Goal: Communication & Community: Answer question/provide support

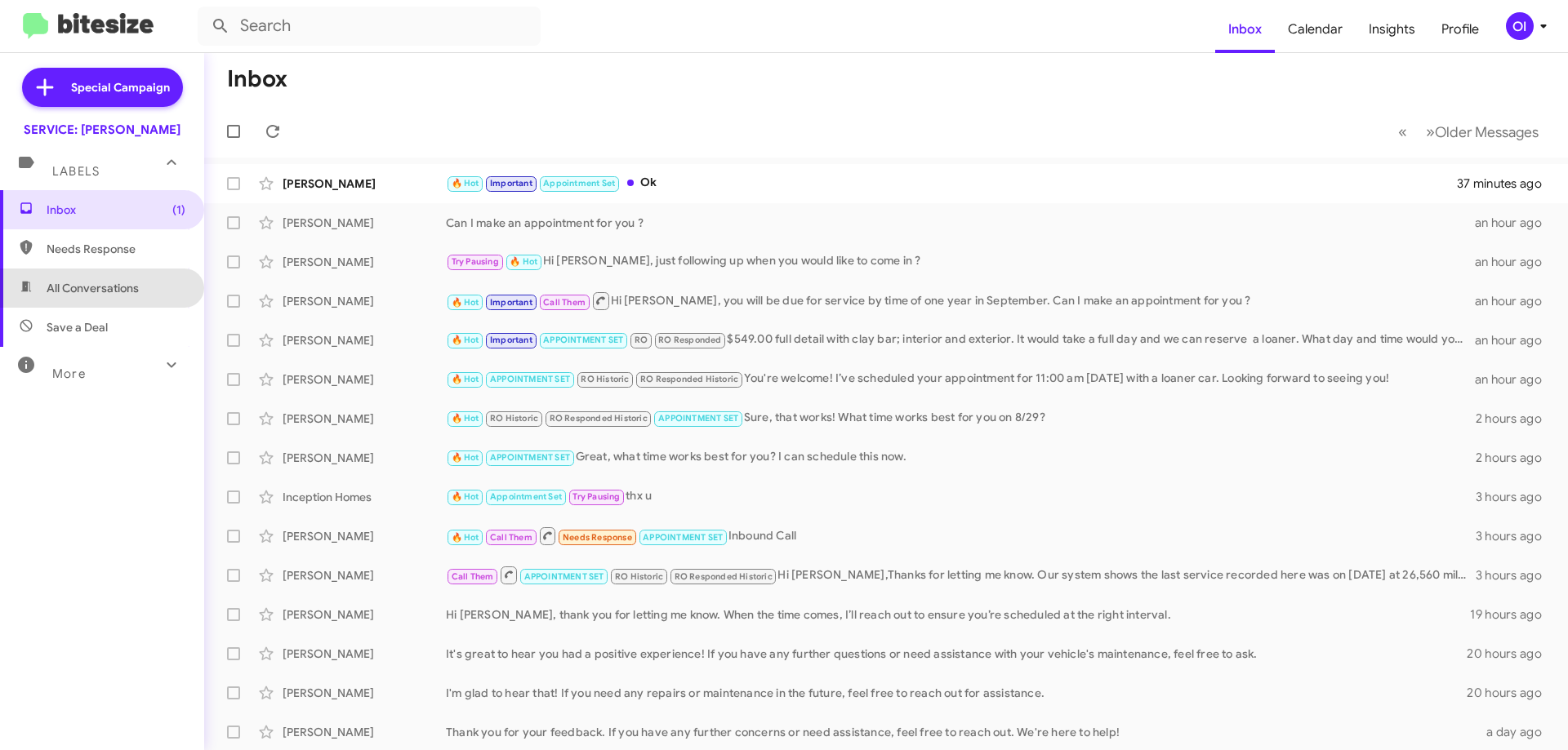
click at [116, 293] on span "All Conversations" at bounding box center [93, 288] width 93 height 17
type input "in:all-conversations"
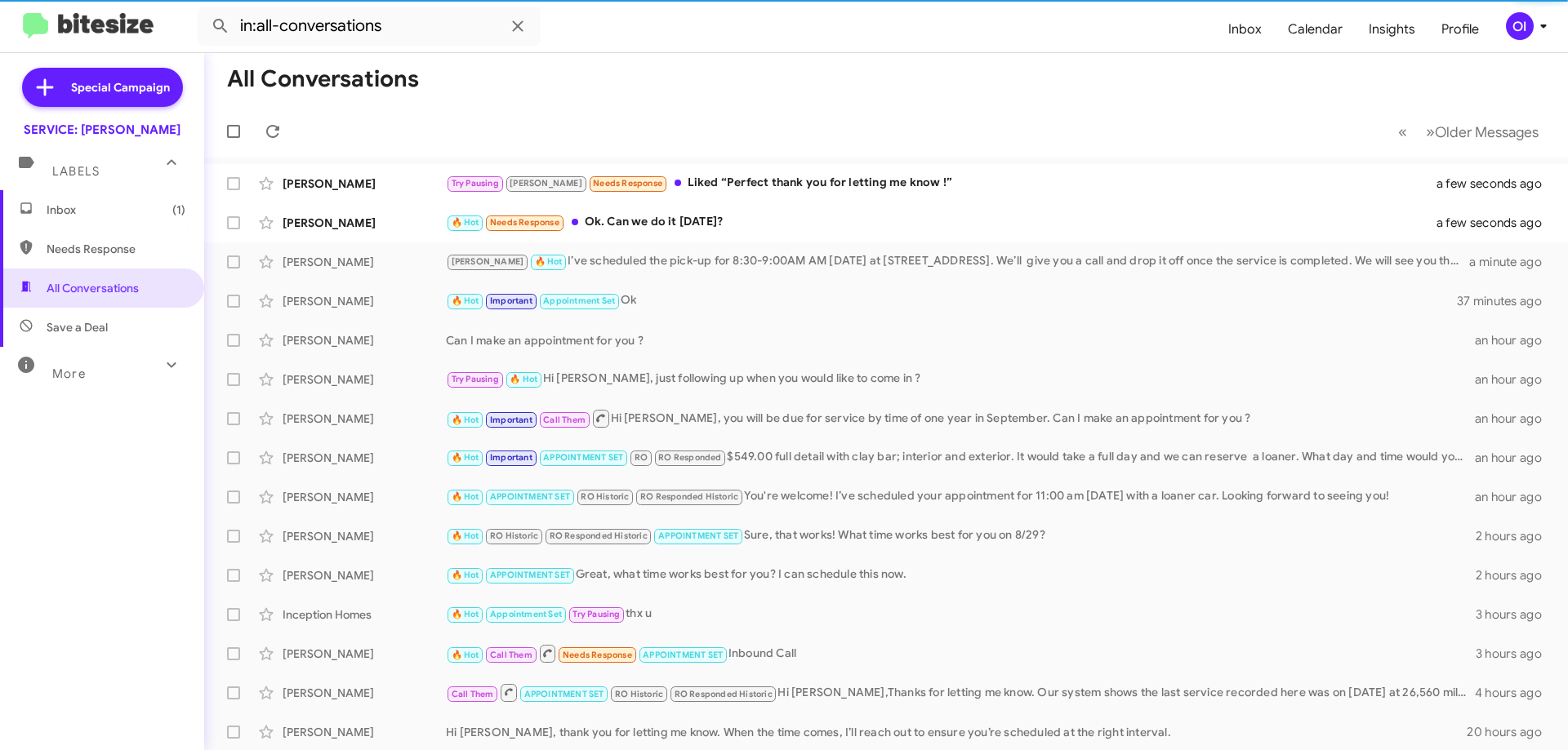
click at [83, 210] on span "Inbox (1)" at bounding box center [115, 210] width 139 height 17
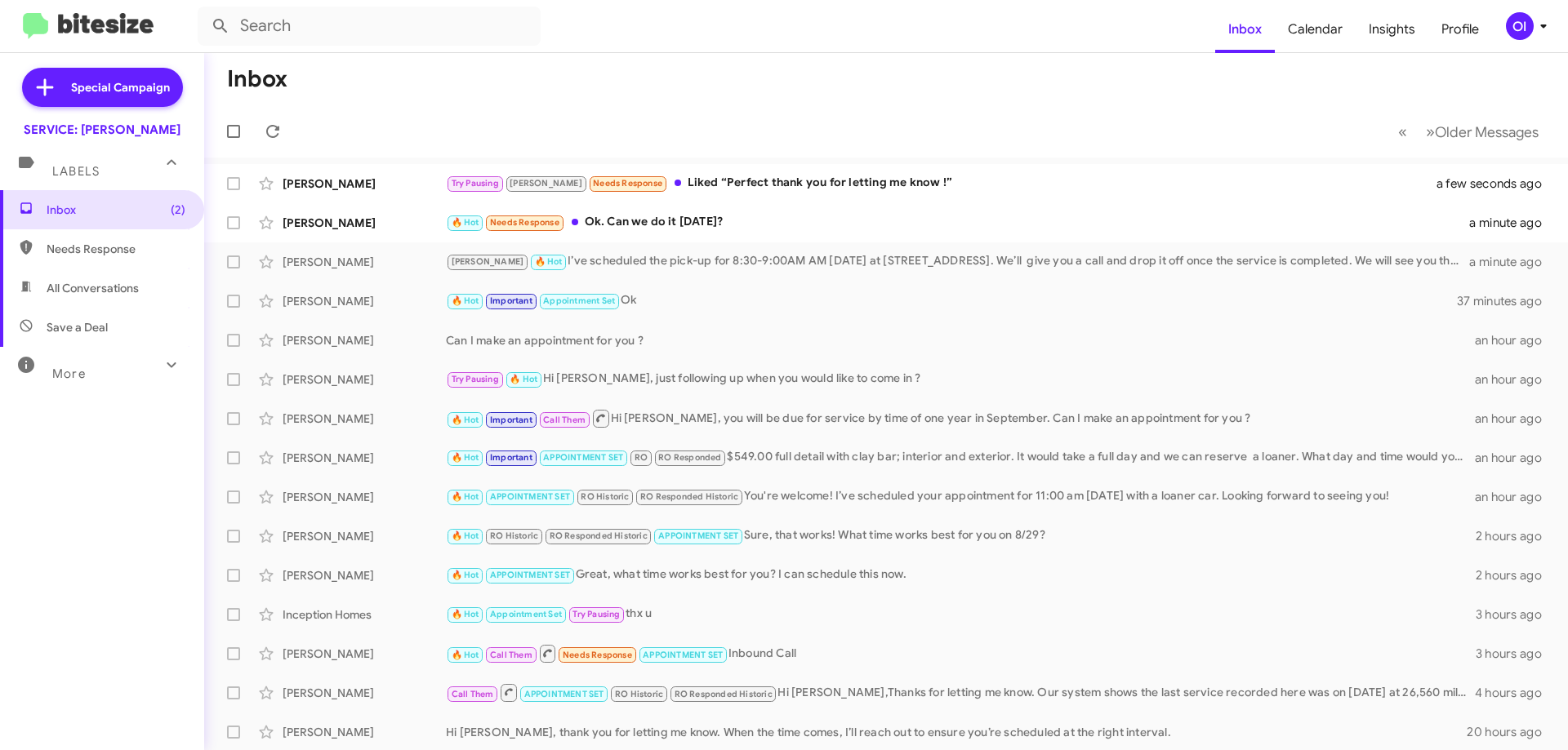
click at [1521, 31] on div "OI" at bounding box center [1520, 26] width 28 height 28
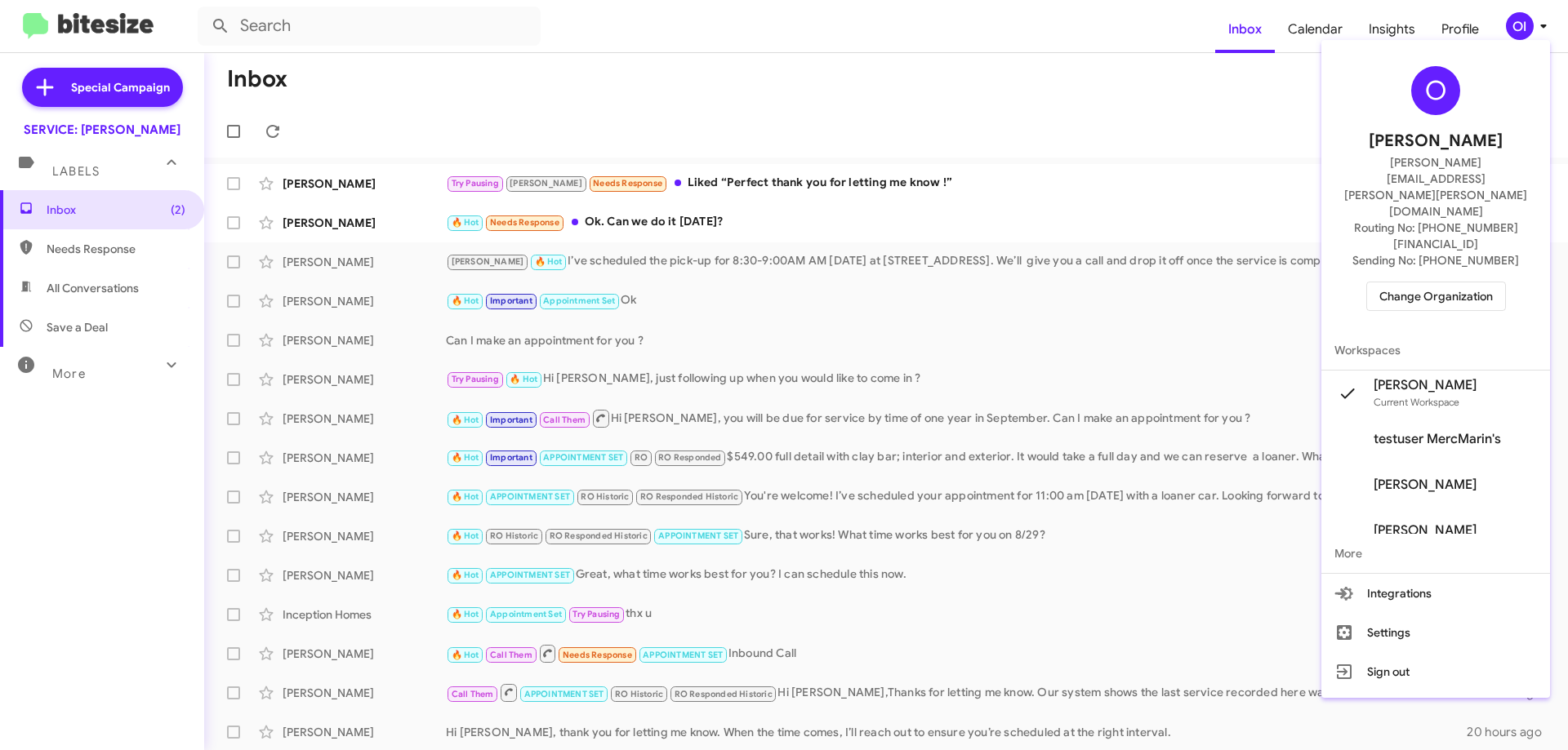
click at [1422, 283] on span "Change Organization" at bounding box center [1435, 297] width 113 height 28
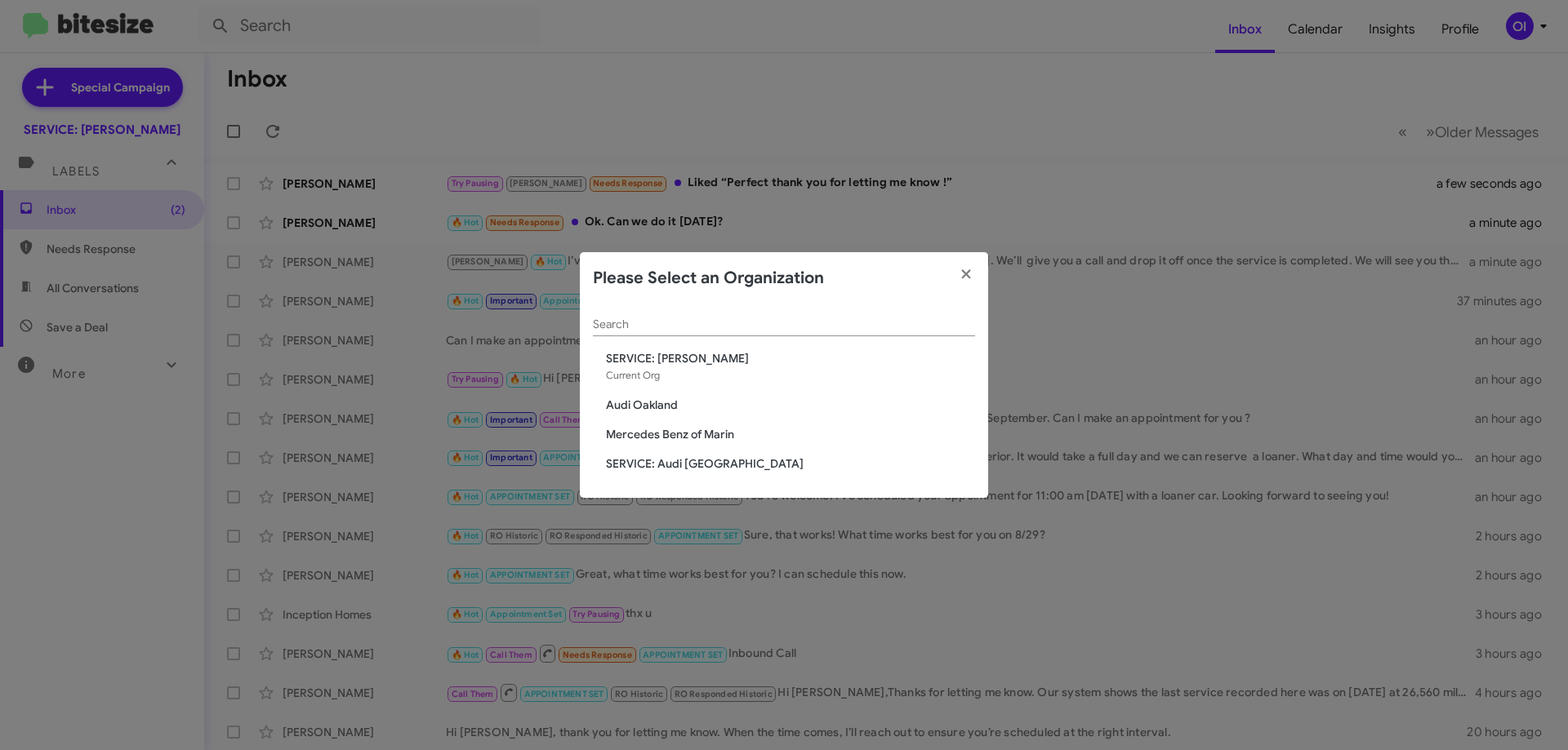
click at [665, 440] on span "Mercedes Benz of Marin" at bounding box center [790, 434] width 369 height 17
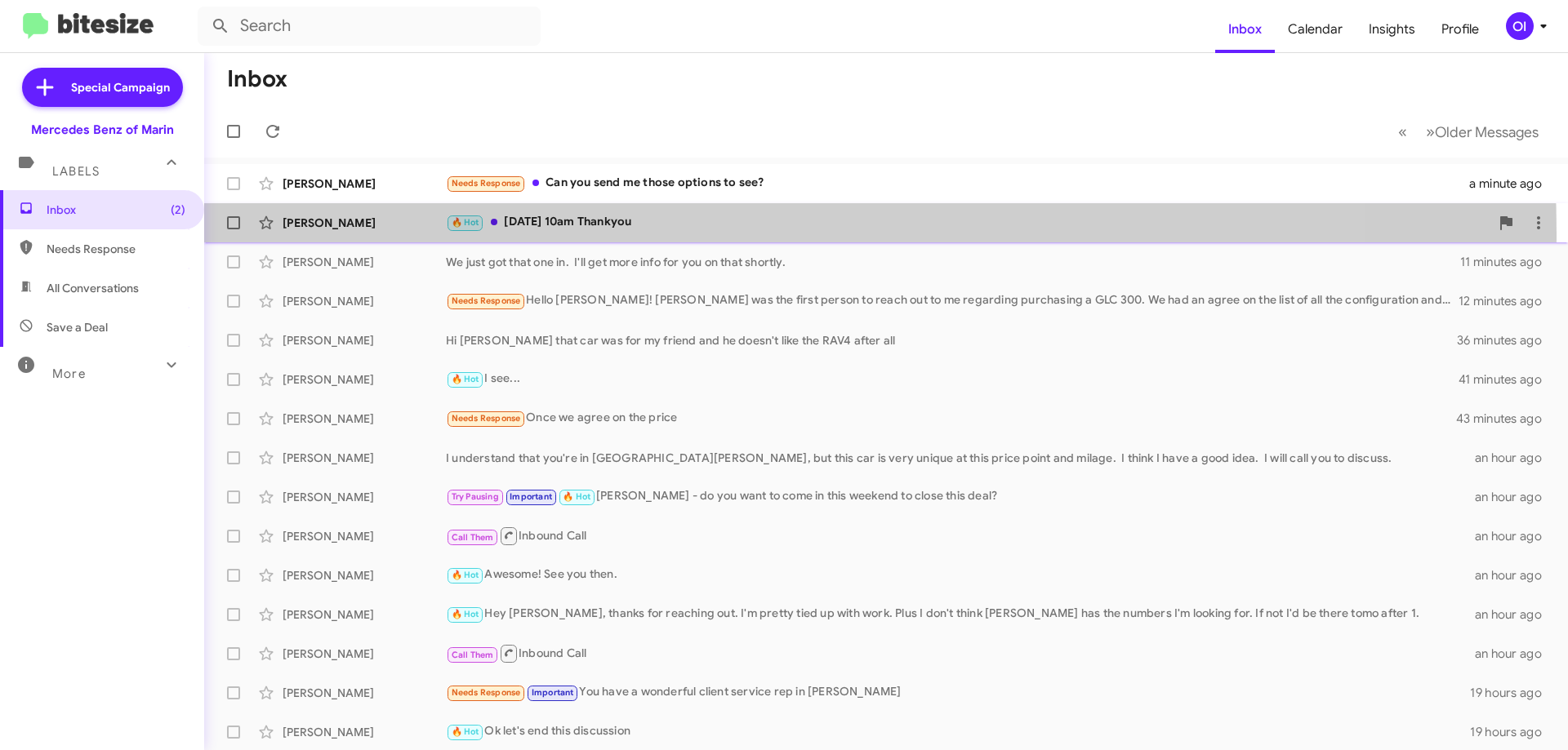
click at [526, 234] on div "[PERSON_NAME] 🔥 Hot [DATE] 10am Thankyou 23 minutes ago" at bounding box center [885, 223] width 1337 height 33
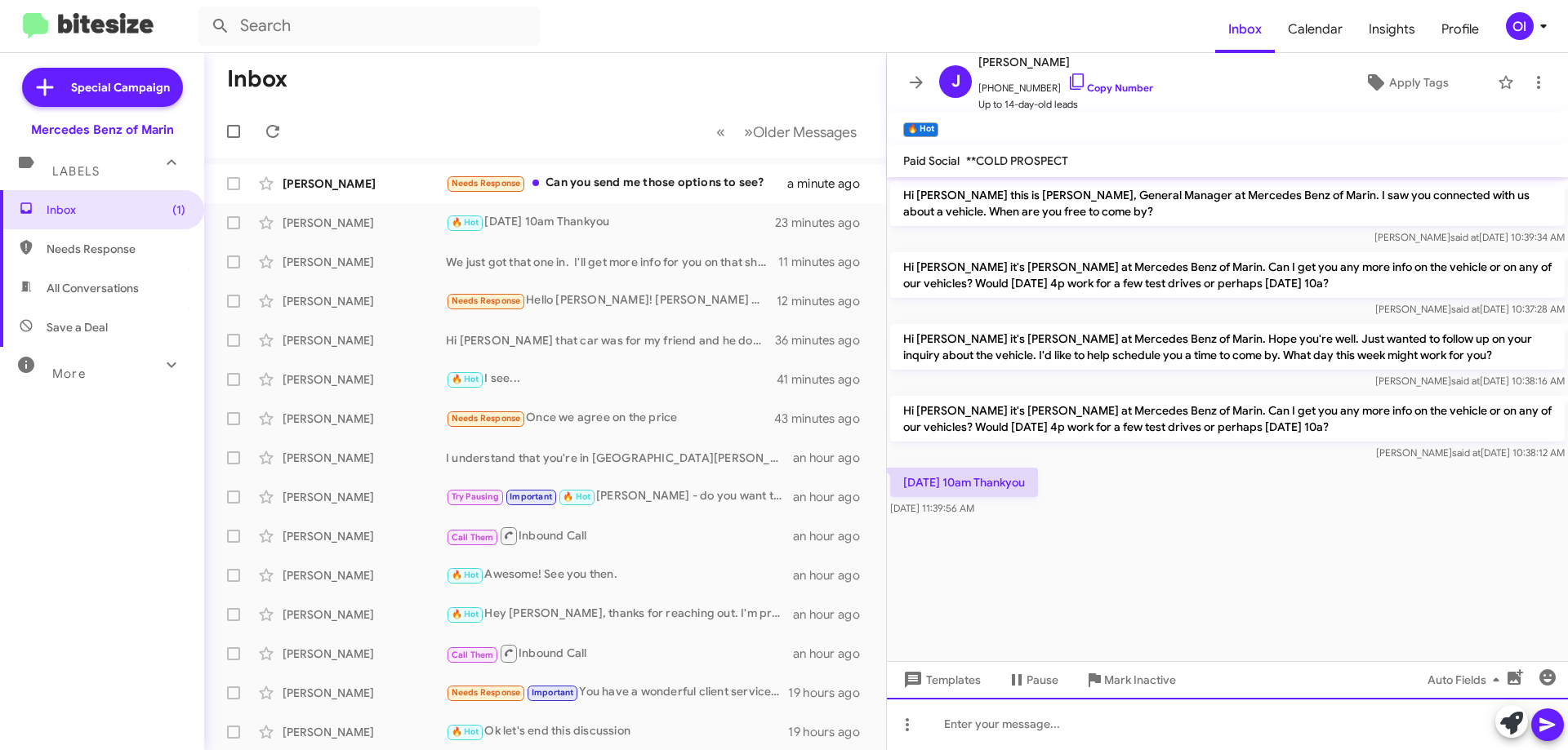
click at [1154, 704] on div at bounding box center [1227, 723] width 681 height 52
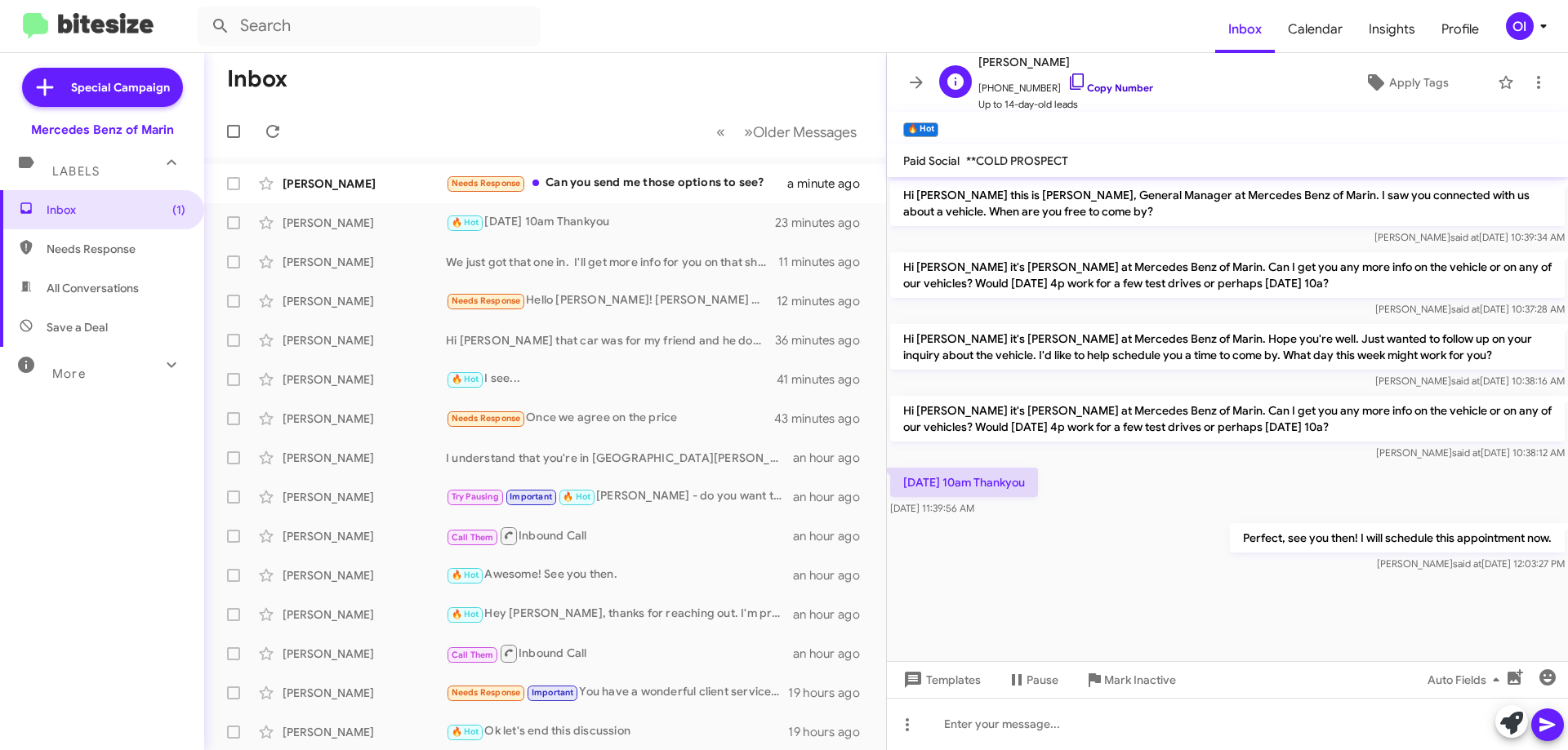
click at [1090, 90] on link "Copy Number" at bounding box center [1110, 88] width 86 height 12
click at [924, 79] on icon at bounding box center [917, 83] width 20 height 20
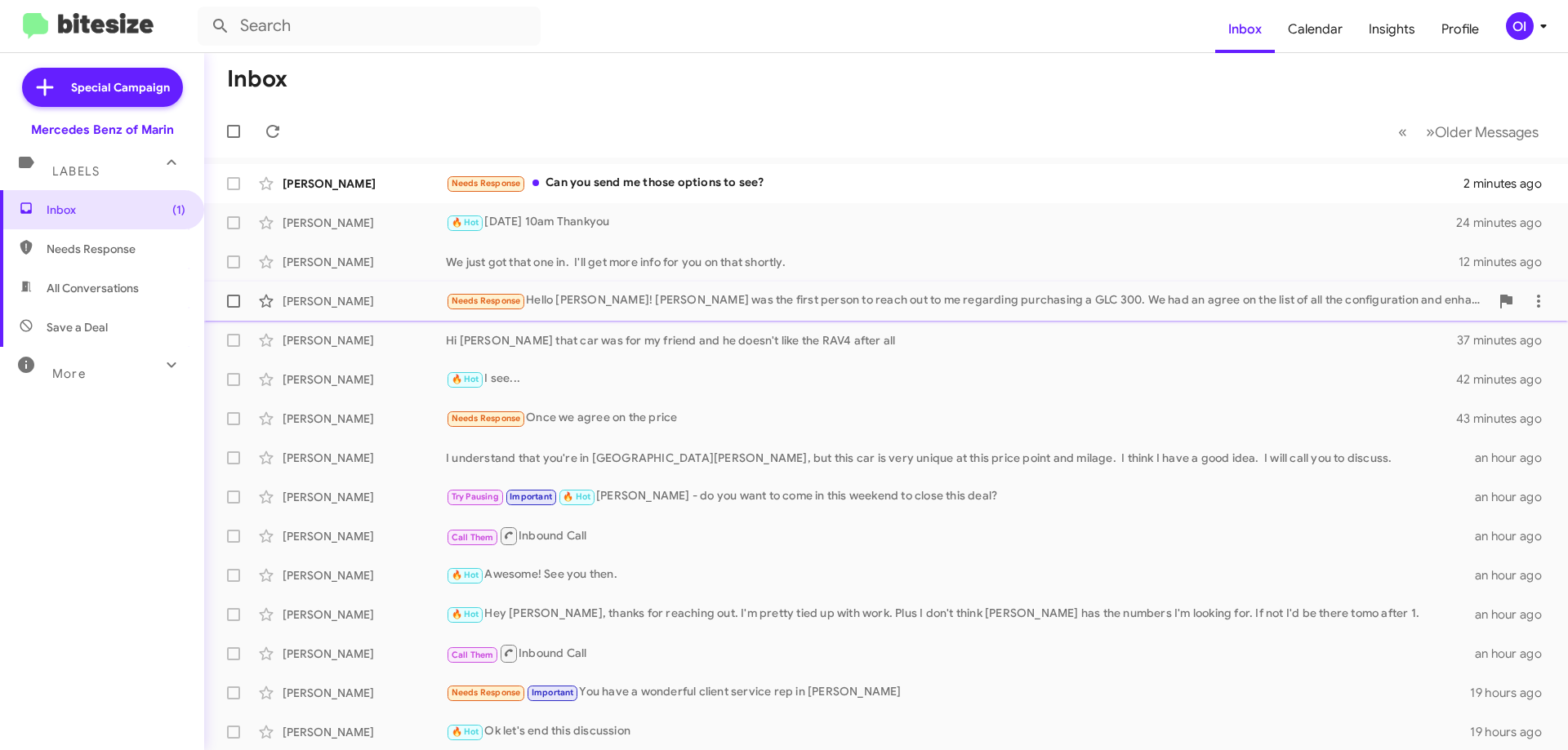
click at [560, 310] on div "Needs Response Hello [PERSON_NAME]! [PERSON_NAME] was the first person to reach…" at bounding box center [967, 301] width 1044 height 19
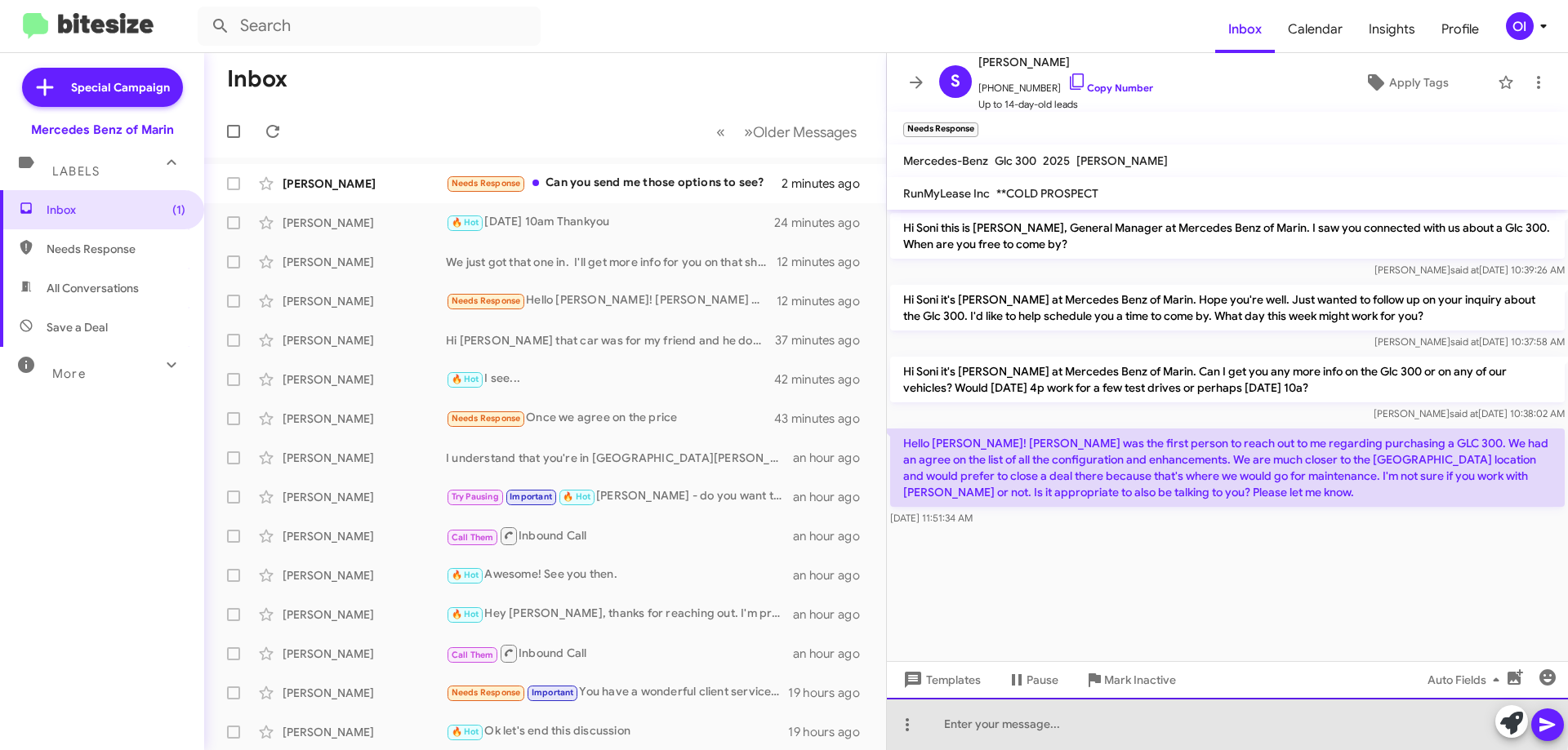
click at [1171, 720] on div at bounding box center [1227, 723] width 681 height 52
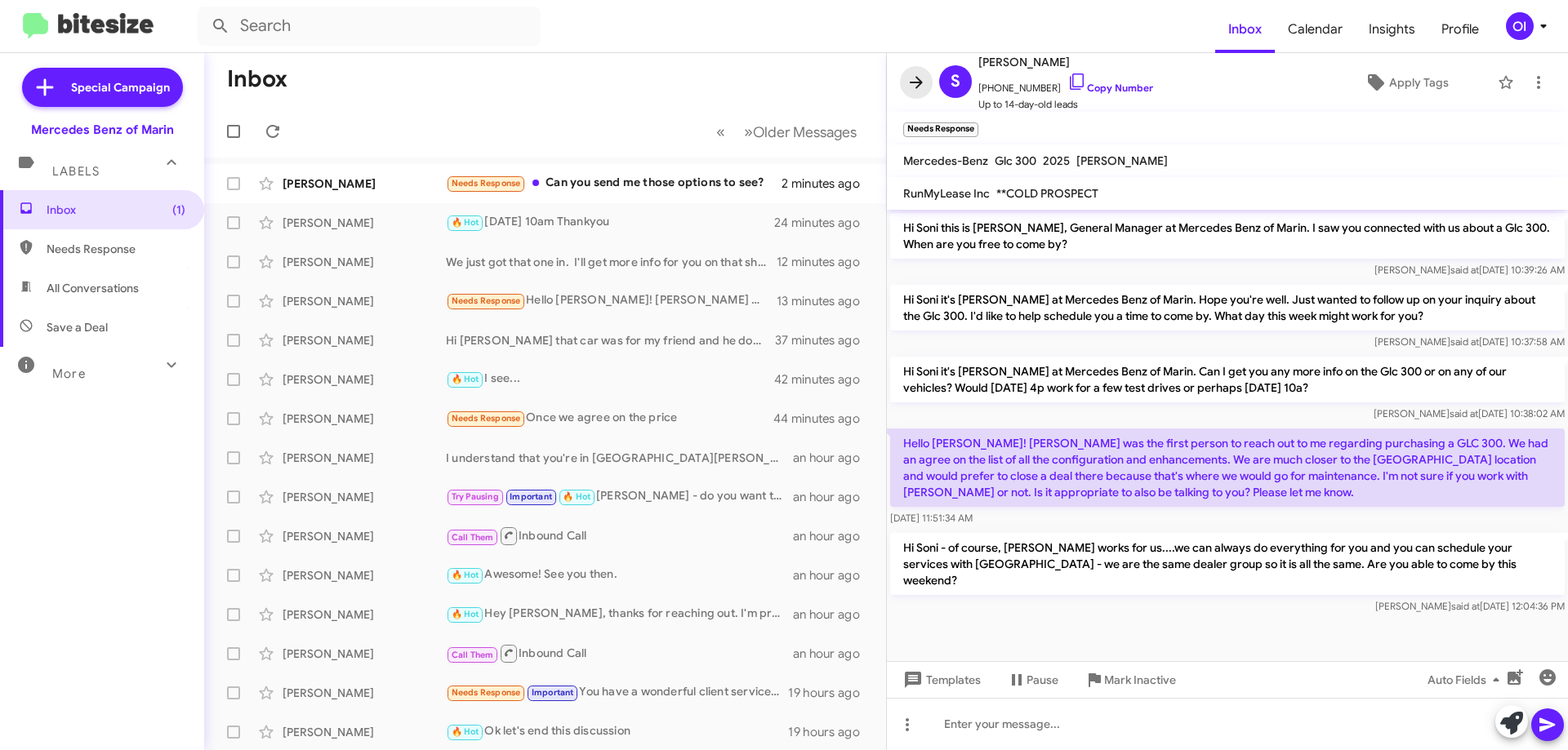
click at [913, 87] on icon at bounding box center [917, 83] width 20 height 20
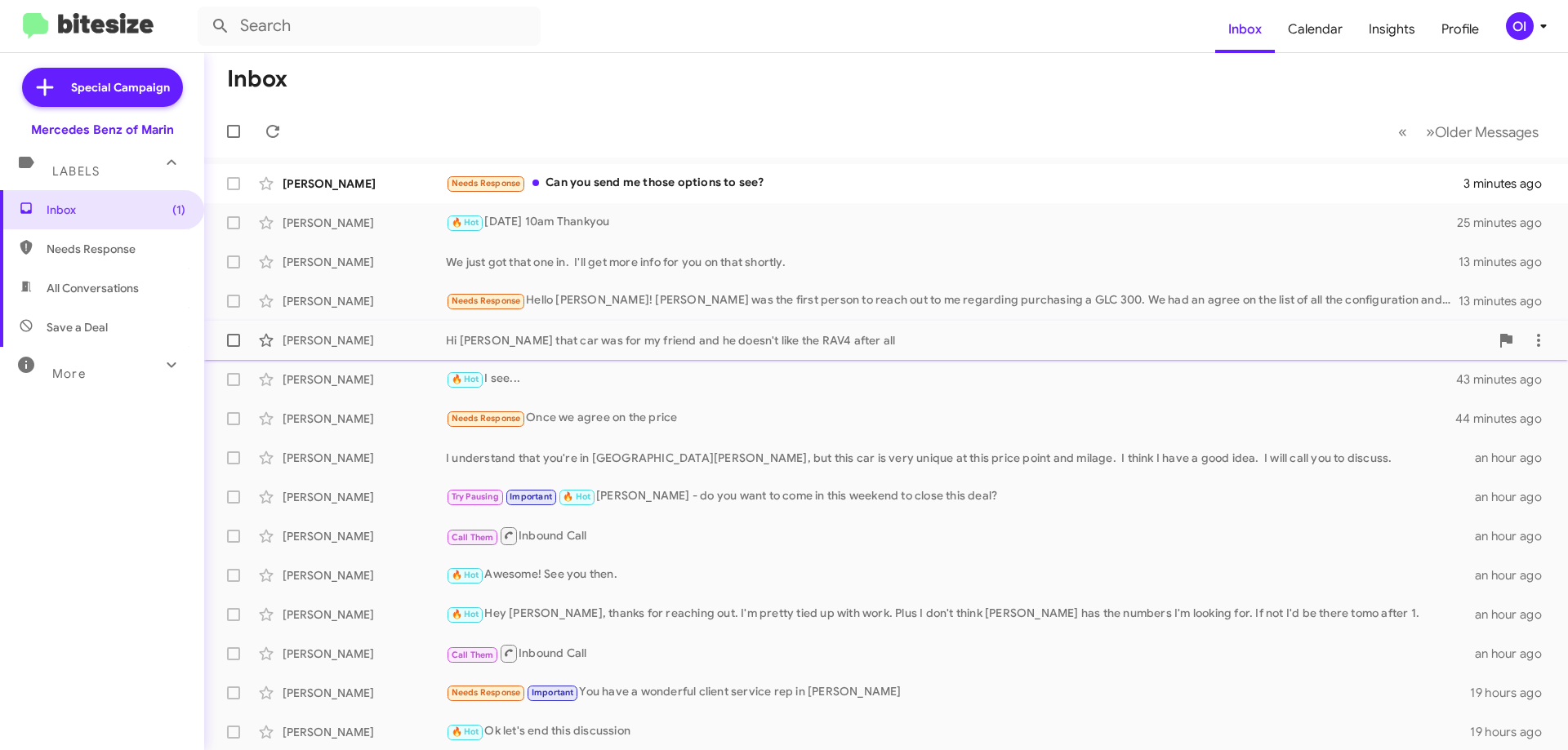
click at [620, 342] on div "Hi [PERSON_NAME] that car was for my friend and he doesn't like the RAV4 after …" at bounding box center [967, 340] width 1044 height 17
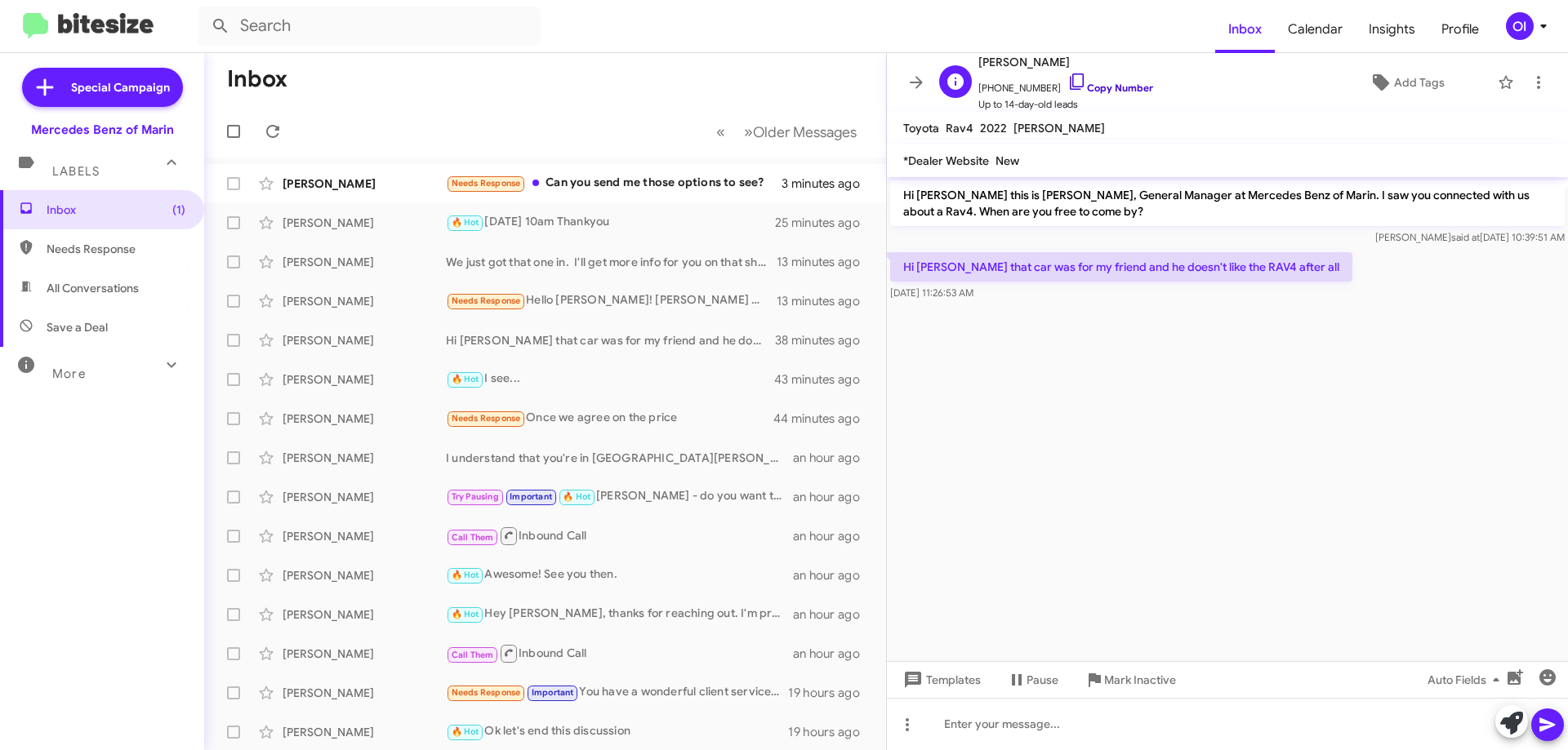
click at [1076, 83] on link "Copy Number" at bounding box center [1110, 88] width 86 height 12
click at [914, 84] on icon at bounding box center [917, 83] width 20 height 20
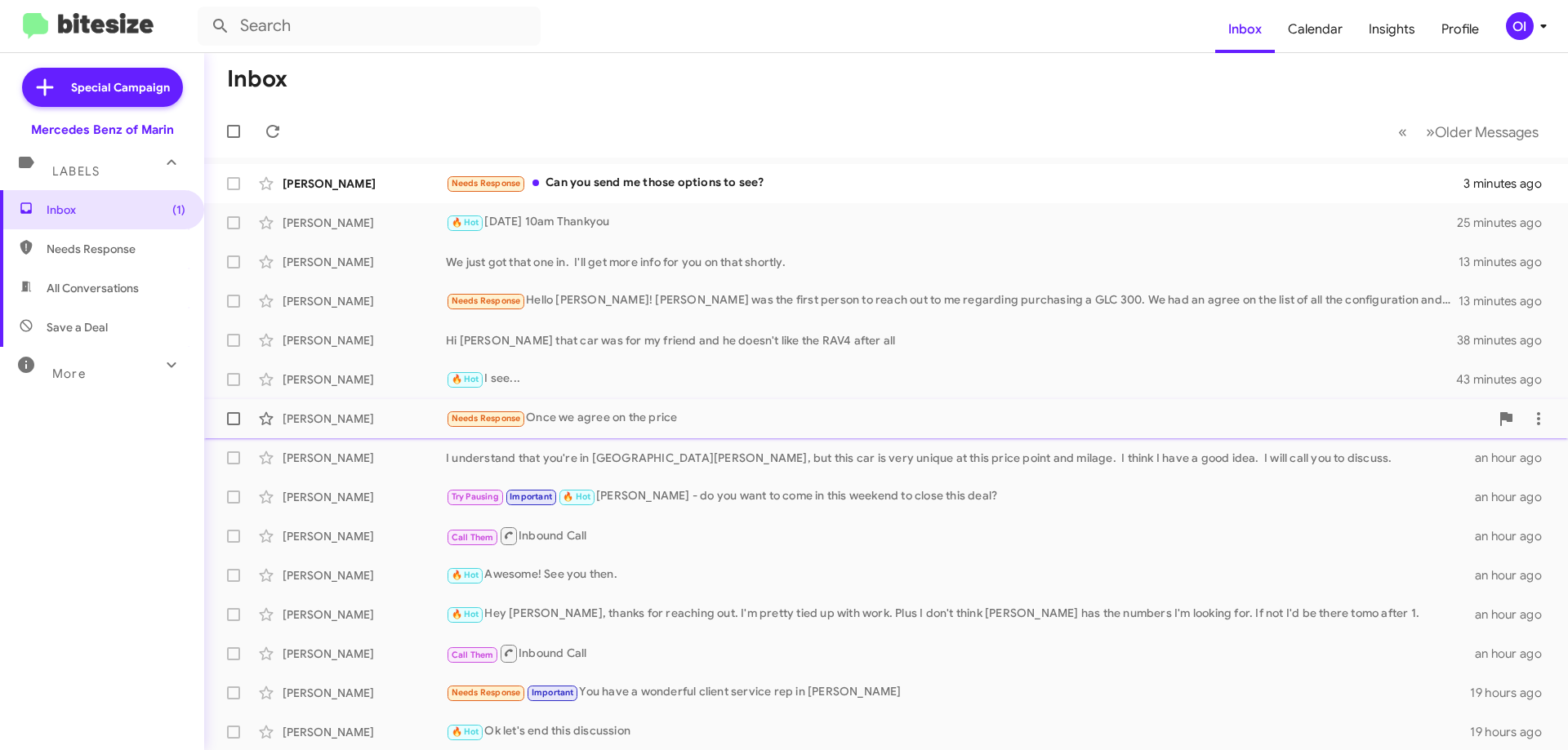
click at [580, 428] on div "Needs Response Once we agree on the price" at bounding box center [967, 418] width 1044 height 19
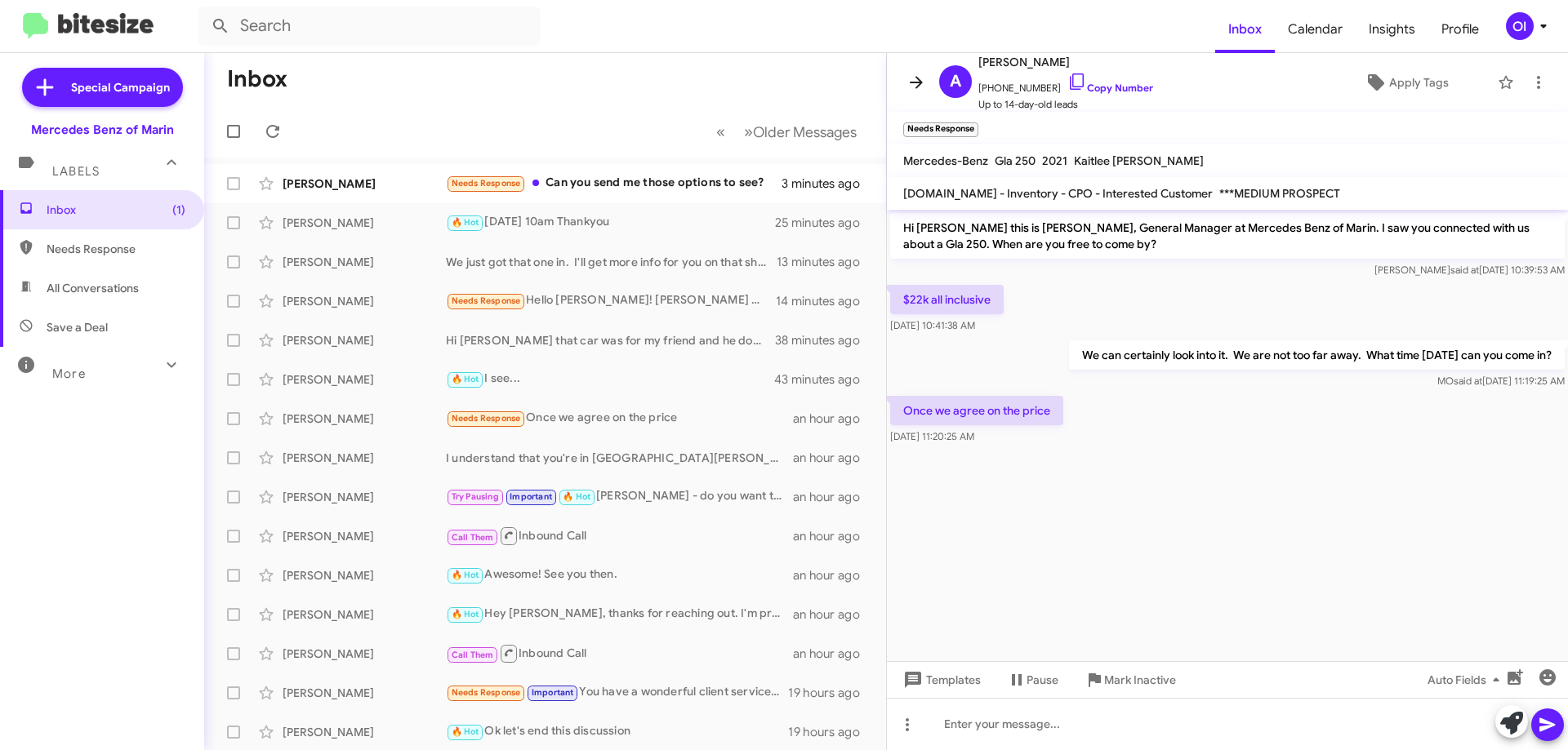
click at [920, 88] on icon at bounding box center [917, 83] width 20 height 20
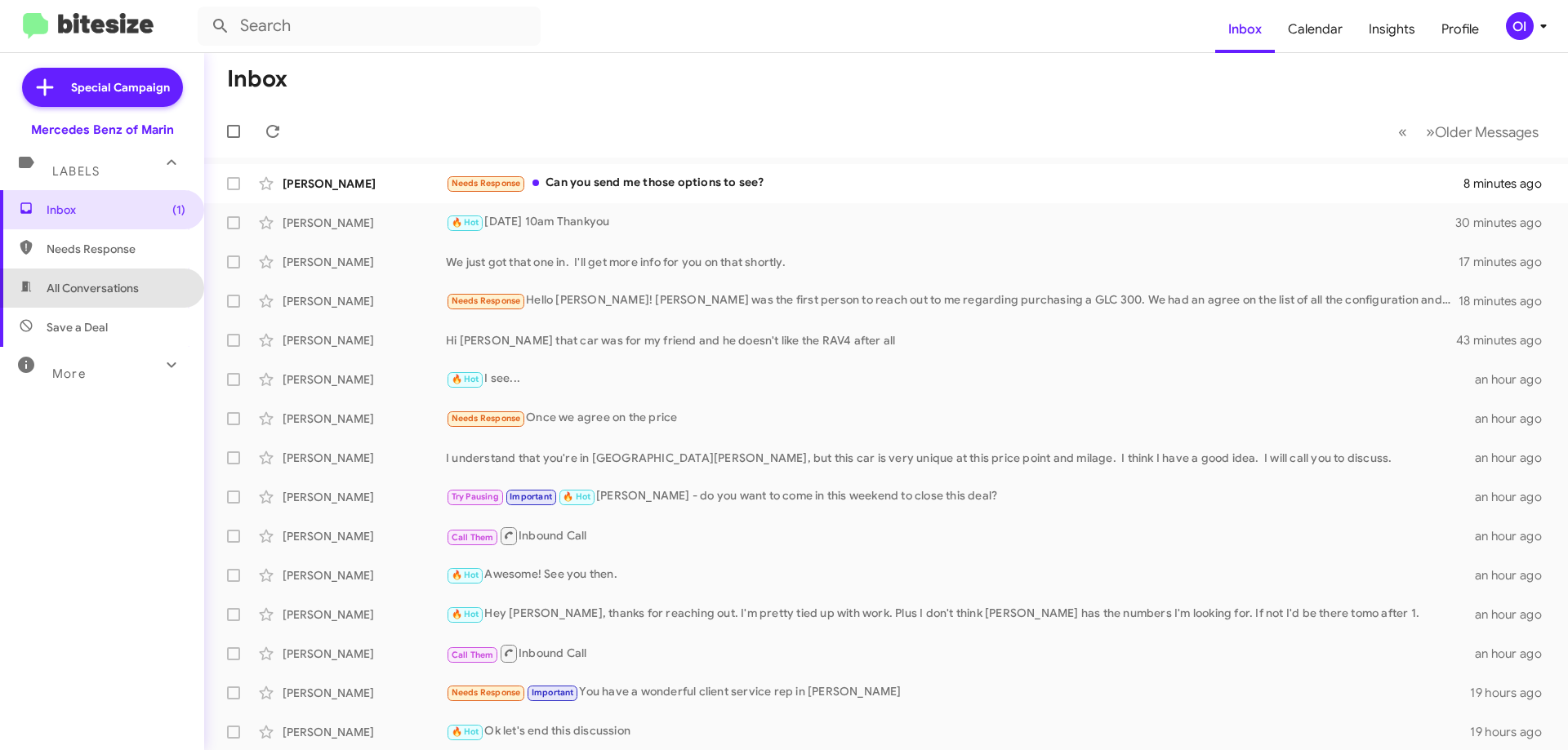
click at [117, 283] on span "All Conversations" at bounding box center [93, 288] width 93 height 17
type input "in:all-conversations"
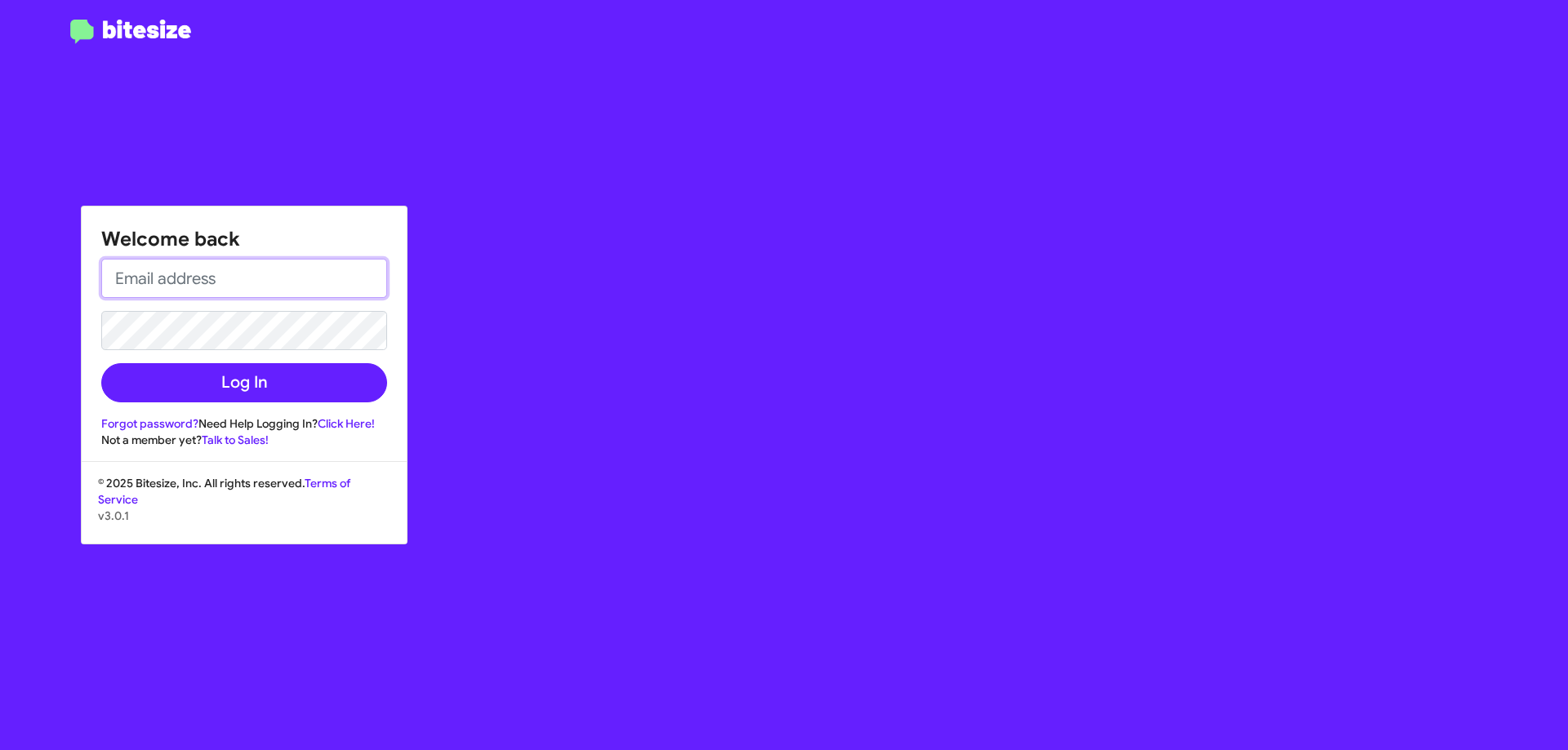
type input "[PERSON_NAME][EMAIL_ADDRESS][PERSON_NAME][PERSON_NAME][DOMAIN_NAME]"
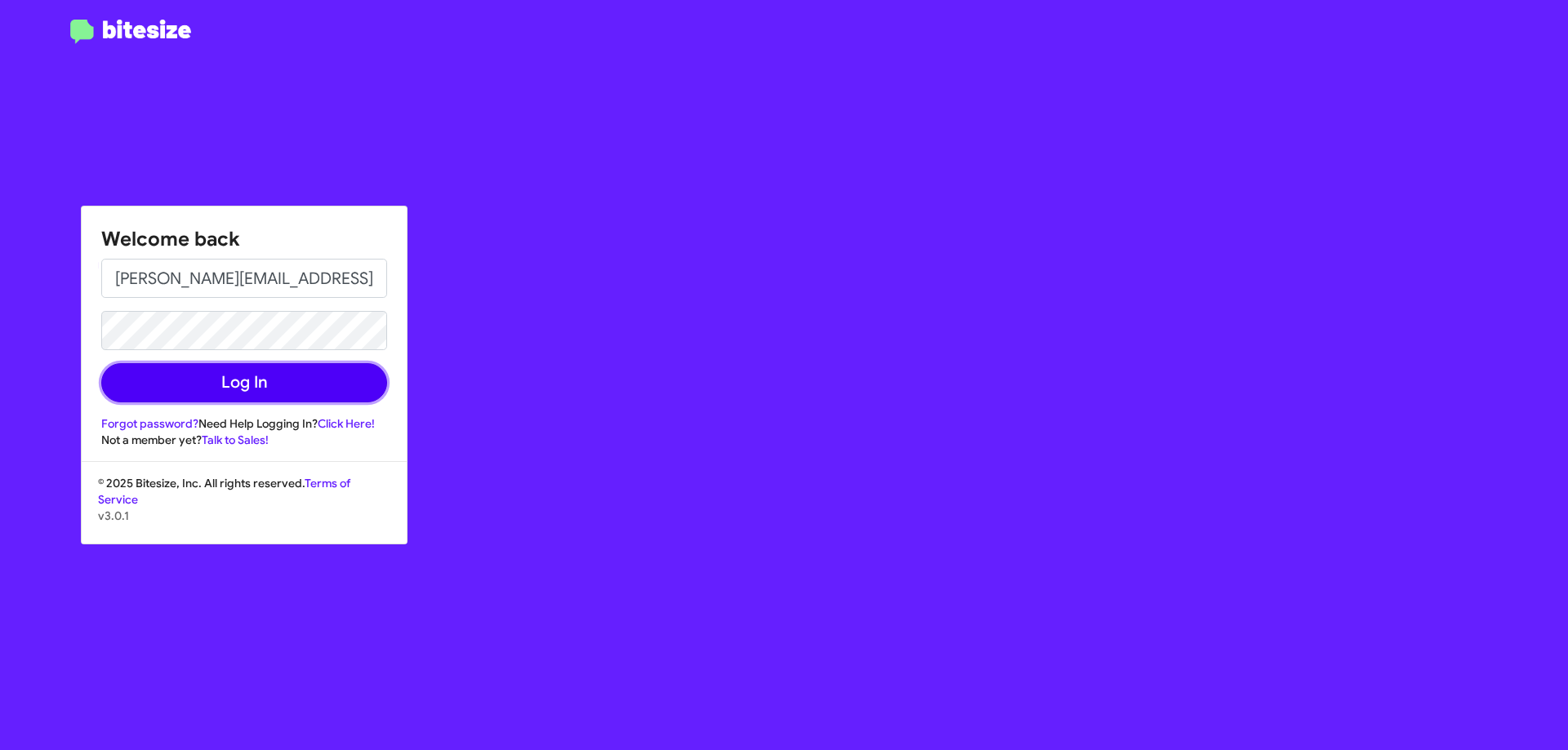
click at [220, 385] on button "Log In" at bounding box center [244, 383] width 286 height 39
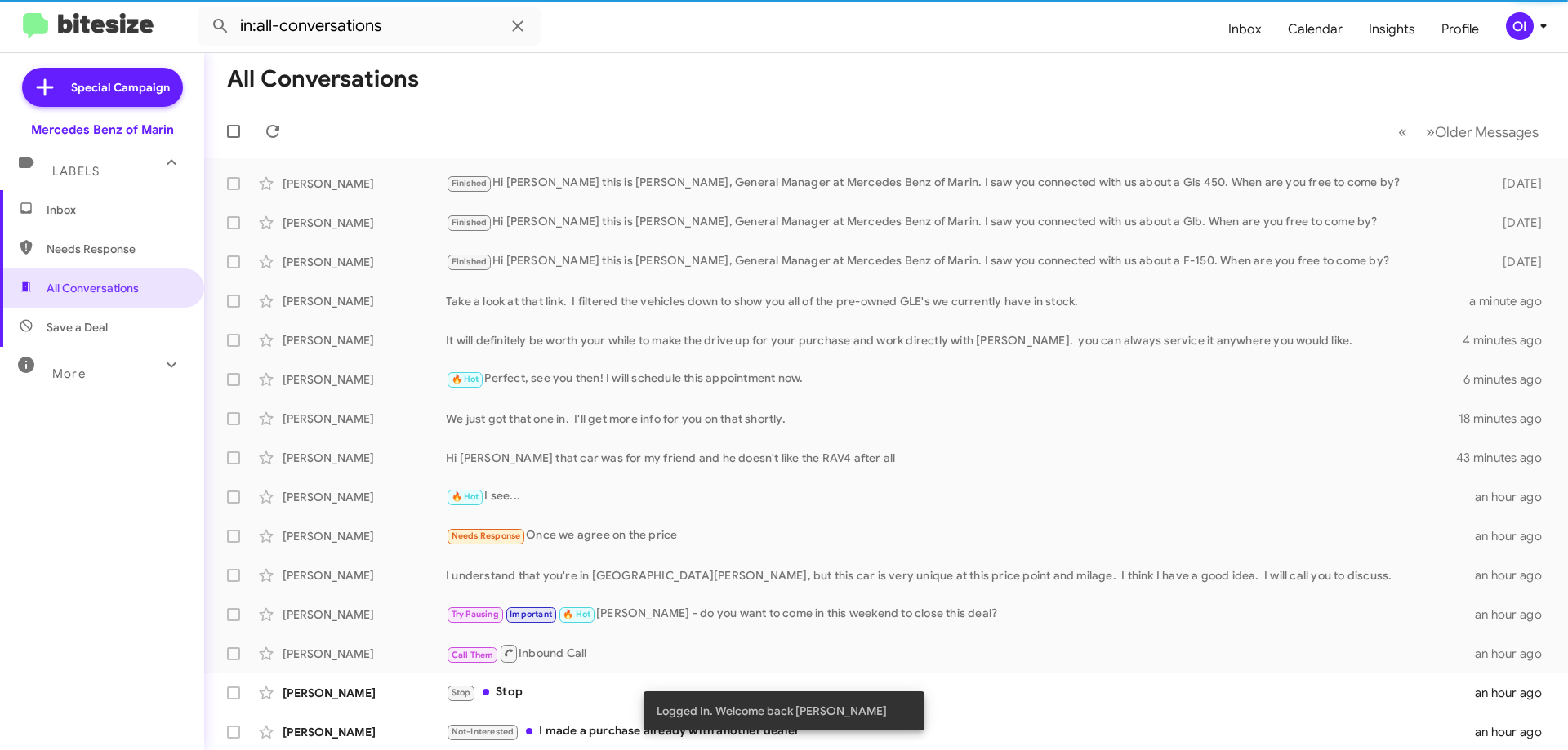
click at [102, 215] on span "Inbox" at bounding box center [115, 210] width 139 height 17
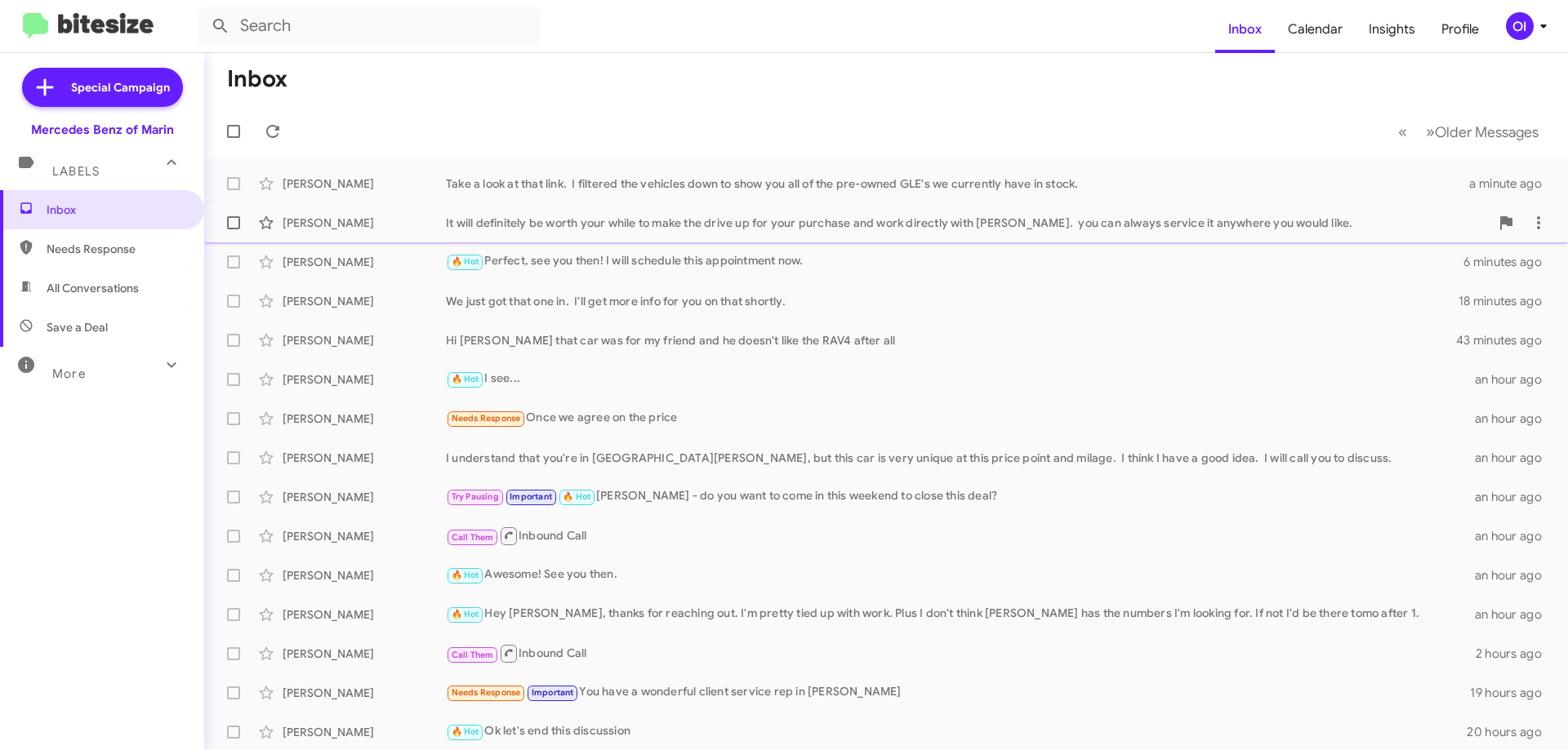
click at [674, 231] on div "It will definitely be worth your while to make the drive up for your purchase a…" at bounding box center [967, 223] width 1044 height 17
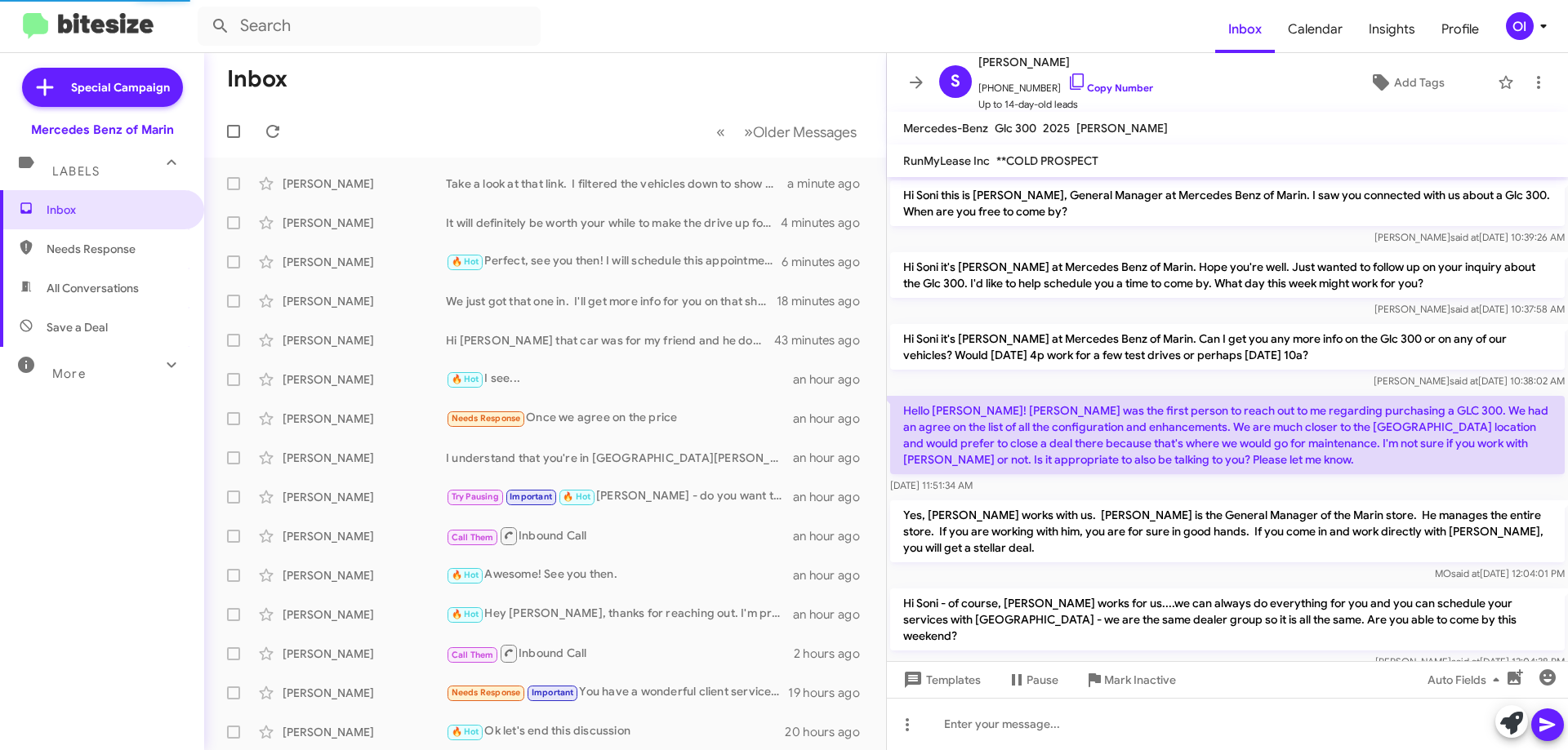
scroll to position [80, 0]
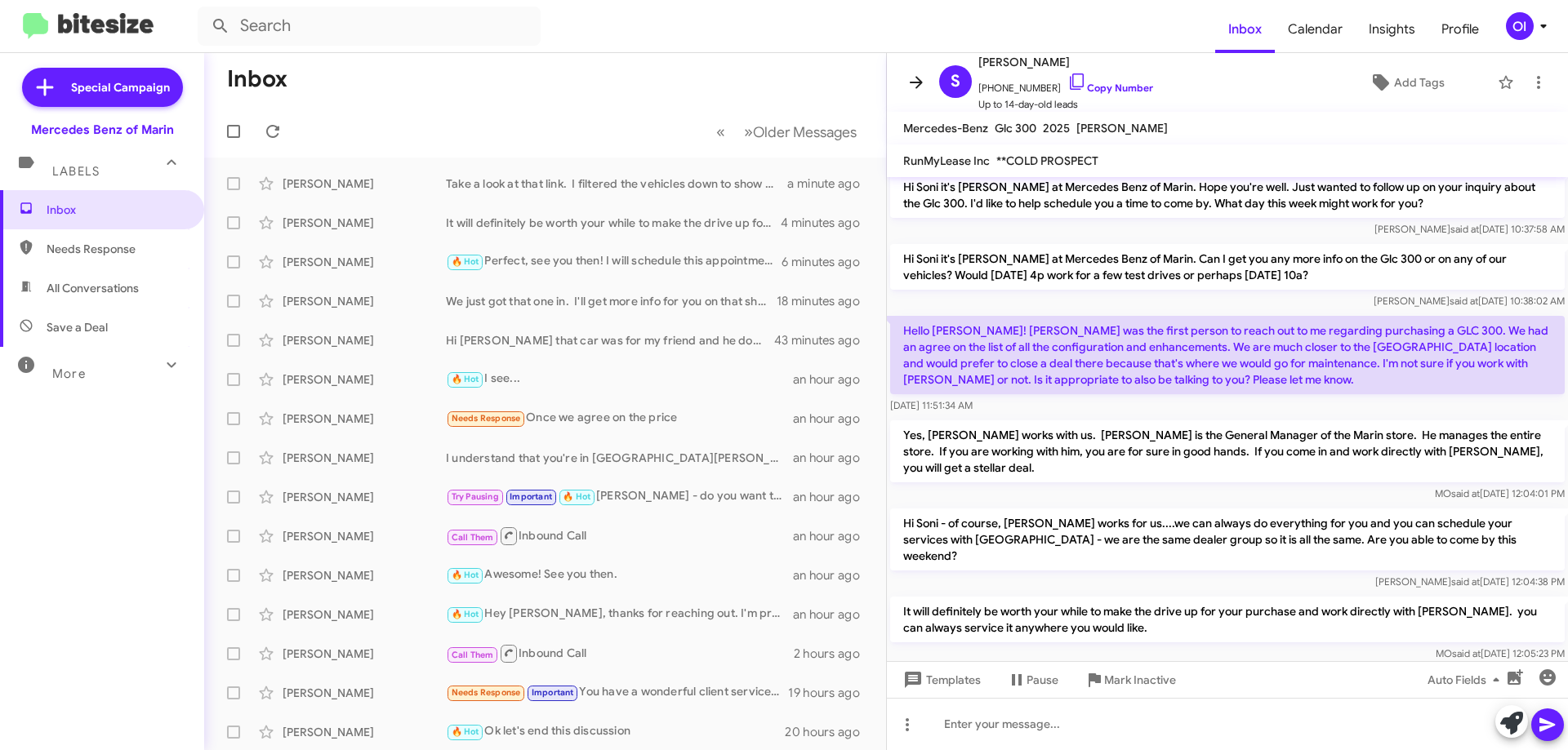
click at [917, 85] on icon at bounding box center [917, 83] width 20 height 20
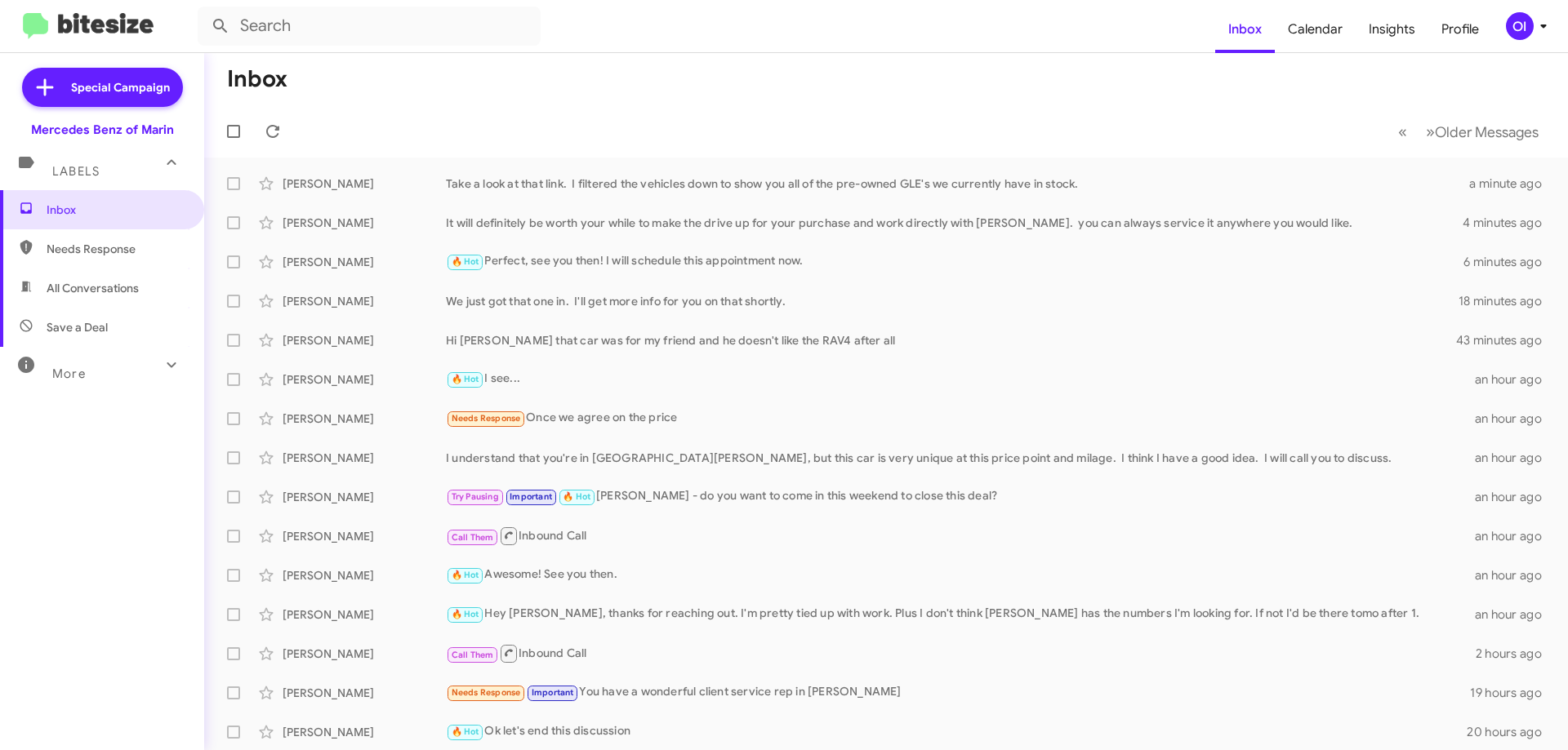
click at [699, 99] on mat-toolbar-row "Inbox" at bounding box center [886, 79] width 1364 height 52
click at [72, 281] on span "All Conversations" at bounding box center [93, 288] width 93 height 17
type input "in:all-conversations"
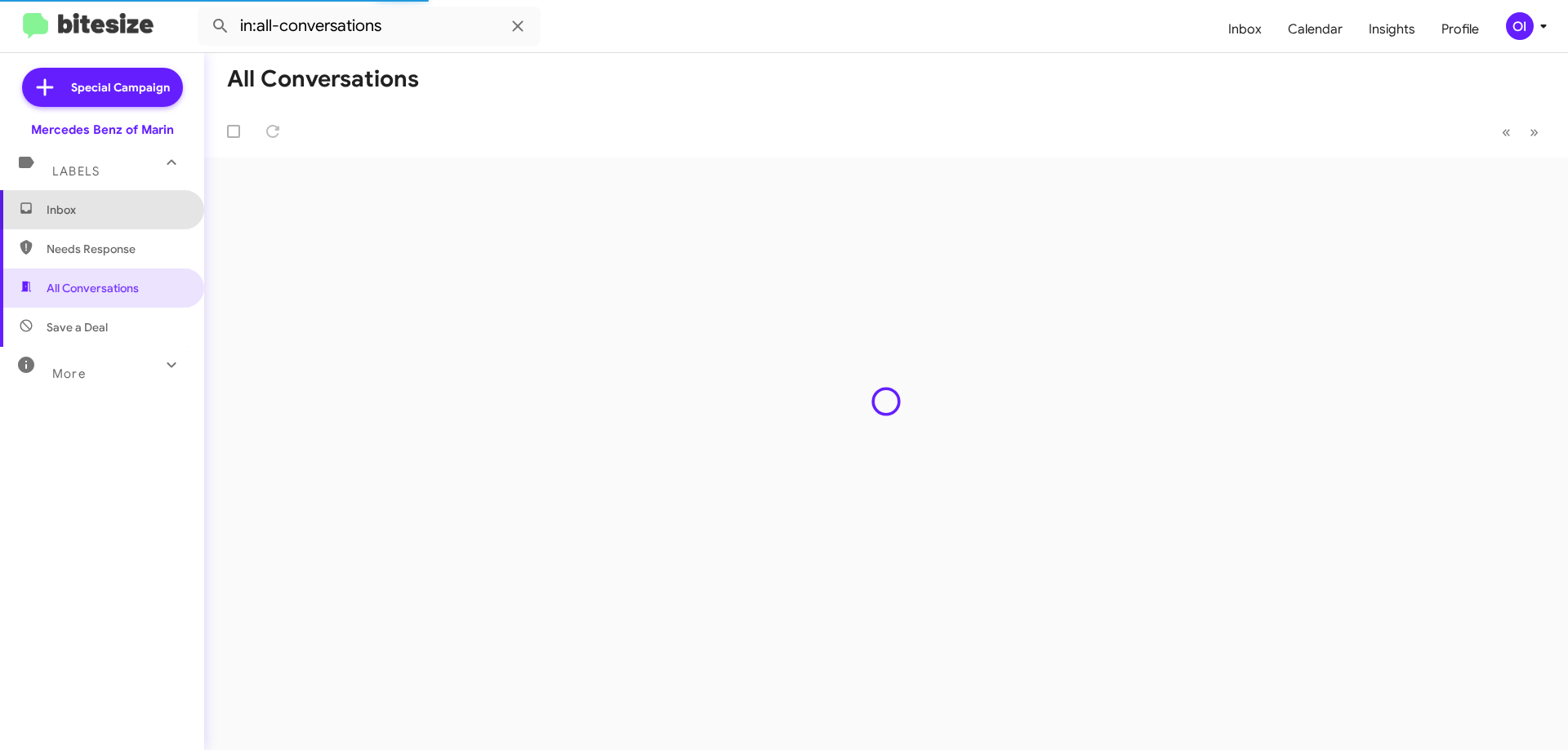
click at [112, 207] on span "Inbox" at bounding box center [115, 210] width 139 height 17
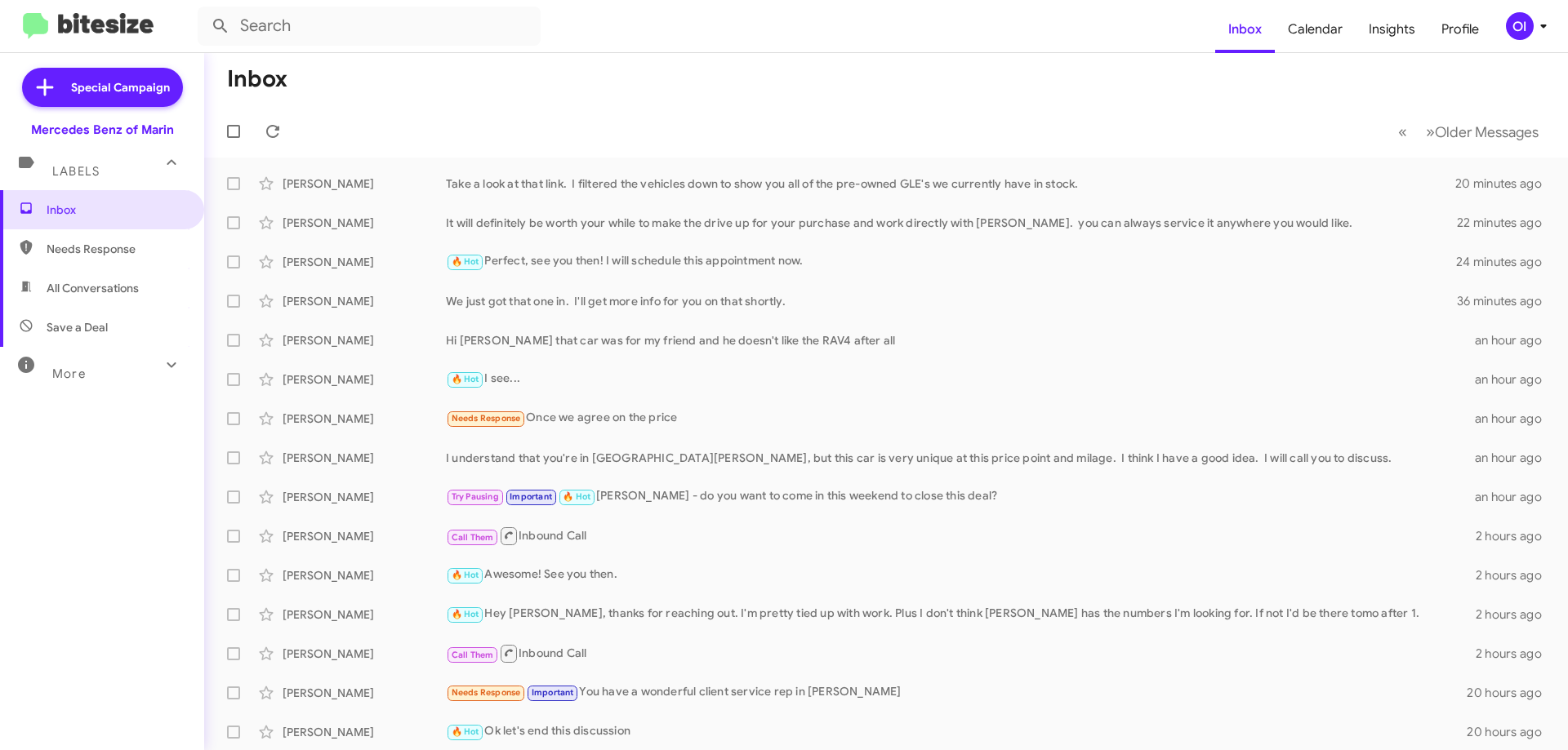
click at [137, 292] on span "All Conversations" at bounding box center [93, 288] width 93 height 17
type input "in:all-conversations"
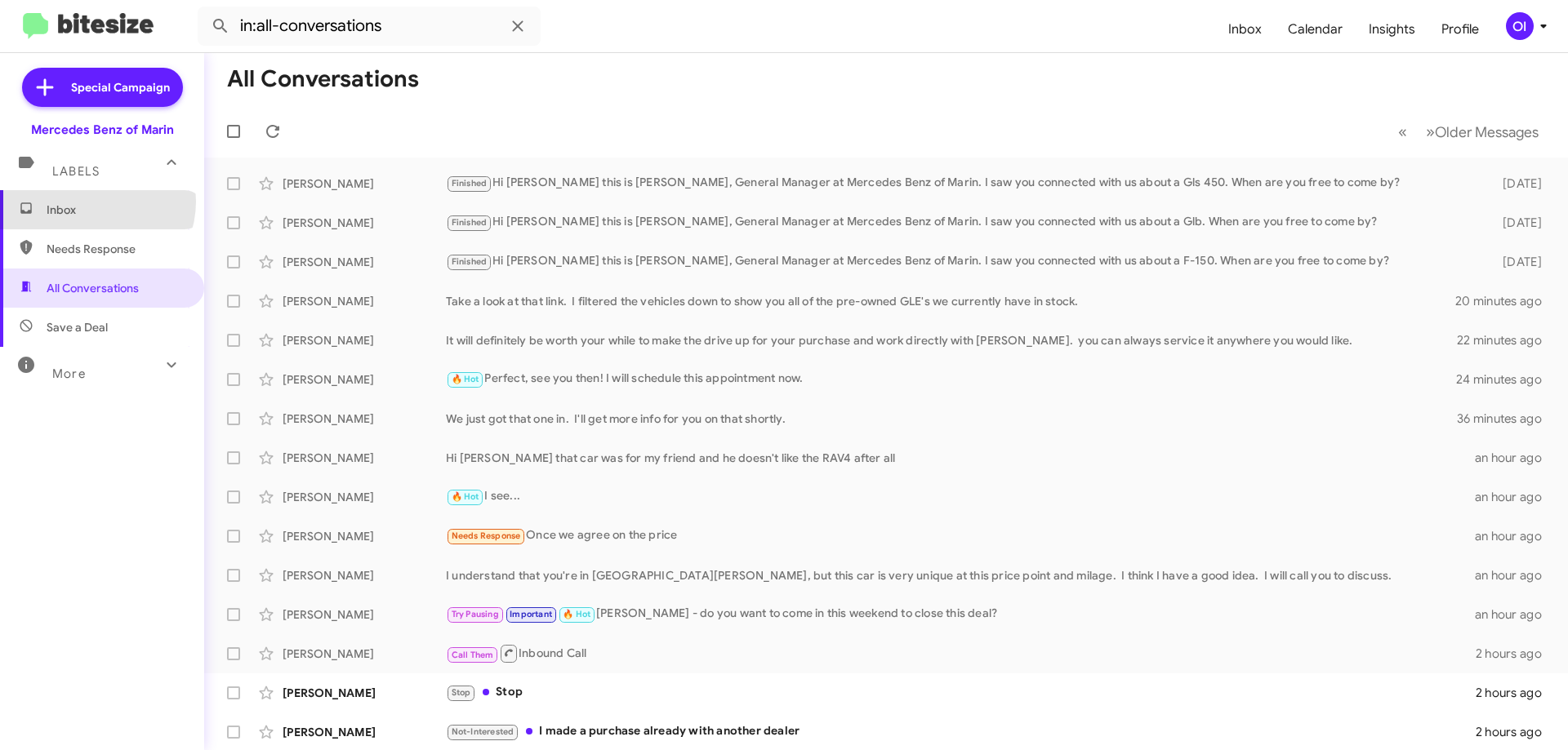
click at [94, 202] on span "Inbox" at bounding box center [115, 210] width 139 height 17
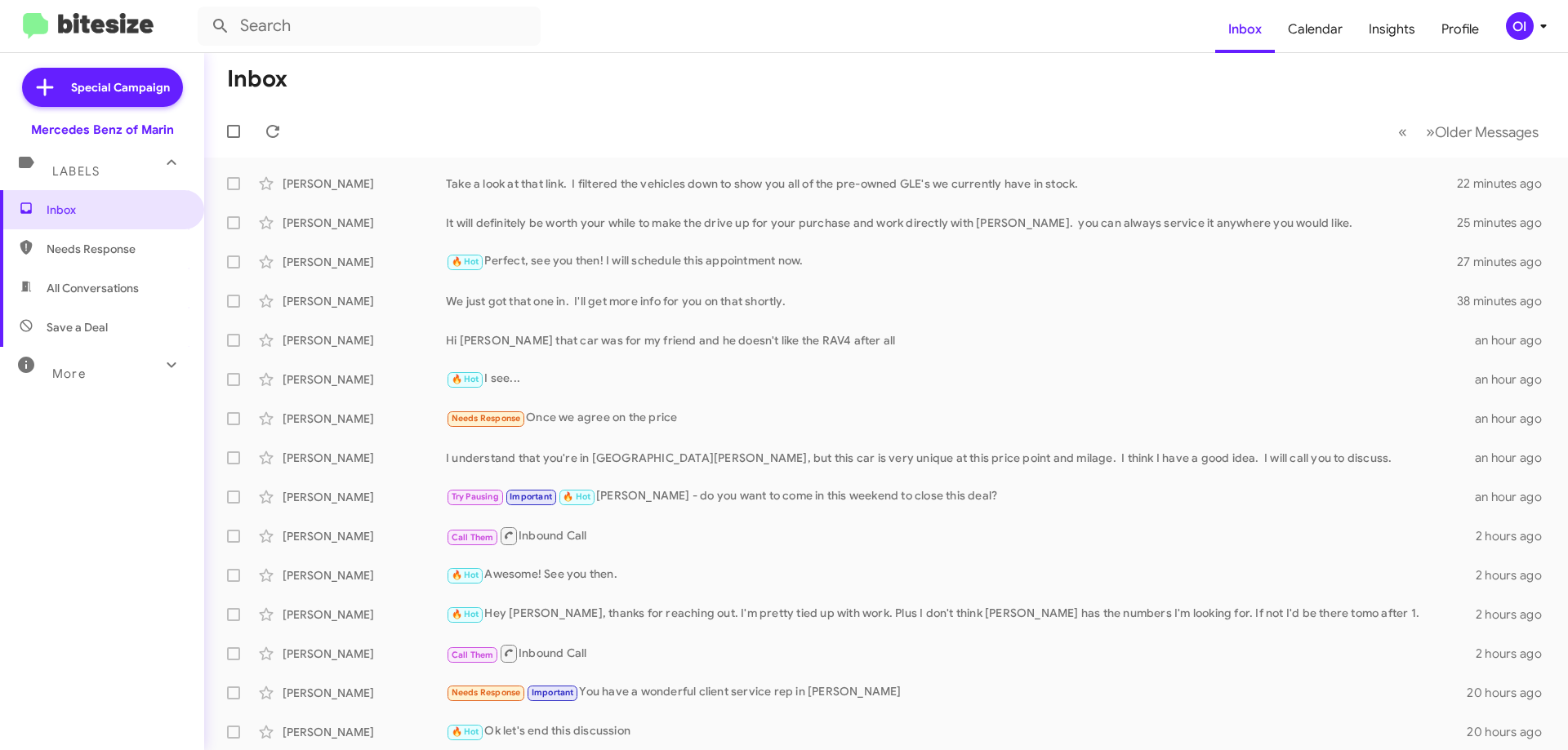
click at [139, 283] on span "All Conversations" at bounding box center [93, 288] width 93 height 17
type input "in:all-conversations"
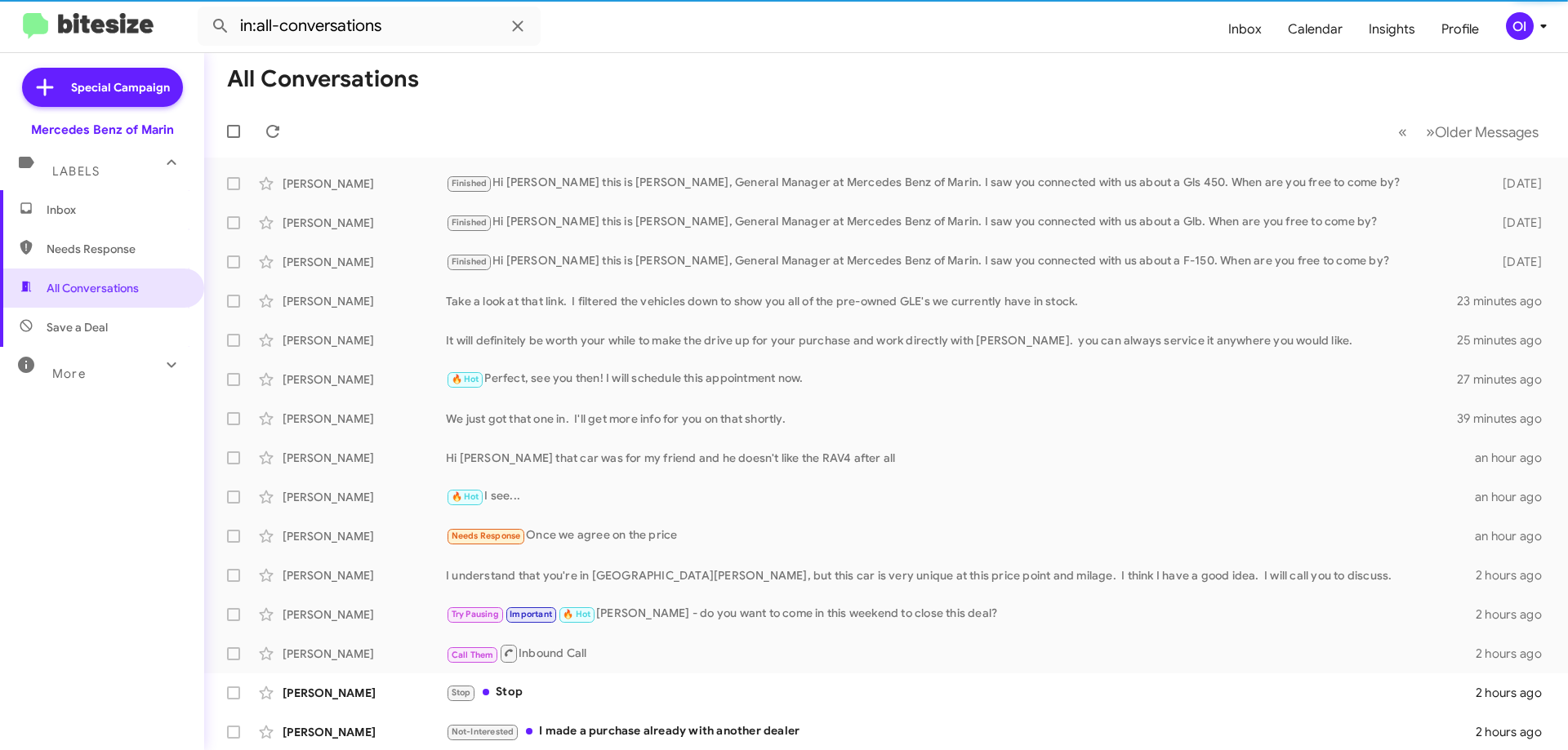
click at [122, 203] on span "Inbox" at bounding box center [115, 210] width 139 height 17
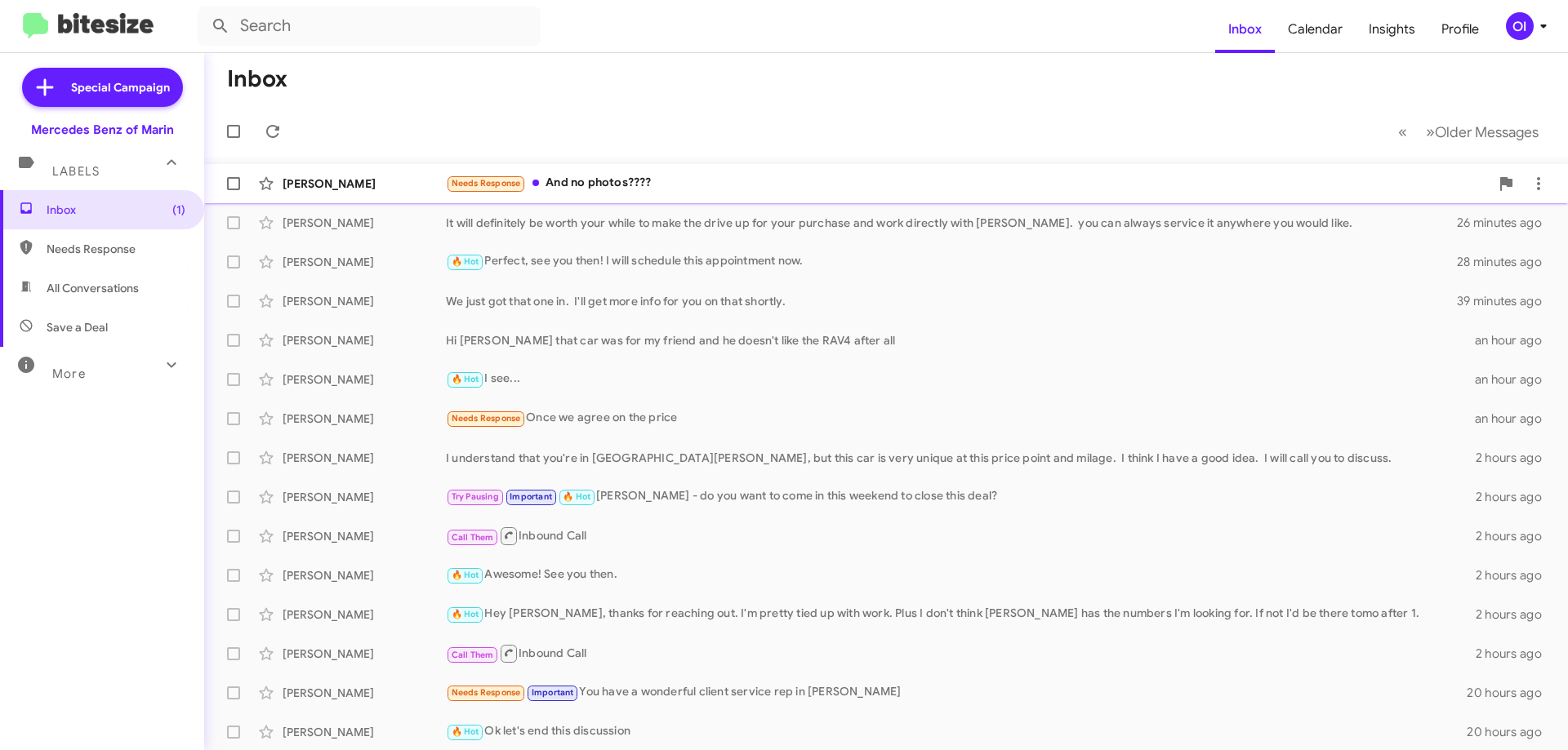
click at [534, 192] on div "Needs Response And no photos????" at bounding box center [967, 182] width 1044 height 19
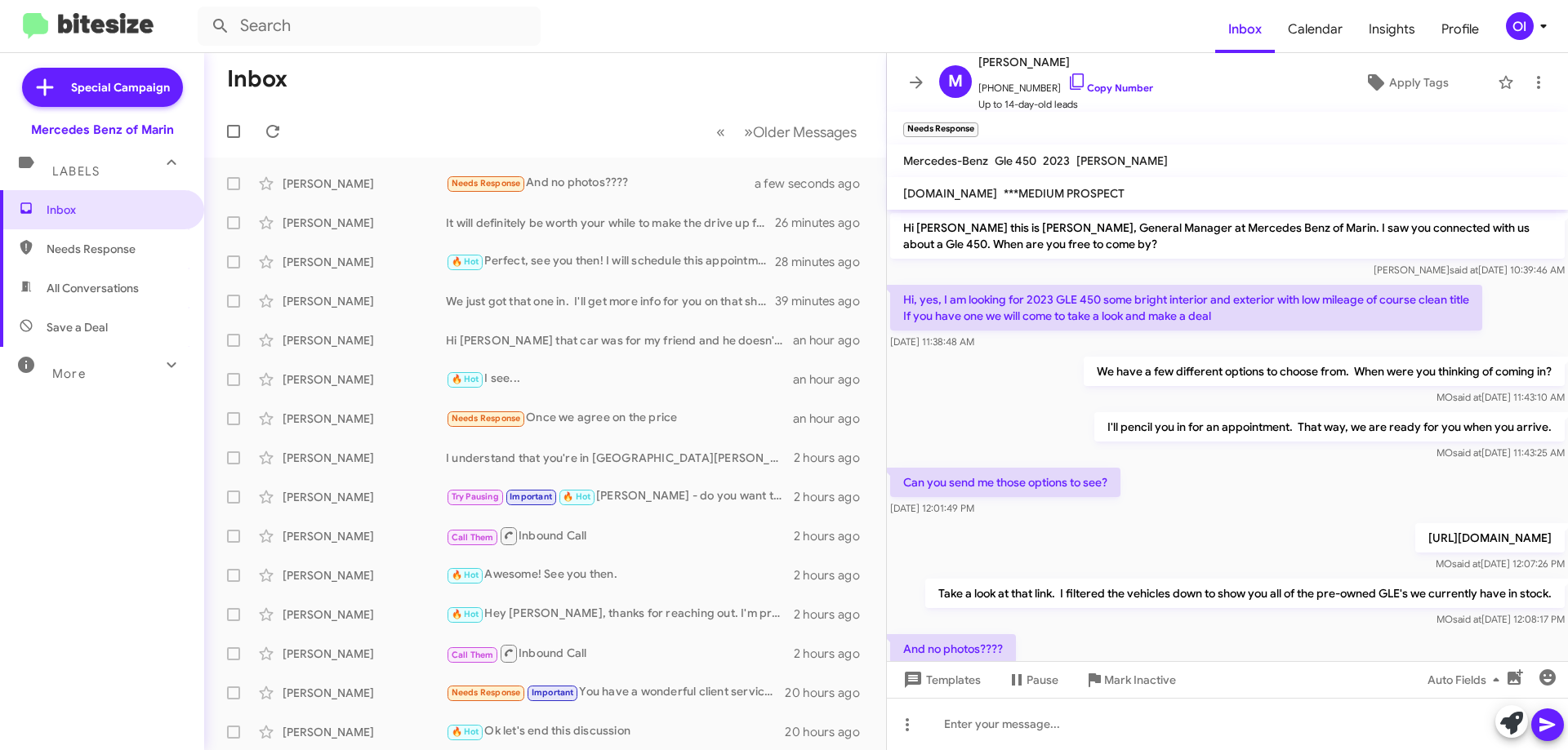
drag, startPoint x: 1175, startPoint y: 500, endPoint x: 1240, endPoint y: 597, distance: 116.8
click at [1240, 597] on div "Hi [PERSON_NAME] this is [PERSON_NAME], General Manager at Mercedes Benz of Mar…" at bounding box center [1227, 448] width 681 height 477
click at [1240, 597] on p "Take a look at that link. I filtered the vehicles down to show you all of the p…" at bounding box center [1245, 593] width 640 height 30
drag, startPoint x: 1260, startPoint y: 612, endPoint x: 1150, endPoint y: 516, distance: 146.0
click at [1154, 518] on div "Hi [PERSON_NAME] this is [PERSON_NAME], General Manager at Mercedes Benz of Mar…" at bounding box center [1227, 448] width 681 height 477
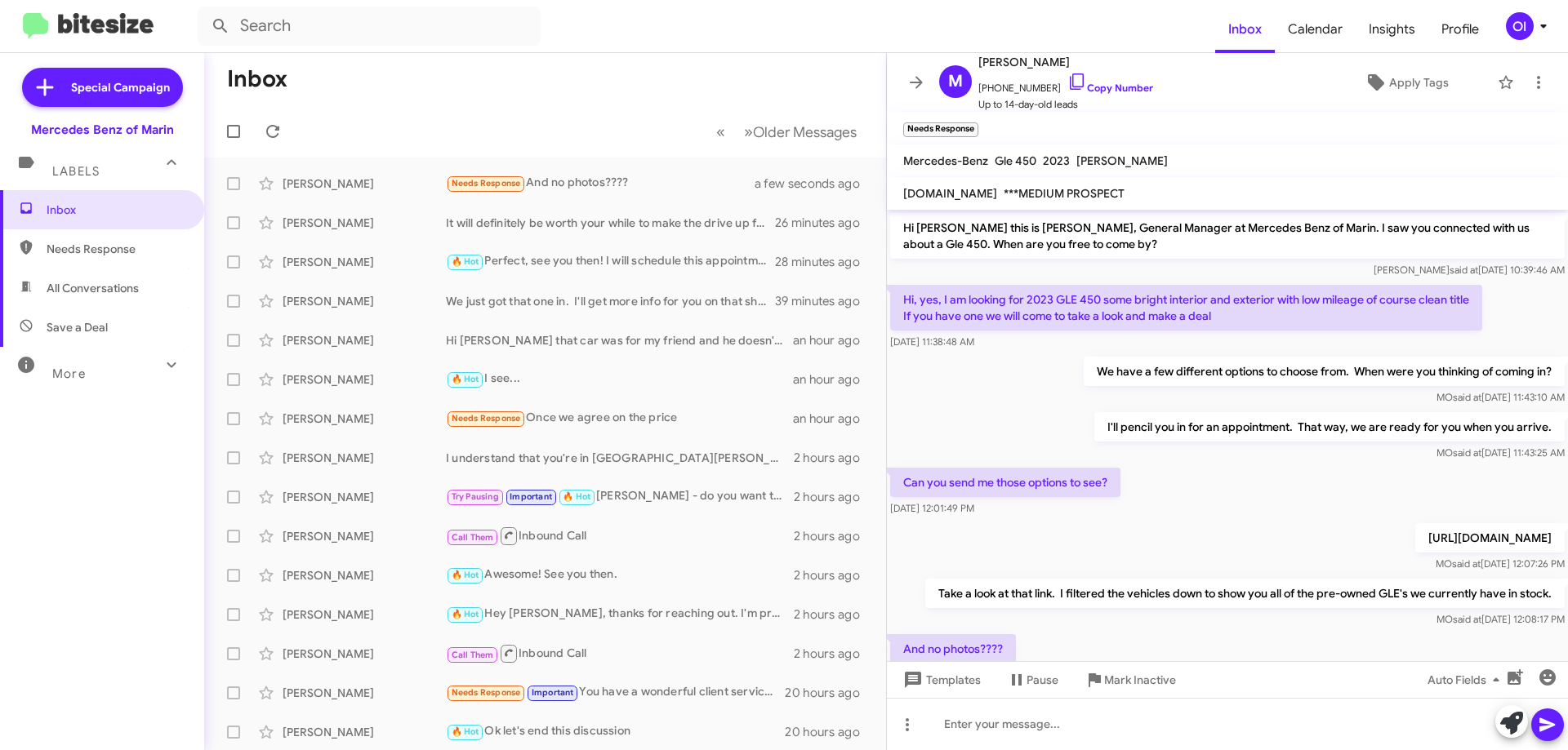
click at [1150, 516] on div "Can you send me those options to see? [DATE] 12:01:49 PM" at bounding box center [1227, 492] width 681 height 55
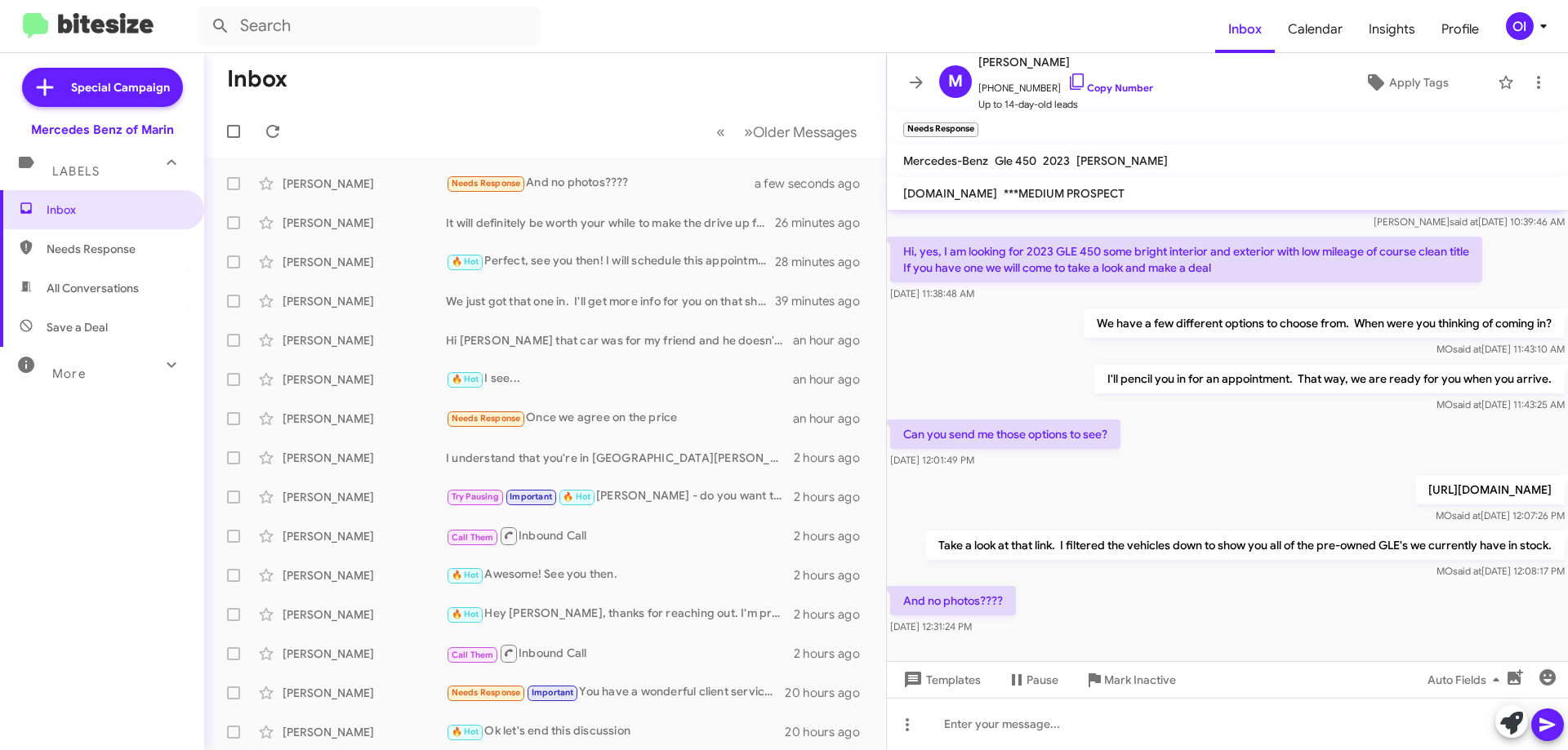
scroll to position [74, 0]
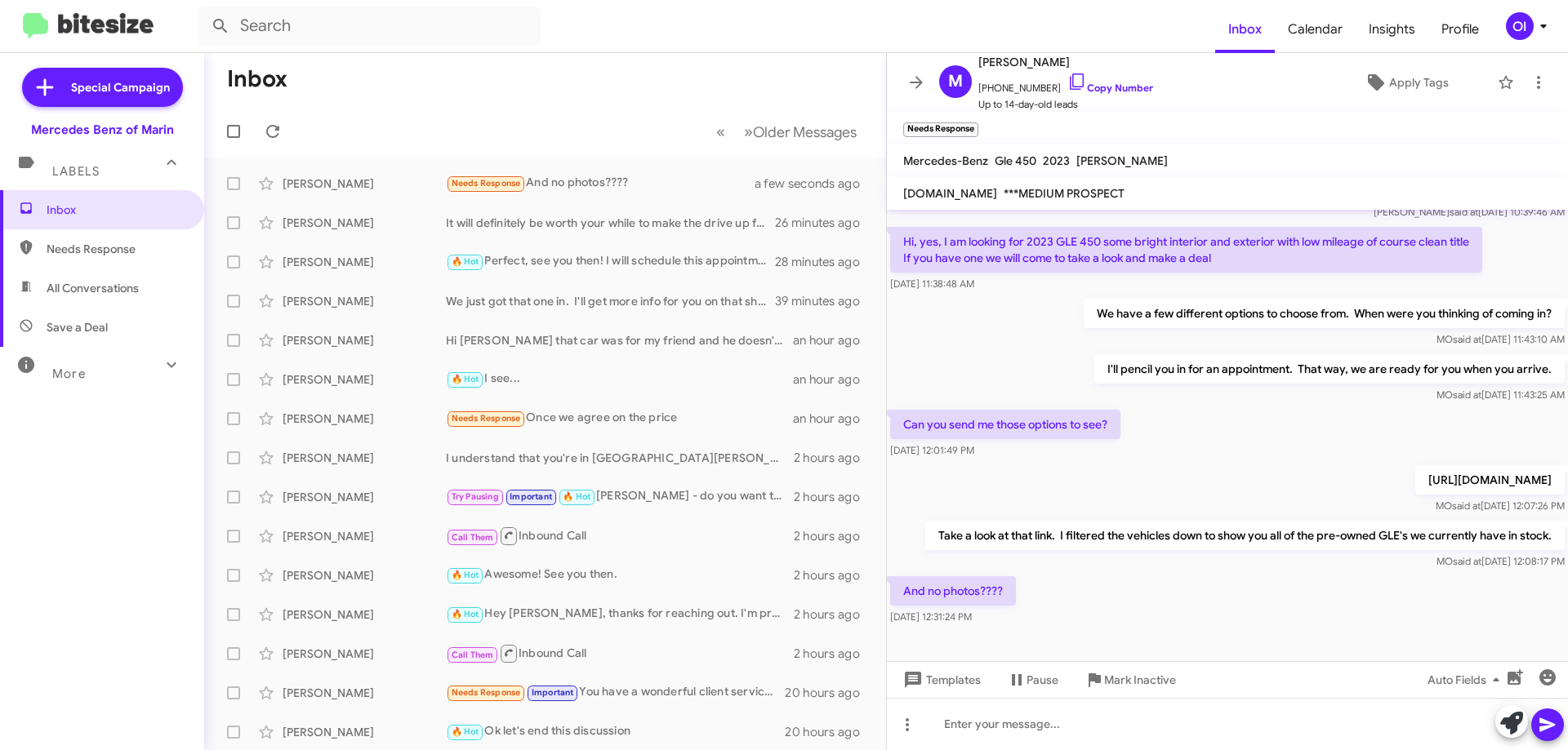
drag, startPoint x: 1213, startPoint y: 623, endPoint x: 1169, endPoint y: 540, distance: 93.9
click at [1170, 542] on div "Hi [PERSON_NAME] this is [PERSON_NAME], General Manager at Mercedes Benz of Mar…" at bounding box center [1227, 390] width 681 height 477
click at [1167, 538] on p "Take a look at that link. I filtered the vehicles down to show you all of the p…" at bounding box center [1245, 536] width 640 height 30
drag, startPoint x: 1136, startPoint y: 505, endPoint x: 1187, endPoint y: 614, distance: 120.3
click at [1187, 614] on div "Hi [PERSON_NAME] this is [PERSON_NAME], General Manager at Mercedes Benz of Mar…" at bounding box center [1227, 390] width 681 height 477
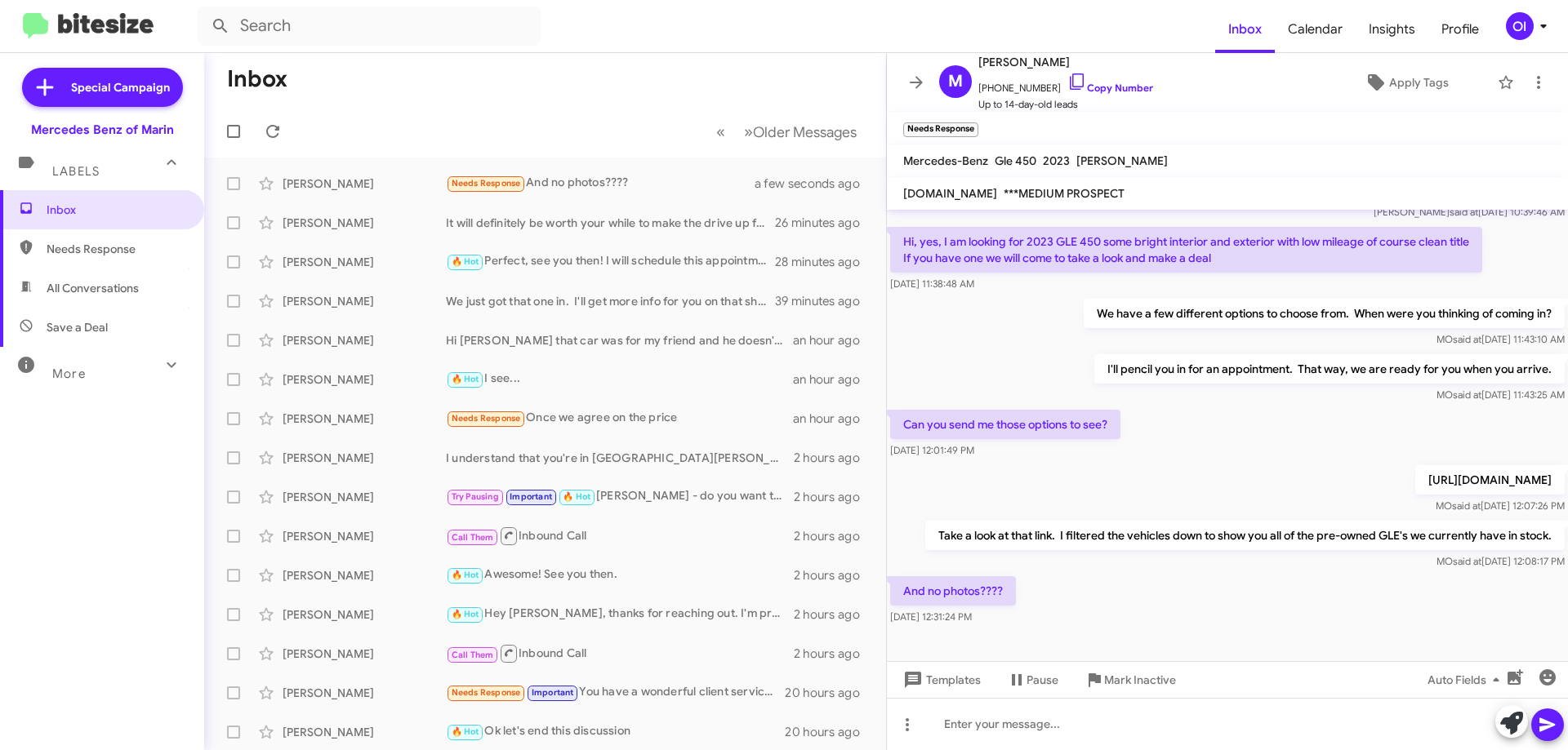
click at [1187, 614] on div "And no photos???? [DATE] 12:31:24 PM" at bounding box center [1227, 601] width 681 height 55
drag, startPoint x: 1206, startPoint y: 612, endPoint x: 1129, endPoint y: 467, distance: 164.2
click at [1129, 467] on div "Hi [PERSON_NAME] this is [PERSON_NAME], General Manager at Mercedes Benz of Mar…" at bounding box center [1227, 390] width 681 height 477
click at [1415, 465] on p "[URL][DOMAIN_NAME]" at bounding box center [1490, 480] width 150 height 30
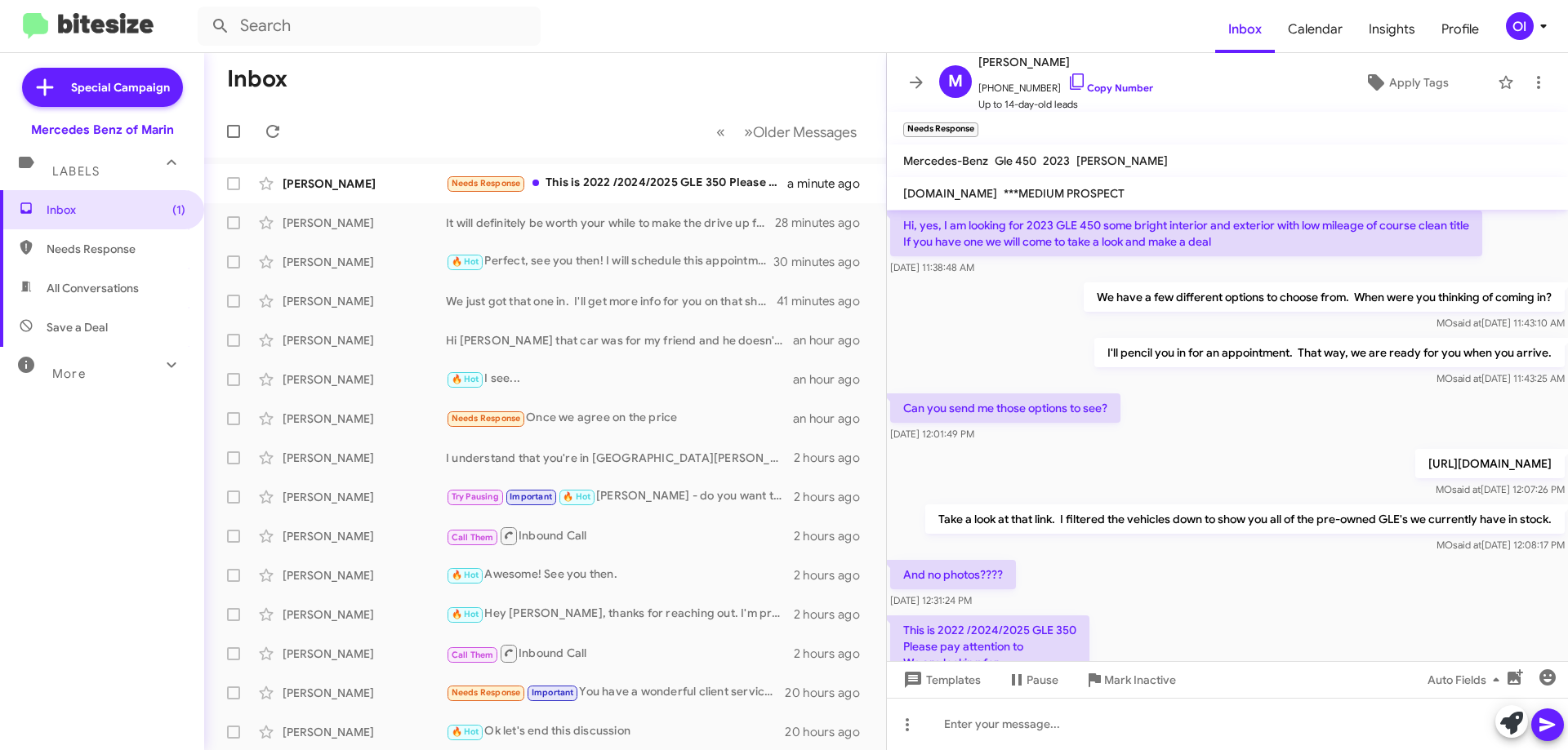
scroll to position [183, 0]
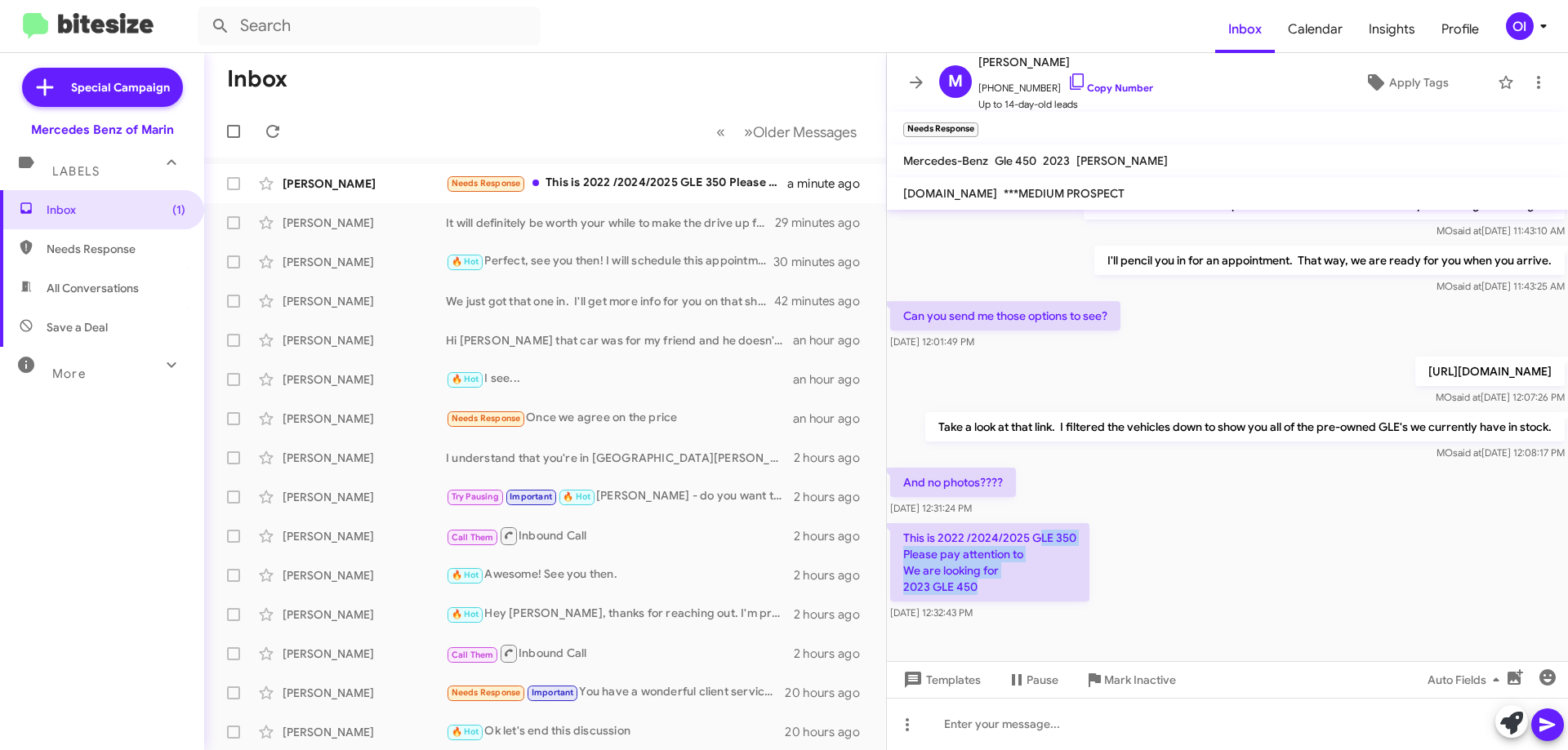
drag, startPoint x: 1060, startPoint y: 591, endPoint x: 1040, endPoint y: 528, distance: 66.1
click at [1040, 528] on p "This is 2022 /2024/2025 GLE 350 Please pay attention to We are looking for 2023…" at bounding box center [989, 563] width 199 height 79
drag, startPoint x: 1029, startPoint y: 554, endPoint x: 1069, endPoint y: 594, distance: 56.6
click at [1069, 593] on p "This is 2022 /2024/2025 GLE 350 Please pay attention to We are looking for 2023…" at bounding box center [989, 563] width 199 height 79
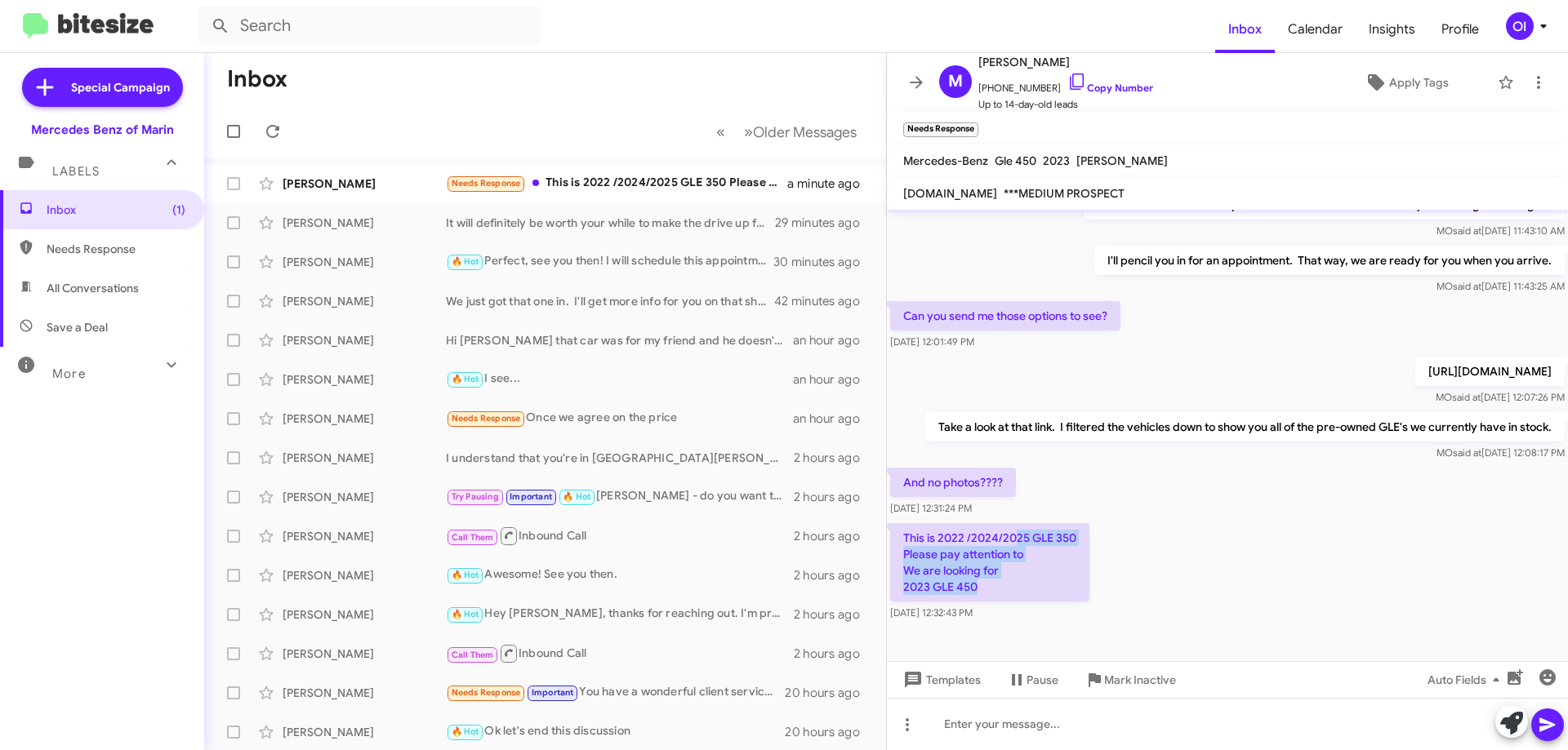
click at [1069, 594] on p "This is 2022 /2024/2025 GLE 350 Please pay attention to We are looking for 2023…" at bounding box center [989, 563] width 199 height 79
drag, startPoint x: 1049, startPoint y: 560, endPoint x: 1009, endPoint y: 506, distance: 67.2
click at [1009, 506] on div "Hi [PERSON_NAME] this is [PERSON_NAME], General Manager at Mercedes Benz of Mar…" at bounding box center [1227, 334] width 681 height 581
click at [1009, 506] on div "[DATE] 12:31:24 PM" at bounding box center [953, 509] width 126 height 17
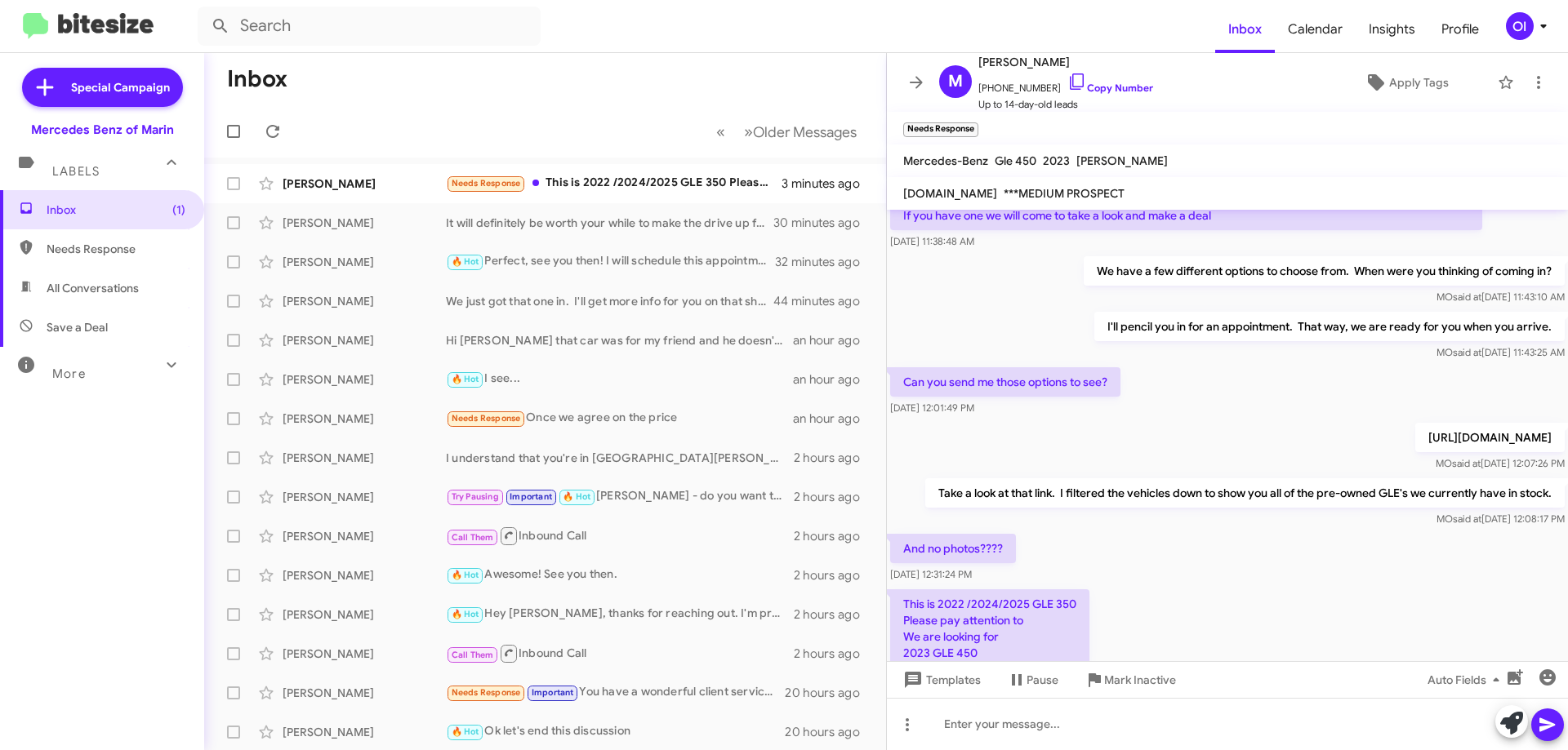
scroll to position [20, 0]
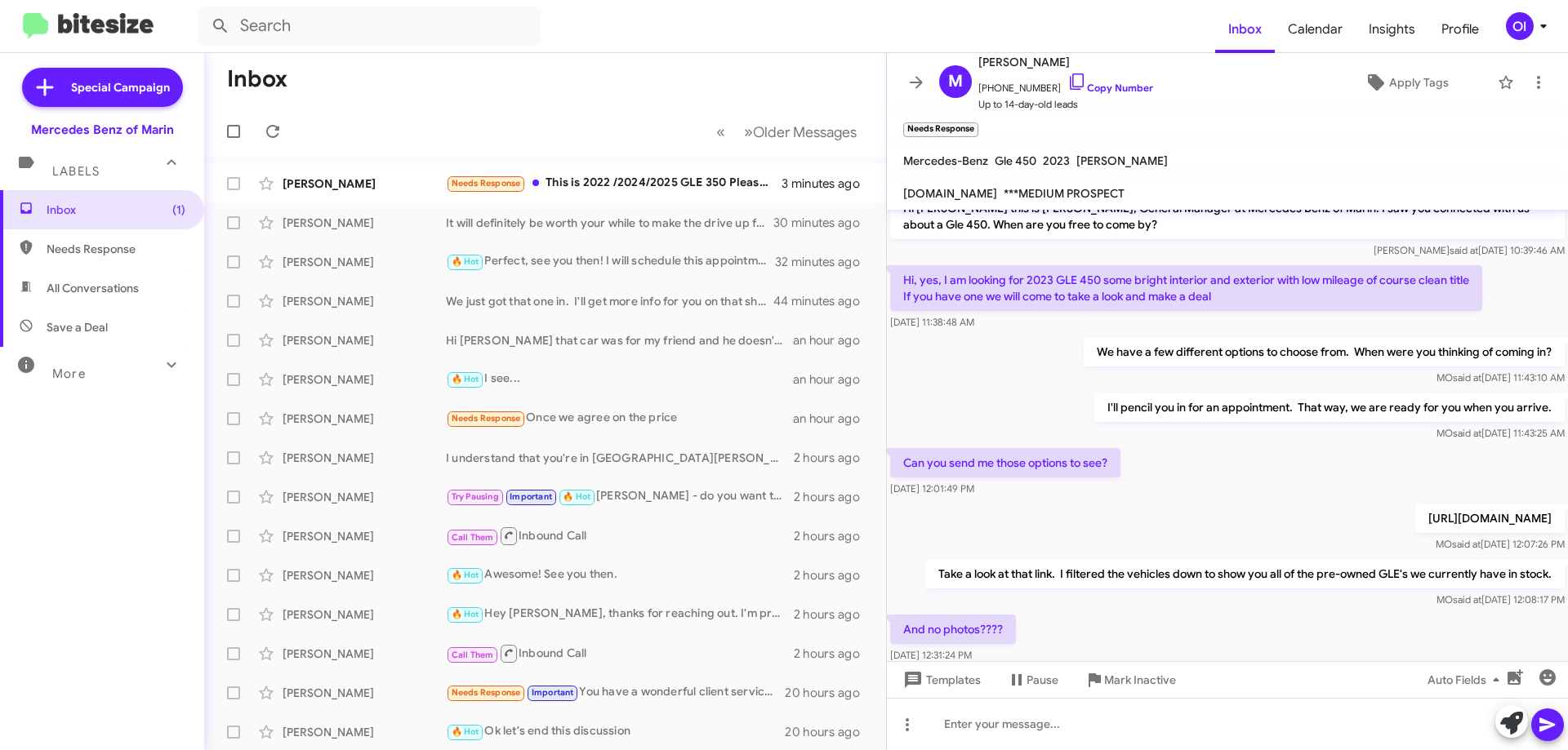
click at [1151, 378] on div "MO said at [DATE] 11:43:10 AM" at bounding box center [1324, 377] width 481 height 17
drag, startPoint x: 1184, startPoint y: 378, endPoint x: 1078, endPoint y: 352, distance: 109.1
click at [1083, 352] on div "We have a few different options to choose from. When were you thinking of comin…" at bounding box center [1324, 362] width 481 height 49
click at [1083, 352] on p "We have a few different options to choose from. When were you thinking of comin…" at bounding box center [1324, 352] width 481 height 30
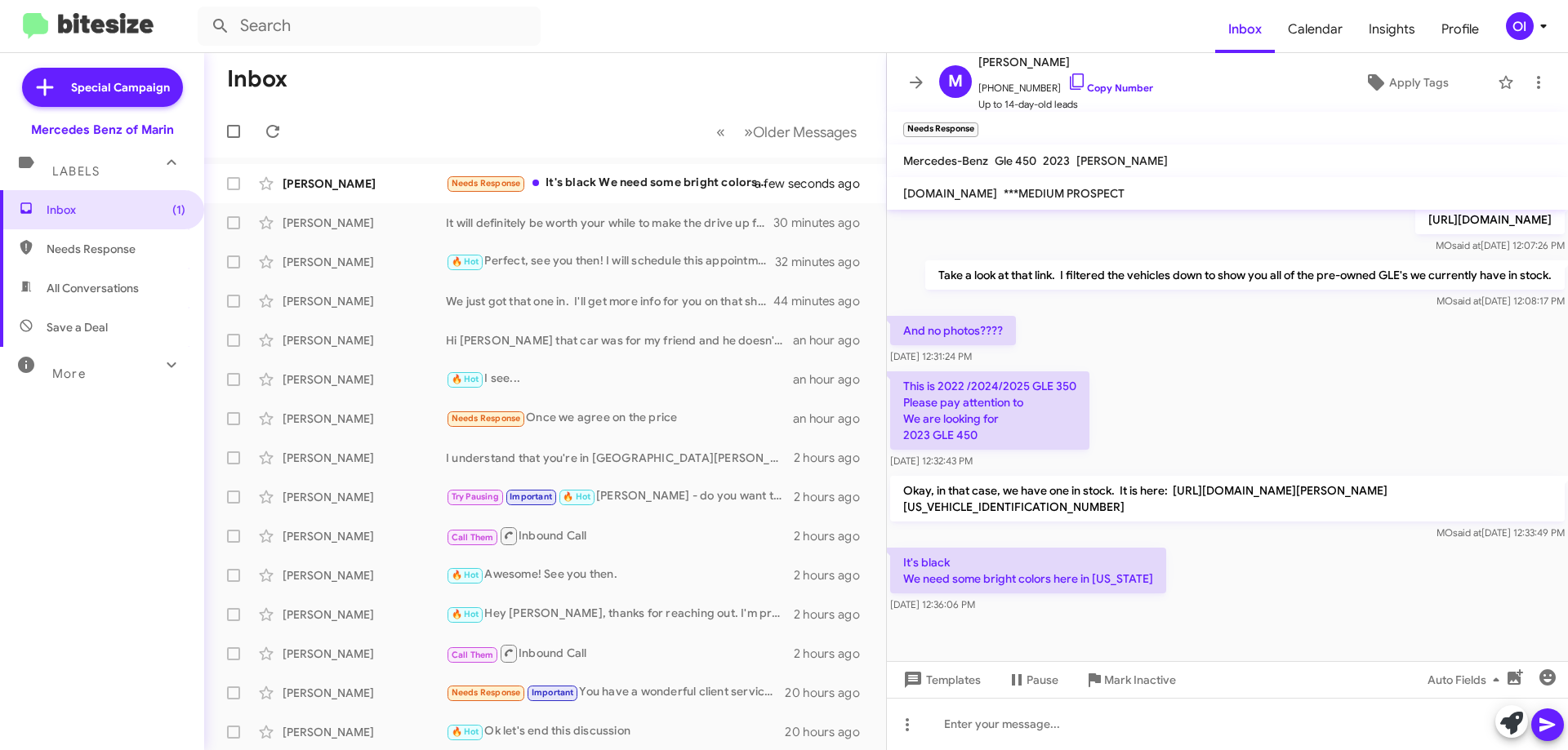
scroll to position [335, 0]
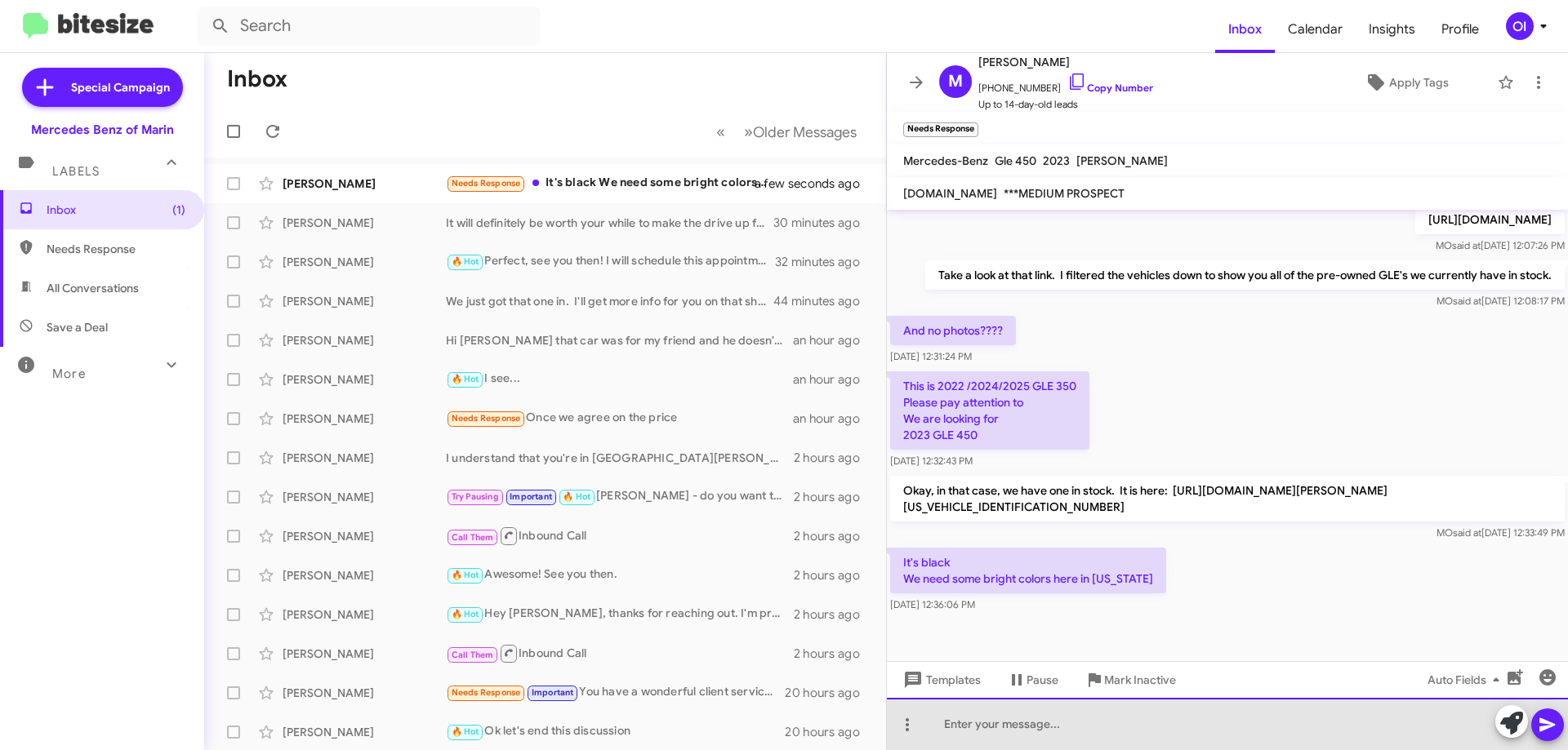
click at [1121, 724] on div at bounding box center [1227, 723] width 681 height 52
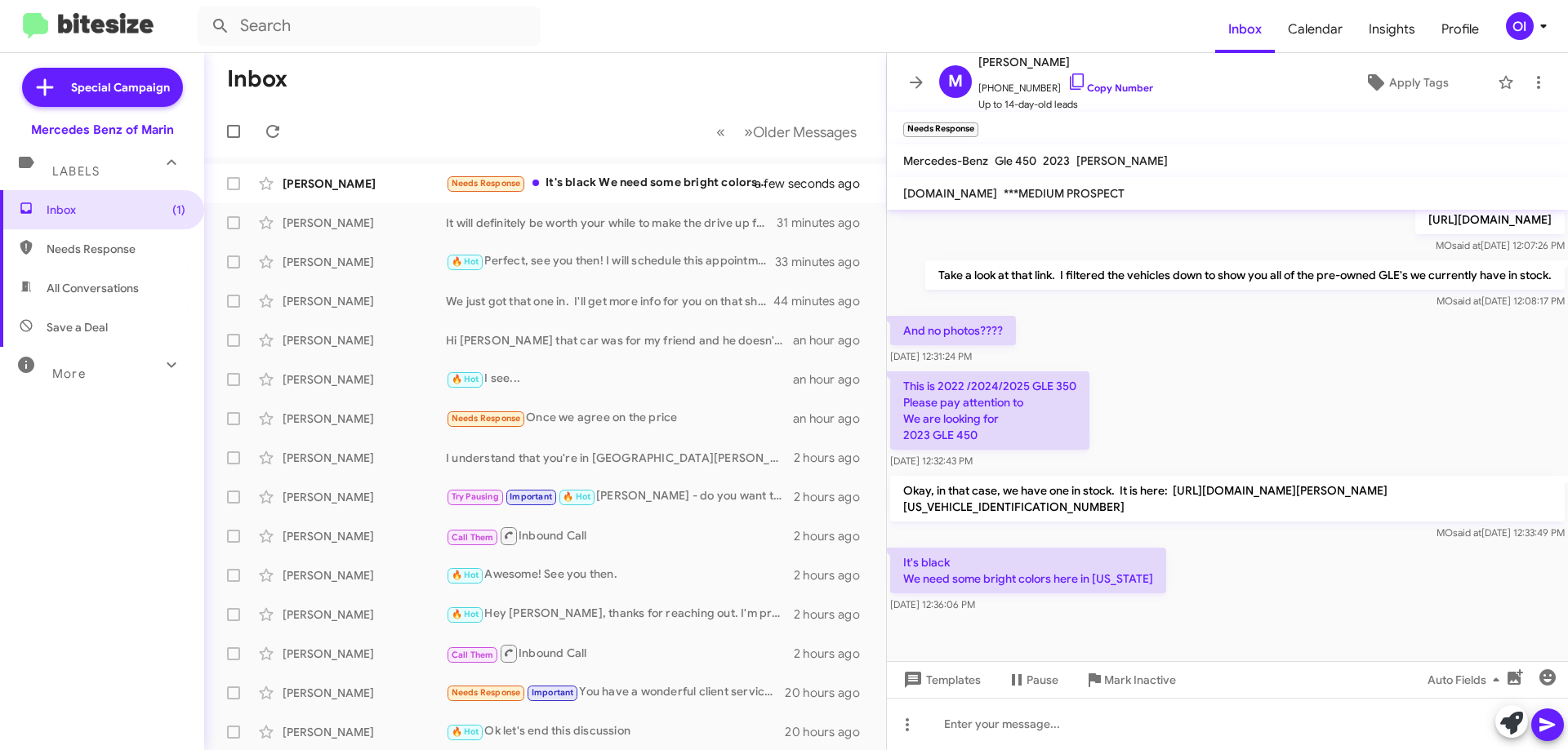
click at [895, 74] on mat-toolbar "M [PERSON_NAME] [PHONE_NUMBER] Copy Number Up to 14-day-old leads Apply Tags" at bounding box center [1227, 83] width 681 height 59
click at [912, 77] on icon at bounding box center [917, 83] width 20 height 20
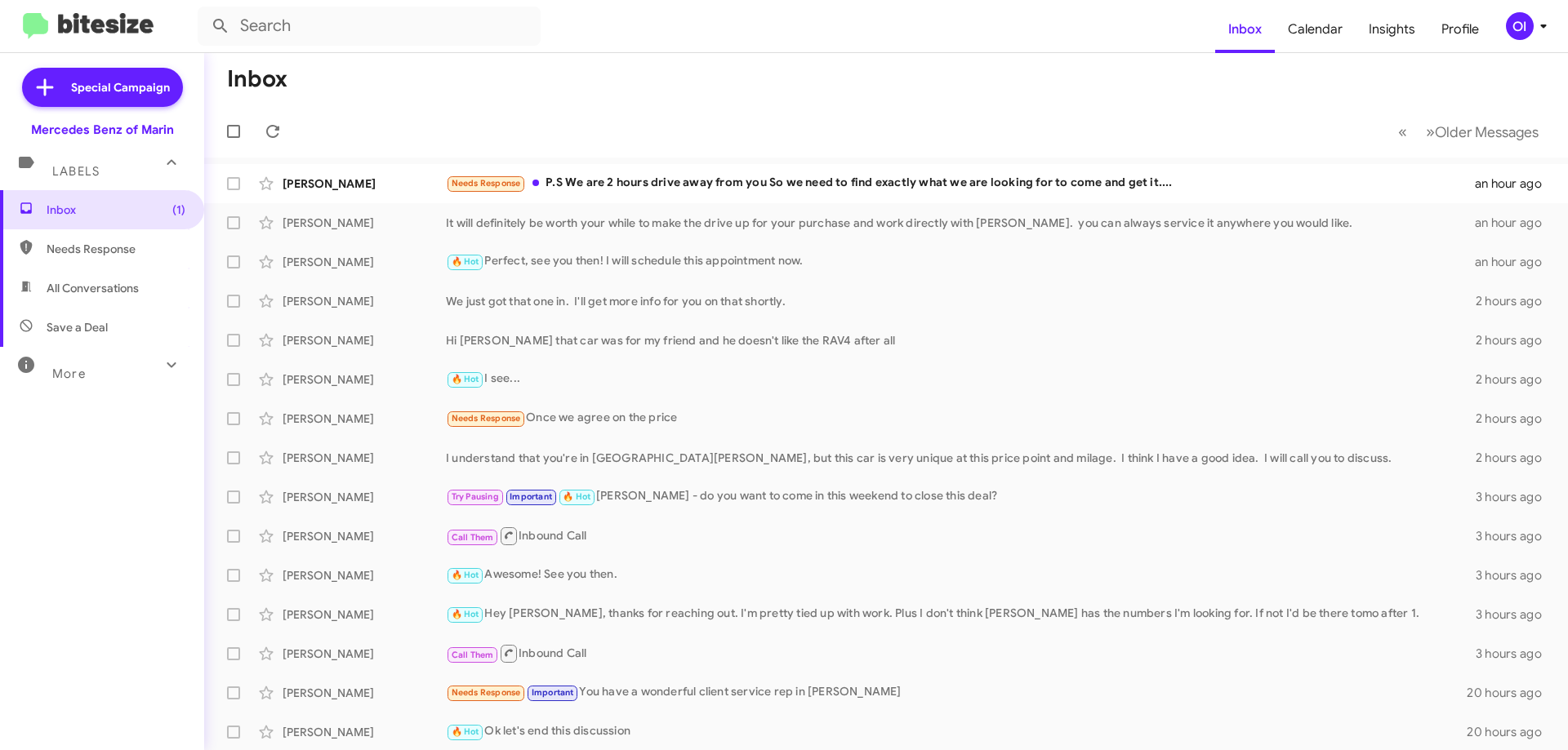
click at [121, 274] on span "All Conversations" at bounding box center [102, 289] width 204 height 39
type input "in:all-conversations"
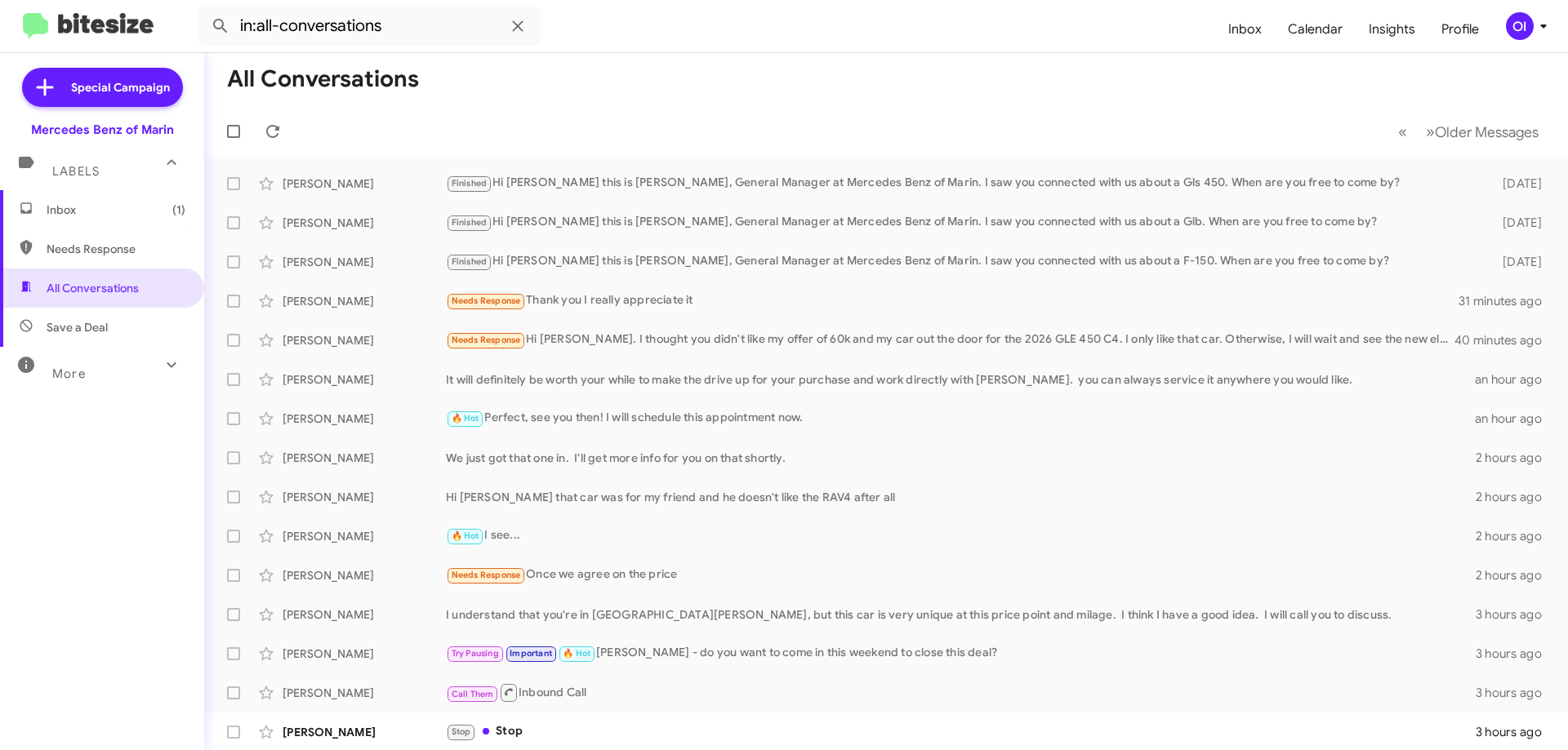
click at [113, 219] on span "Inbox (1)" at bounding box center [102, 210] width 204 height 39
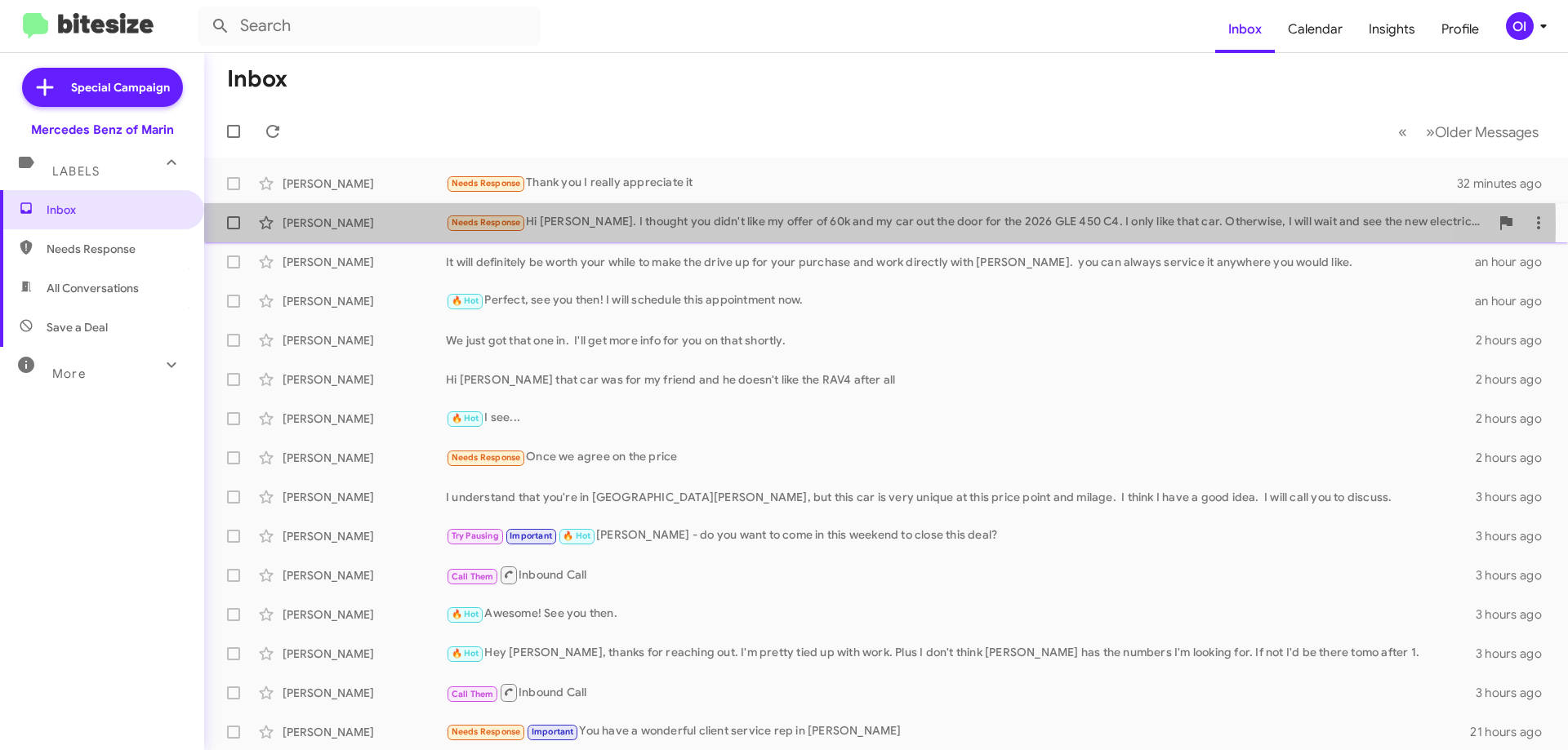
click at [779, 227] on div "Needs Response Hi [PERSON_NAME]. I thought you didn't like my offer of 60k and …" at bounding box center [967, 222] width 1044 height 19
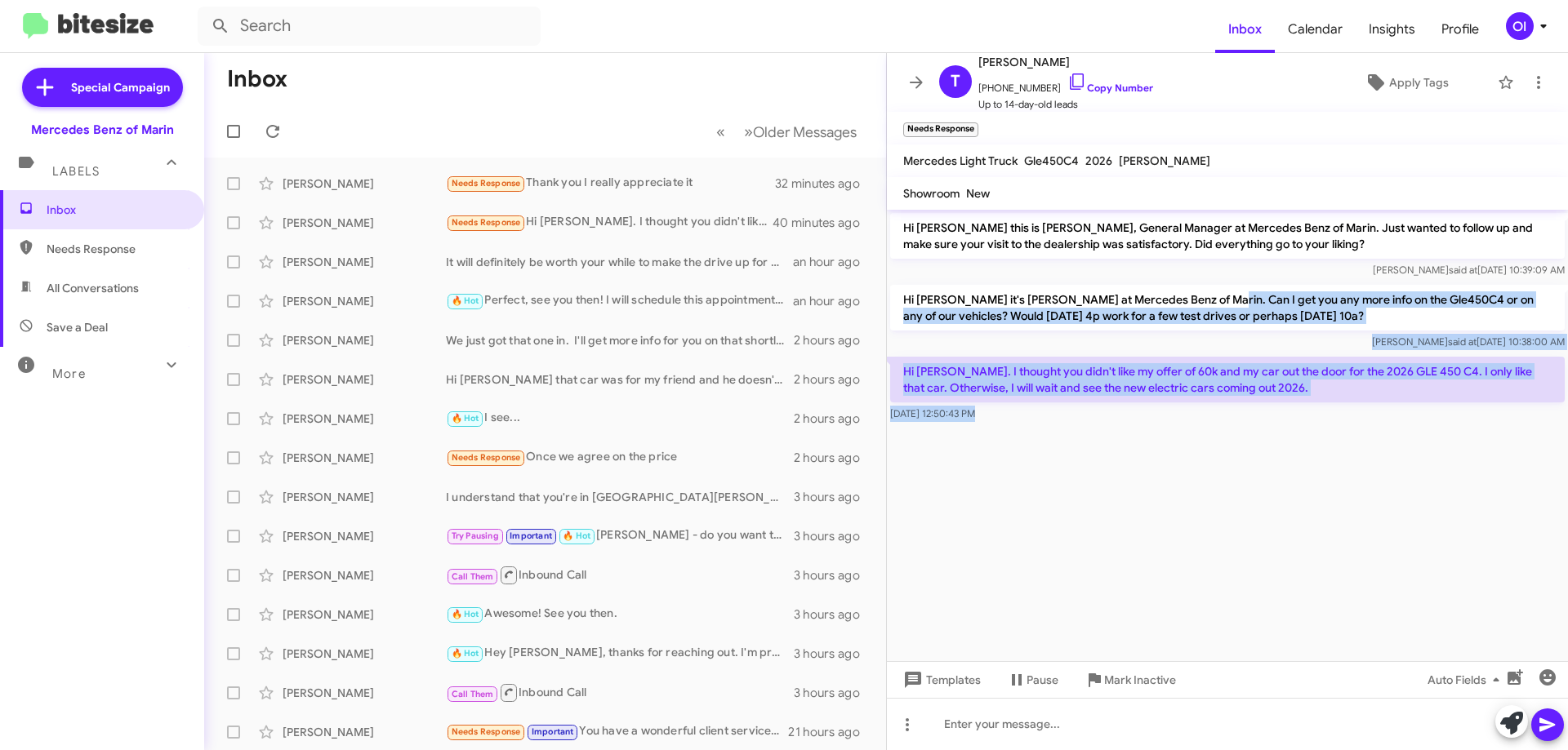
drag, startPoint x: 1331, startPoint y: 429, endPoint x: 1207, endPoint y: 288, distance: 187.8
click at [1207, 289] on cdk-virtual-scroll-viewport "Hi [PERSON_NAME] this is [PERSON_NAME], General Manager at Mercedes Benz of Mar…" at bounding box center [1227, 436] width 681 height 451
click at [1207, 288] on p "Hi [PERSON_NAME] it's [PERSON_NAME] at Mercedes Benz of Marin. Can I get you an…" at bounding box center [1227, 307] width 674 height 45
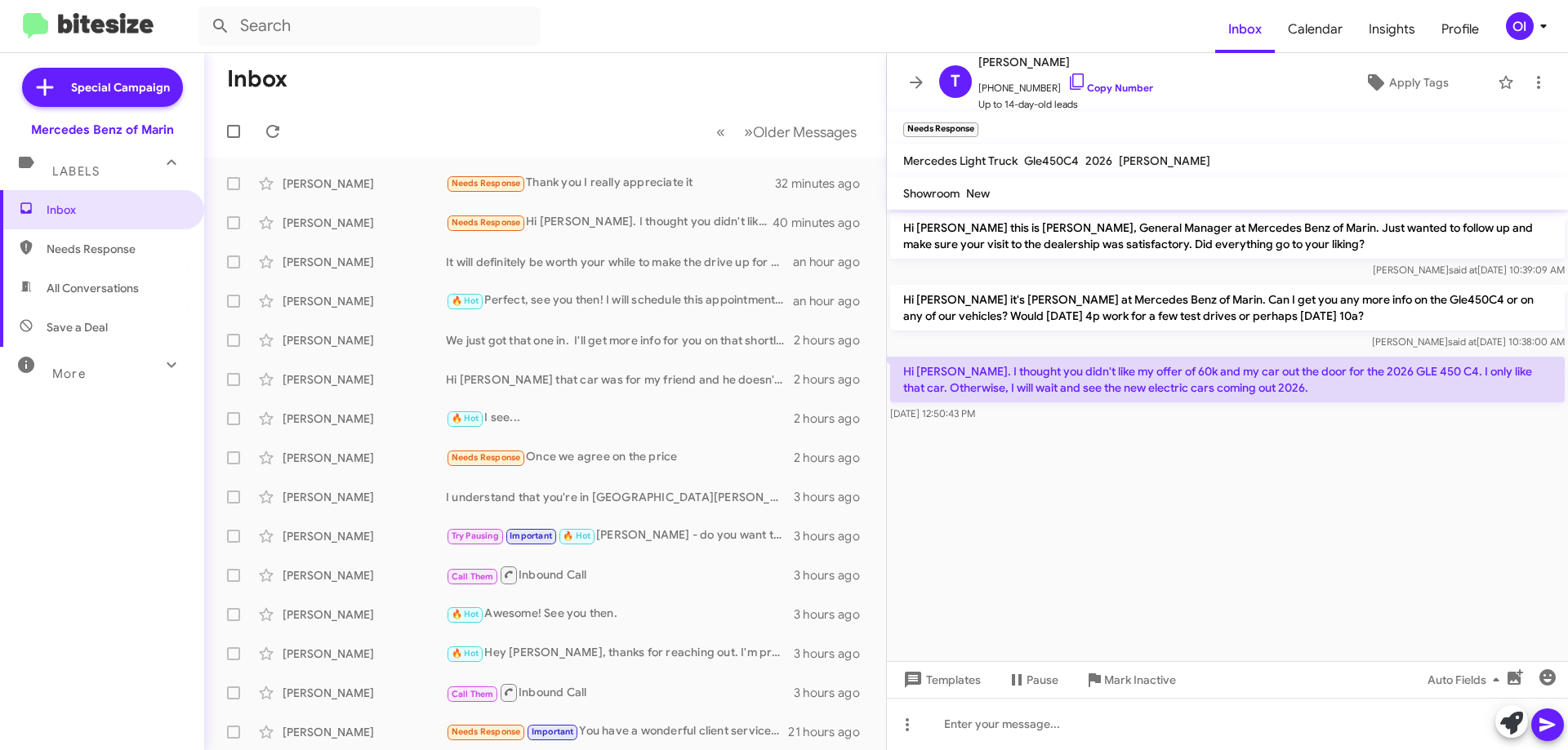
drag, startPoint x: 1161, startPoint y: 255, endPoint x: 1193, endPoint y: 434, distance: 181.8
click at [1192, 431] on cdk-virtual-scroll-viewport "Hi [PERSON_NAME] this is [PERSON_NAME], General Manager at Mercedes Benz of Mar…" at bounding box center [1227, 436] width 681 height 451
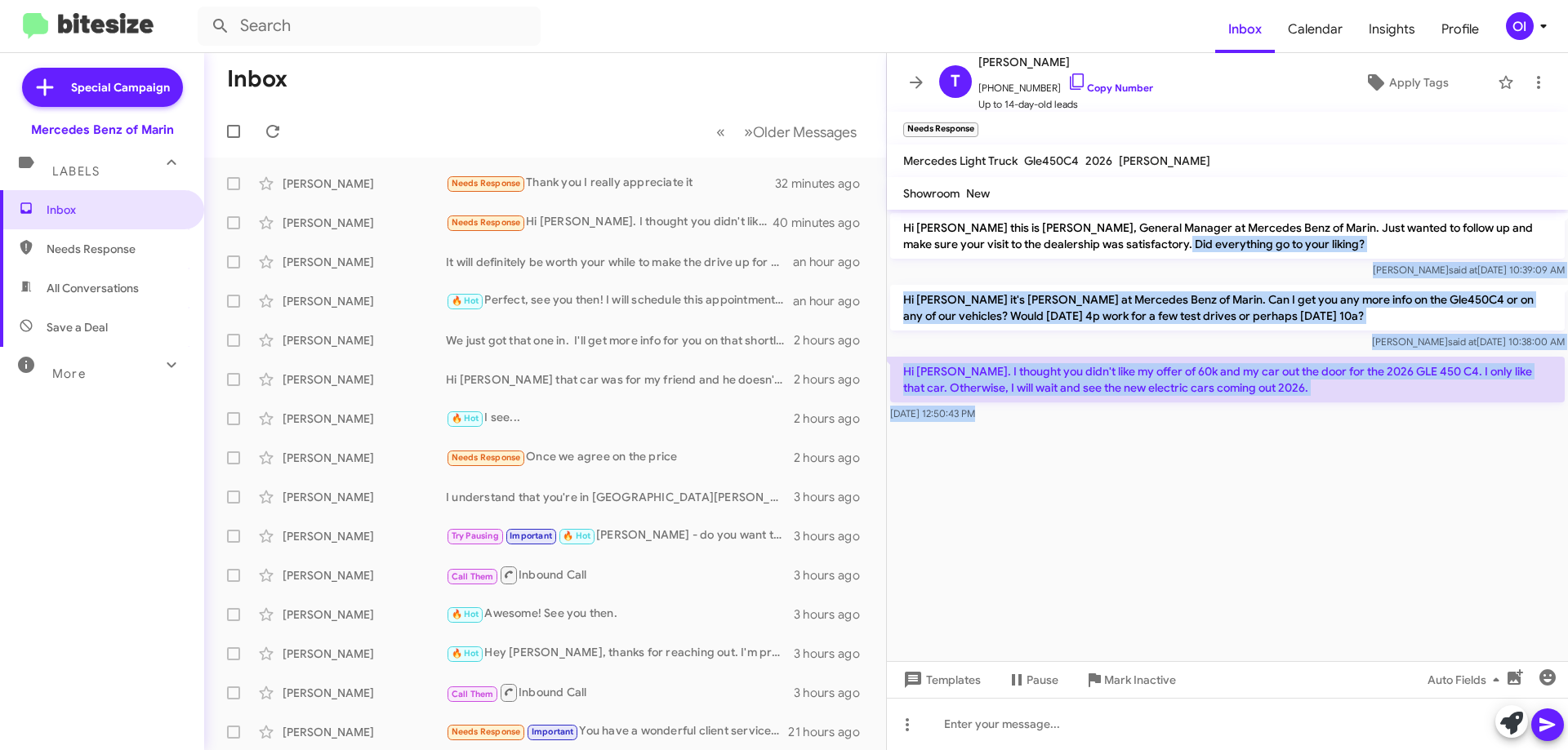
click at [1193, 434] on div at bounding box center [1227, 432] width 681 height 12
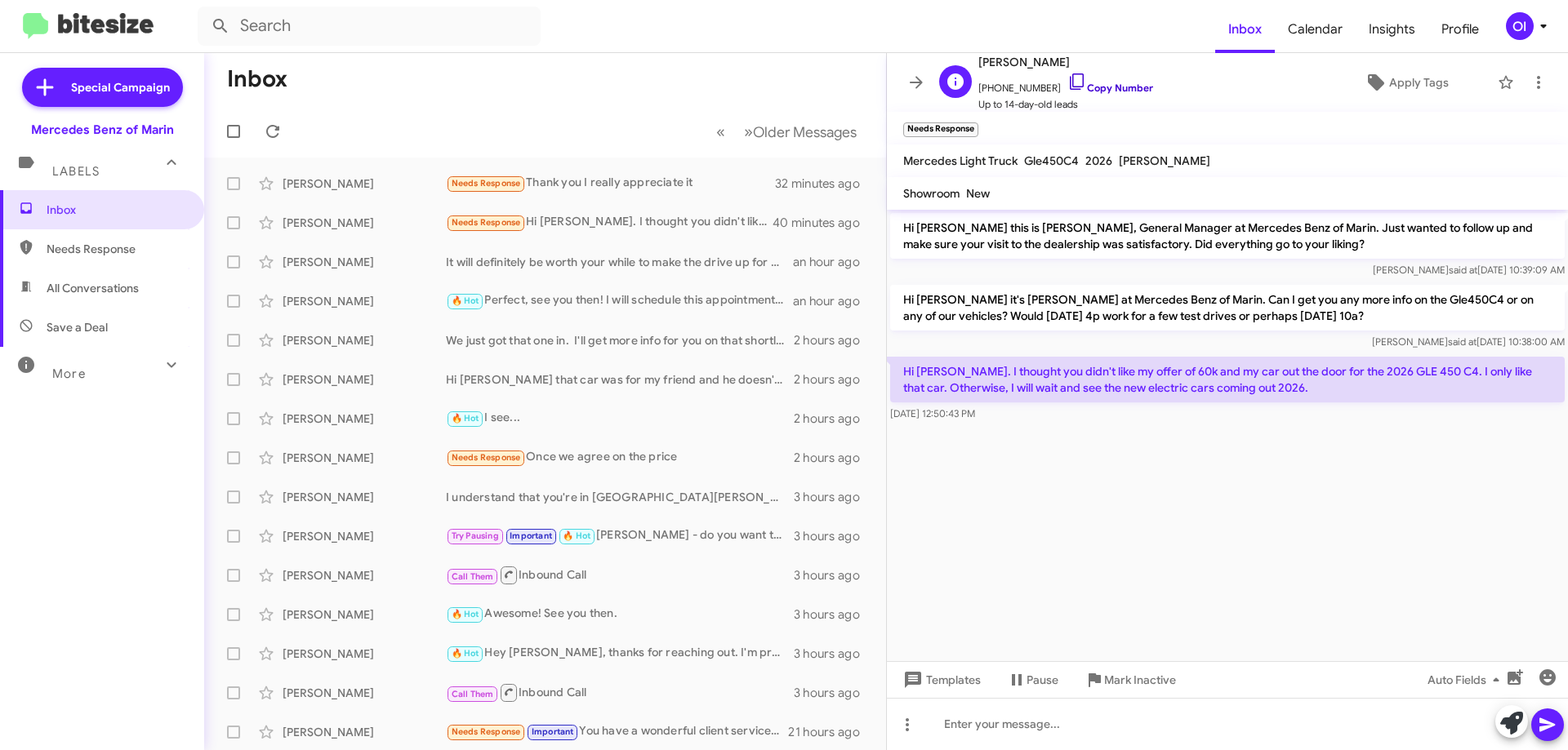
click at [1090, 88] on link "Copy Number" at bounding box center [1110, 88] width 86 height 12
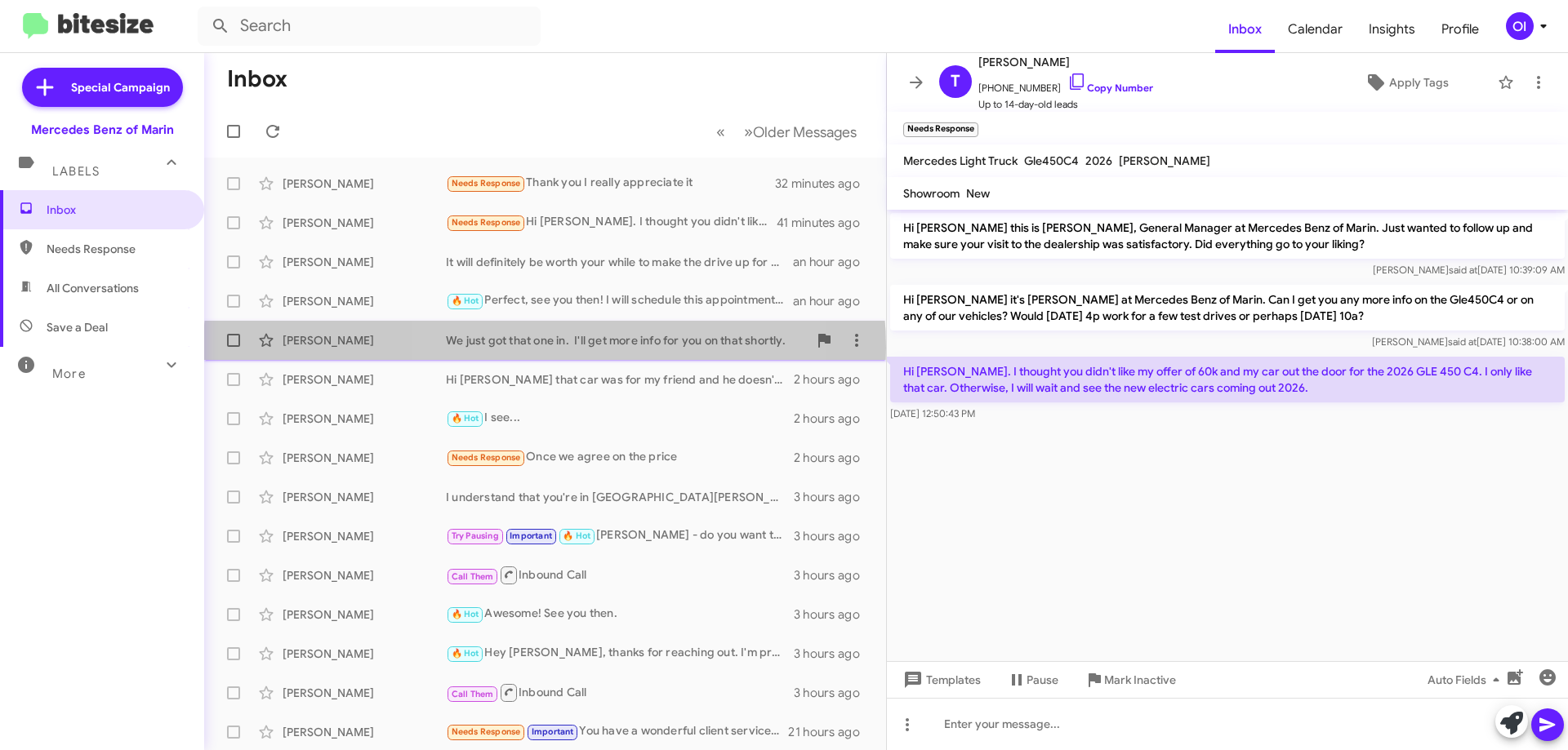
click at [545, 348] on div "We just got that one in. I'll get more info for you on that shortly." at bounding box center [626, 340] width 362 height 17
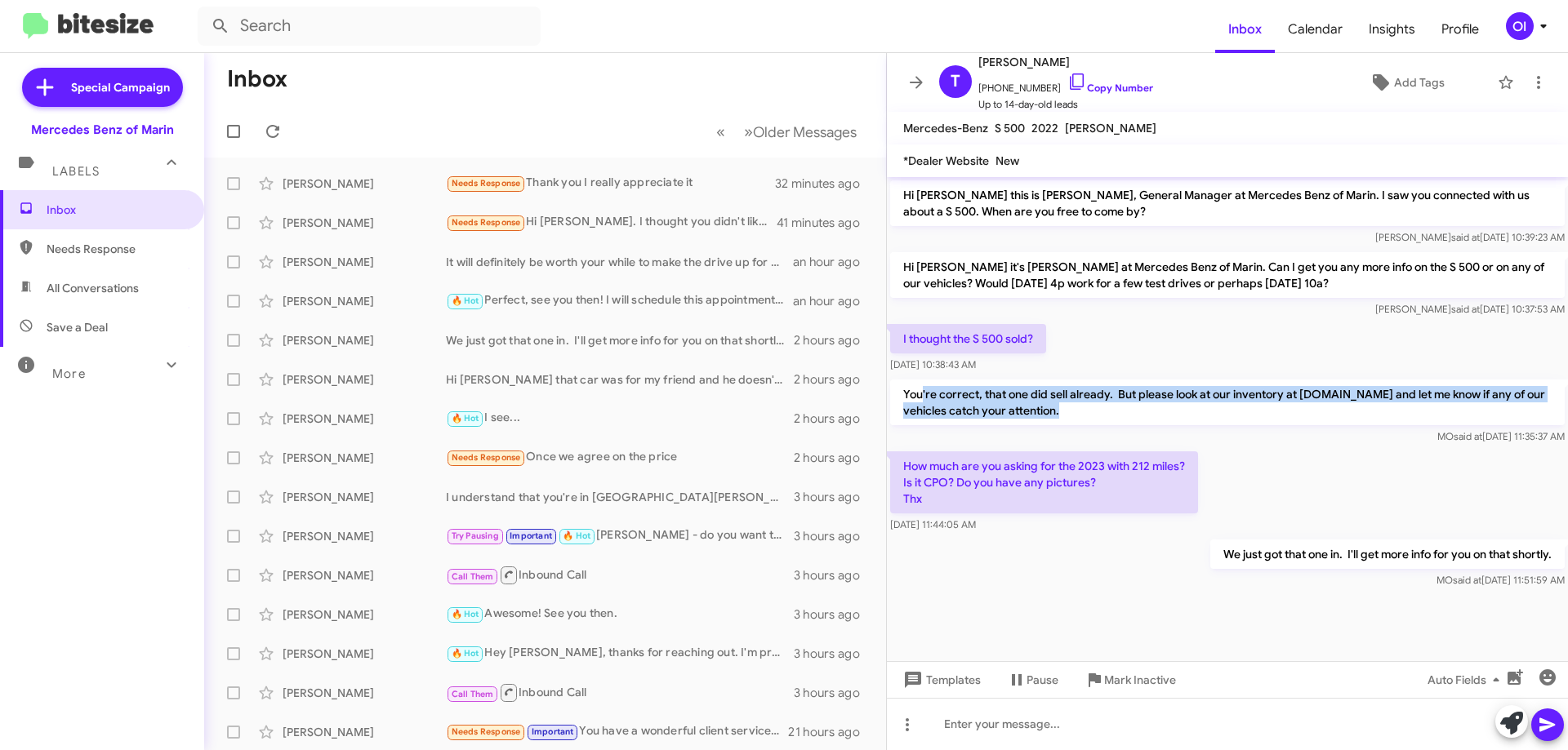
drag, startPoint x: 1207, startPoint y: 417, endPoint x: 922, endPoint y: 394, distance: 285.9
click at [922, 394] on p "You're correct, that one did sell already. But please look at our inventory at …" at bounding box center [1227, 402] width 674 height 45
drag, startPoint x: 921, startPoint y: 393, endPoint x: 1148, endPoint y: 412, distance: 227.8
click at [1148, 412] on p "You're correct, that one did sell already. But please look at our inventory at …" at bounding box center [1227, 402] width 674 height 45
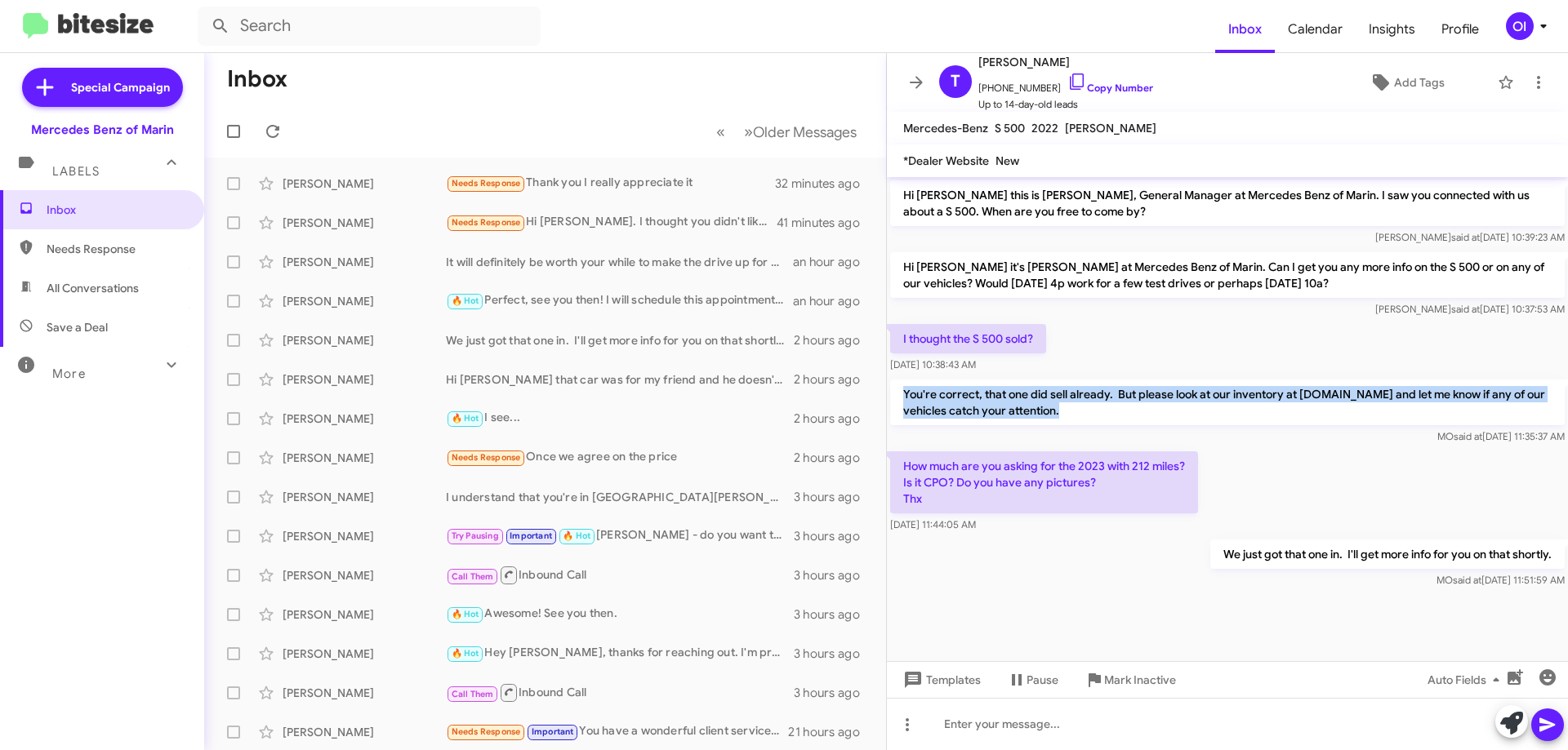
click at [1148, 412] on p "You're correct, that one did sell already. But please look at our inventory at …" at bounding box center [1227, 402] width 674 height 45
drag, startPoint x: 1094, startPoint y: 412, endPoint x: 964, endPoint y: 400, distance: 130.6
click at [964, 400] on p "You're correct, that one did sell already. But please look at our inventory at …" at bounding box center [1227, 402] width 674 height 45
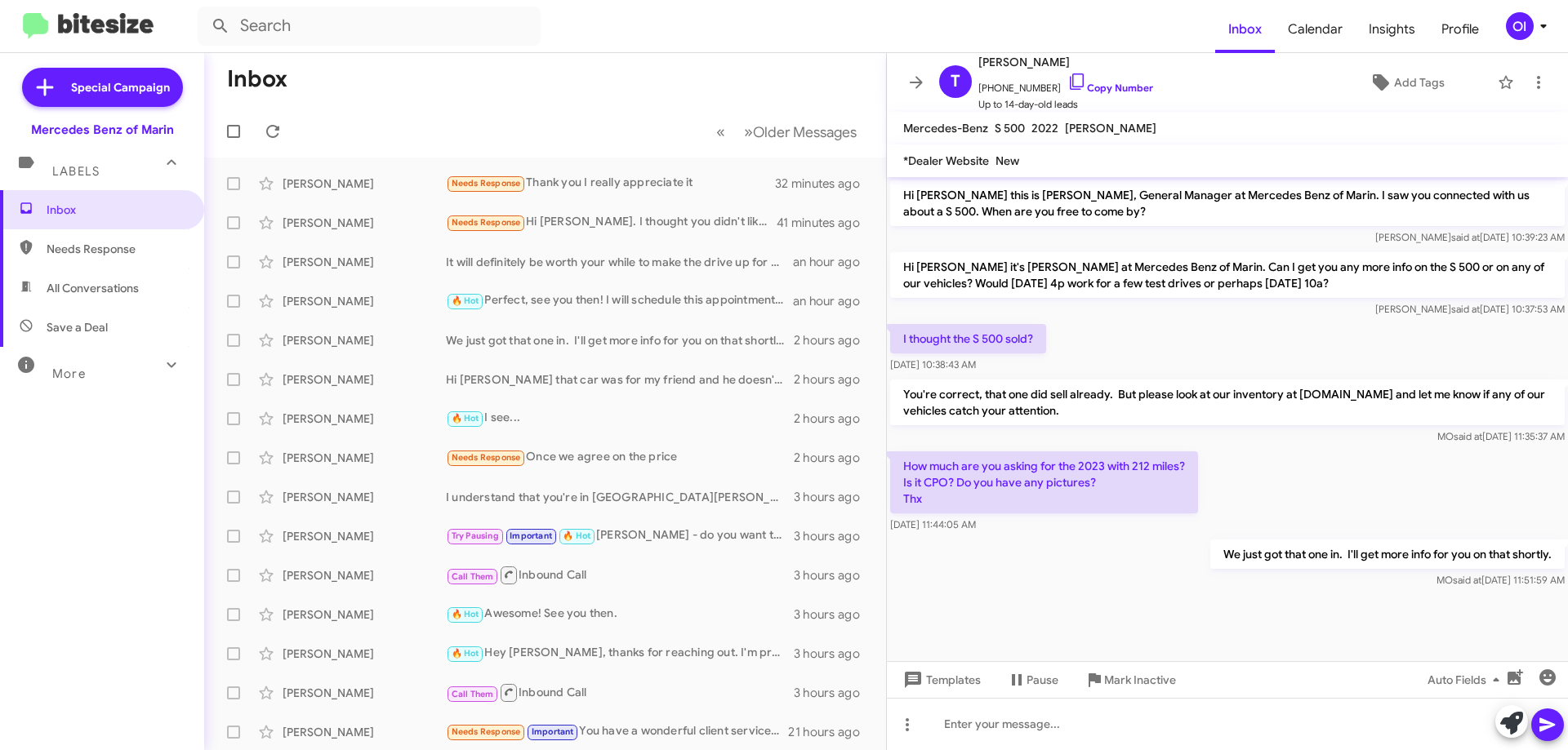
click at [959, 400] on p "You're correct, that one did sell already. But please look at our inventory at …" at bounding box center [1227, 402] width 674 height 45
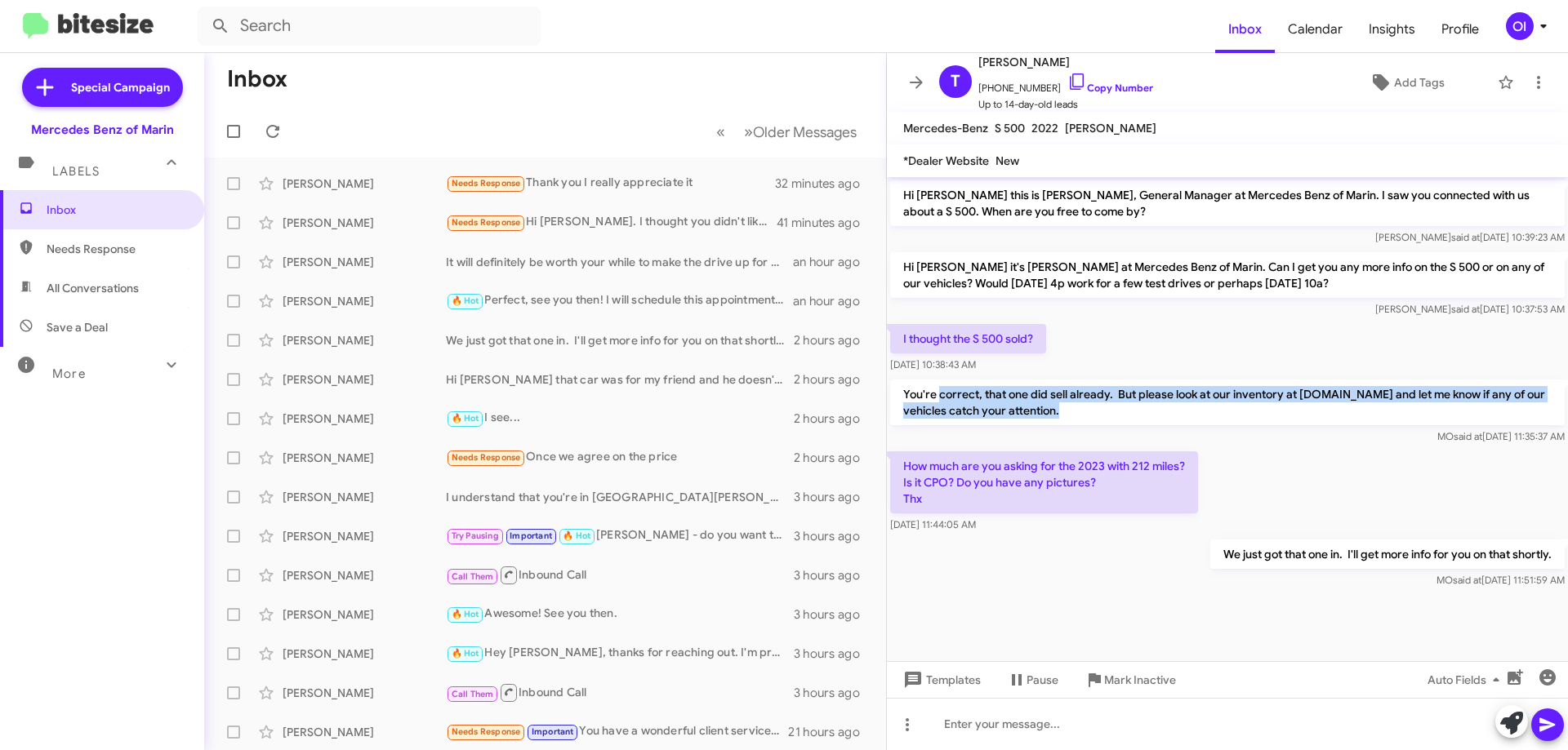
drag, startPoint x: 1021, startPoint y: 410, endPoint x: 1136, endPoint y: 417, distance: 115.2
click at [1136, 417] on p "You're correct, that one did sell already. But please look at our inventory at …" at bounding box center [1227, 402] width 674 height 45
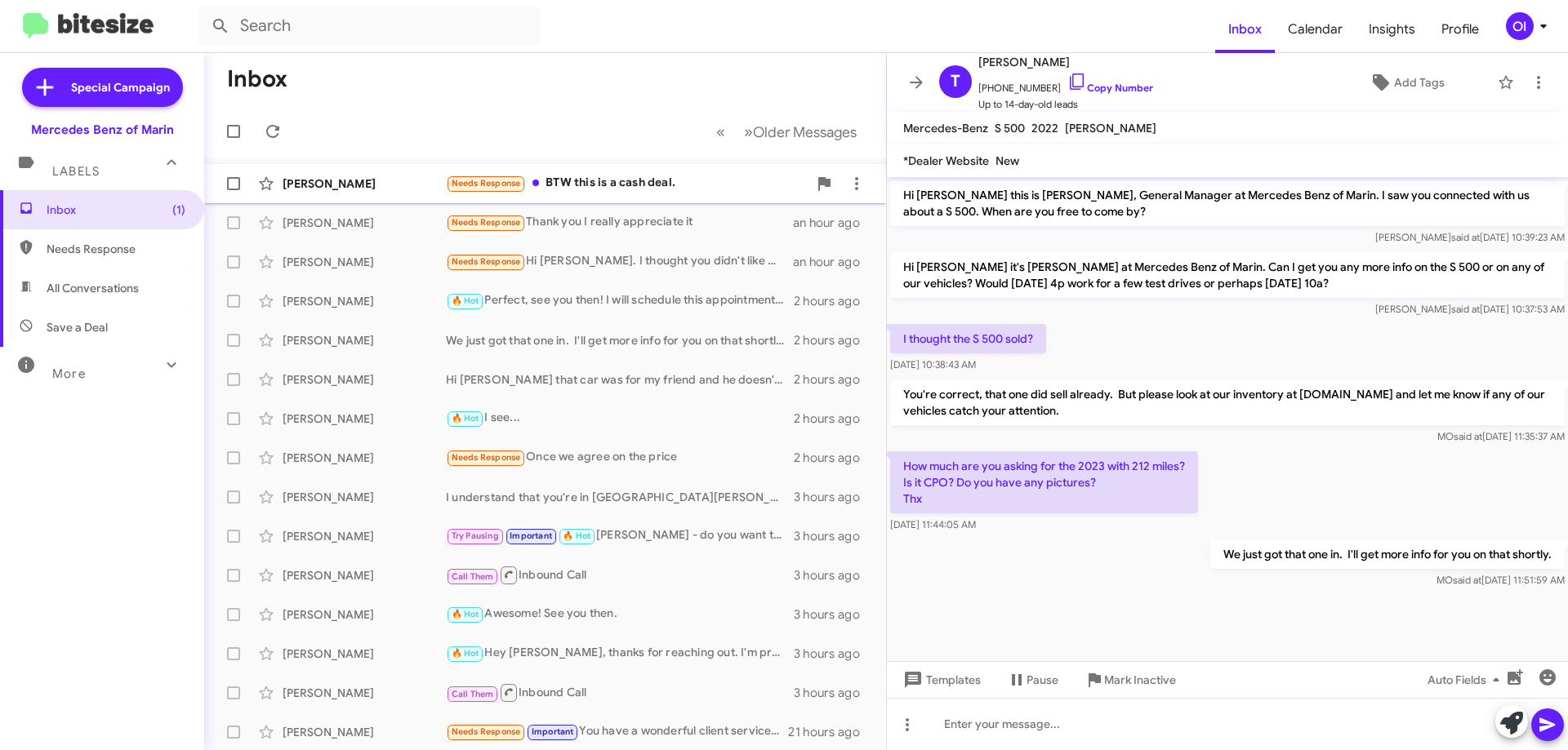
click at [620, 188] on div "Needs Response BTW this is a cash deal." at bounding box center [626, 182] width 362 height 19
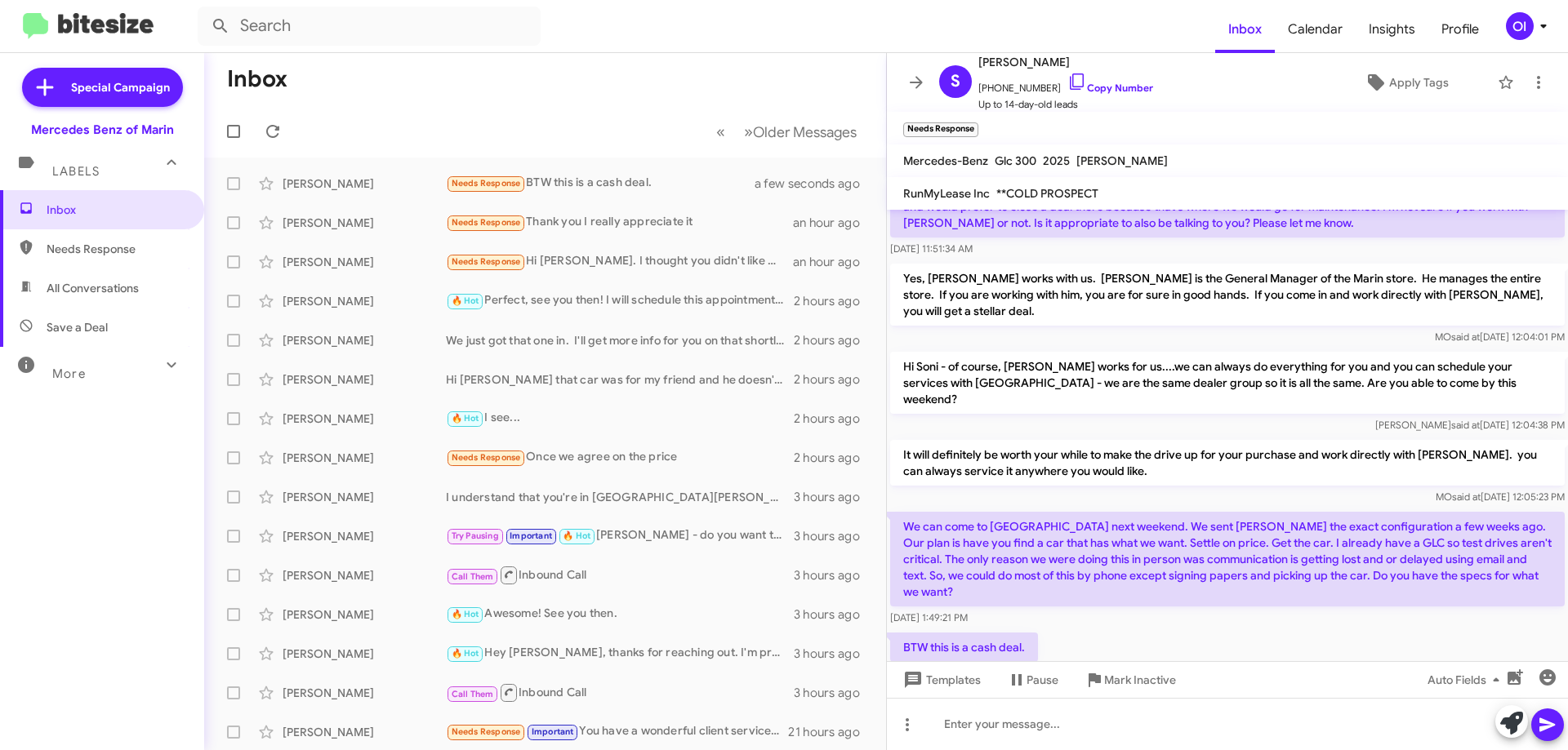
scroll to position [281, 0]
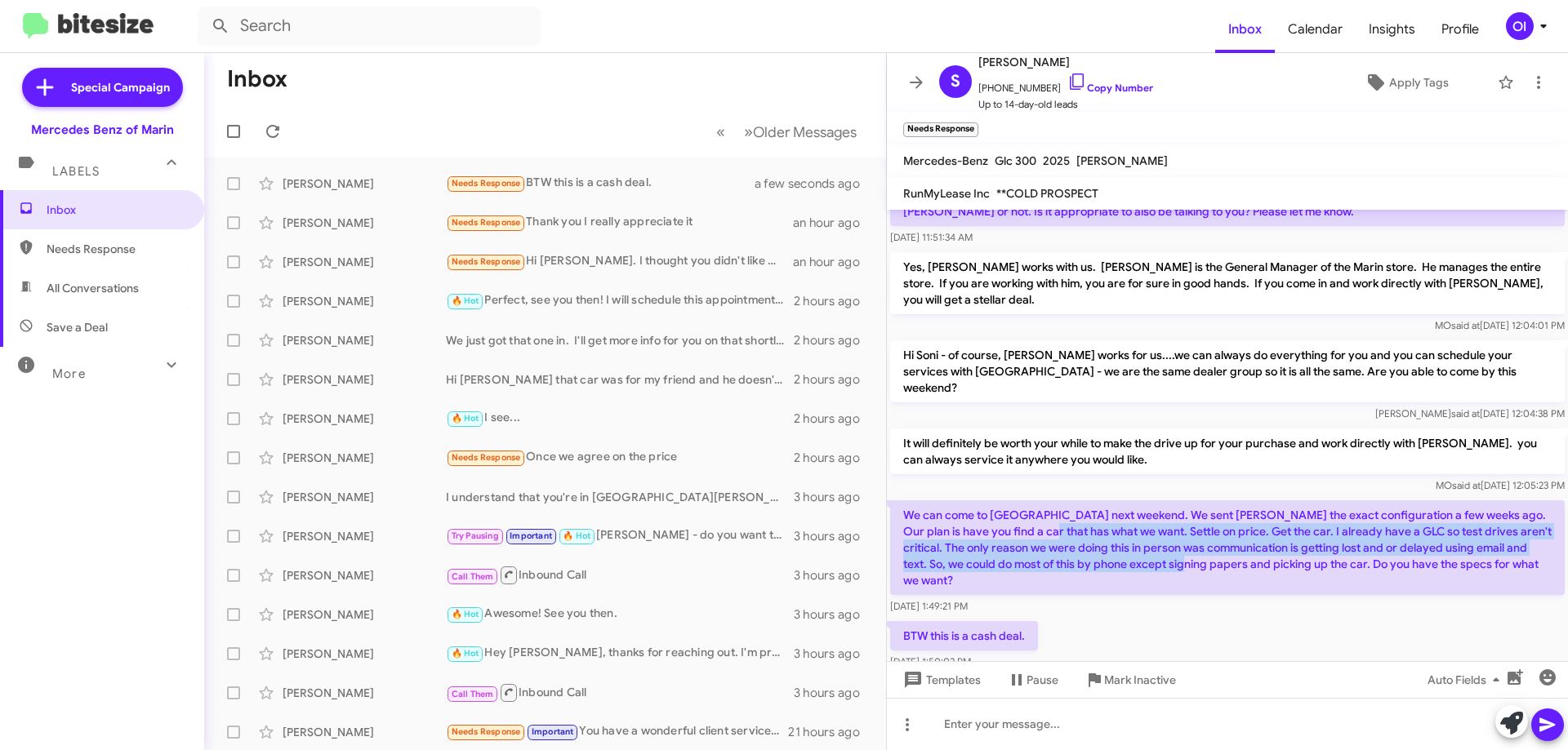
drag, startPoint x: 1021, startPoint y: 495, endPoint x: 1170, endPoint y: 526, distance: 152.2
click at [1170, 526] on p "We can come to [GEOGRAPHIC_DATA] next weekend. We sent [PERSON_NAME] the exact …" at bounding box center [1227, 548] width 674 height 95
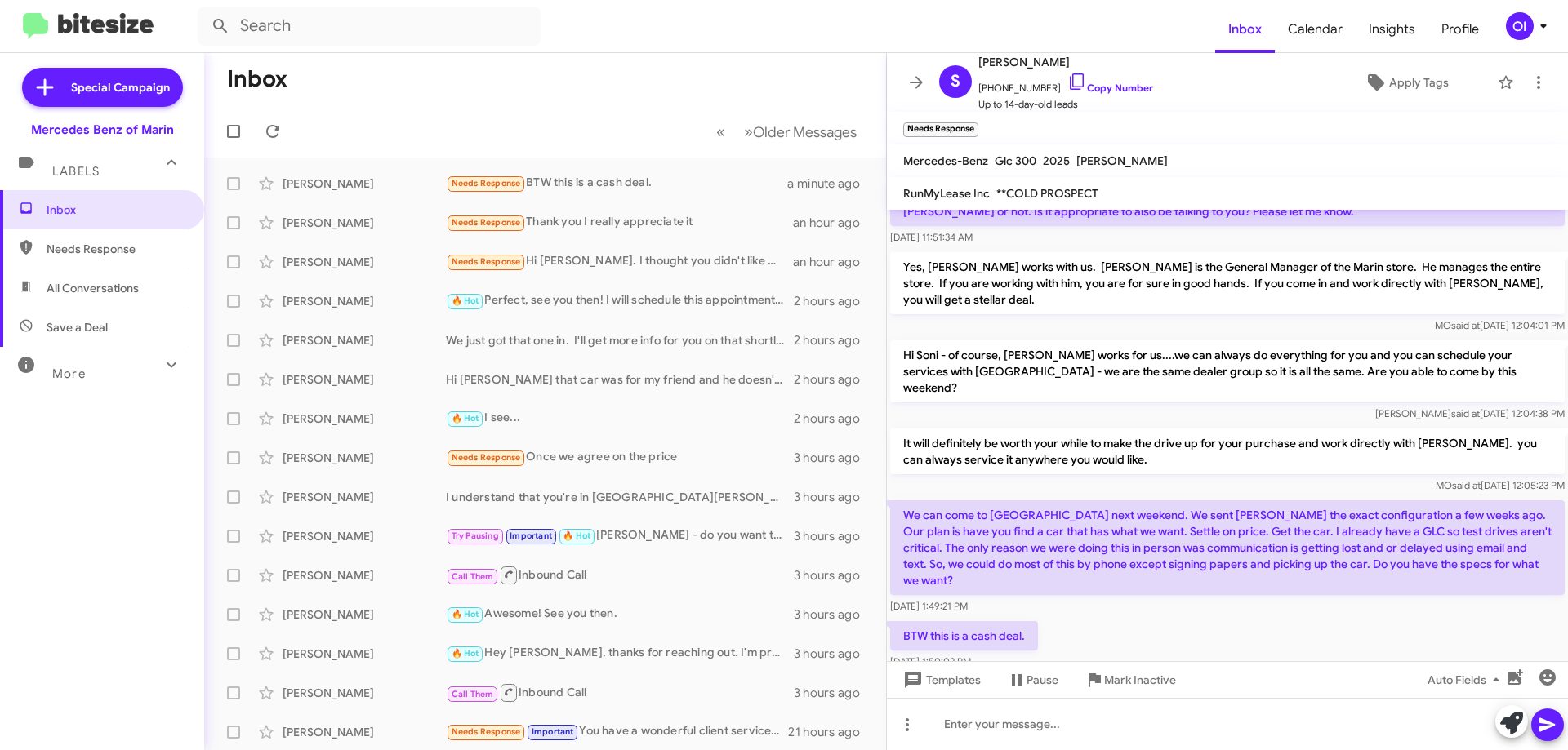
click at [89, 294] on span "All Conversations" at bounding box center [93, 288] width 93 height 17
type input "in:all-conversations"
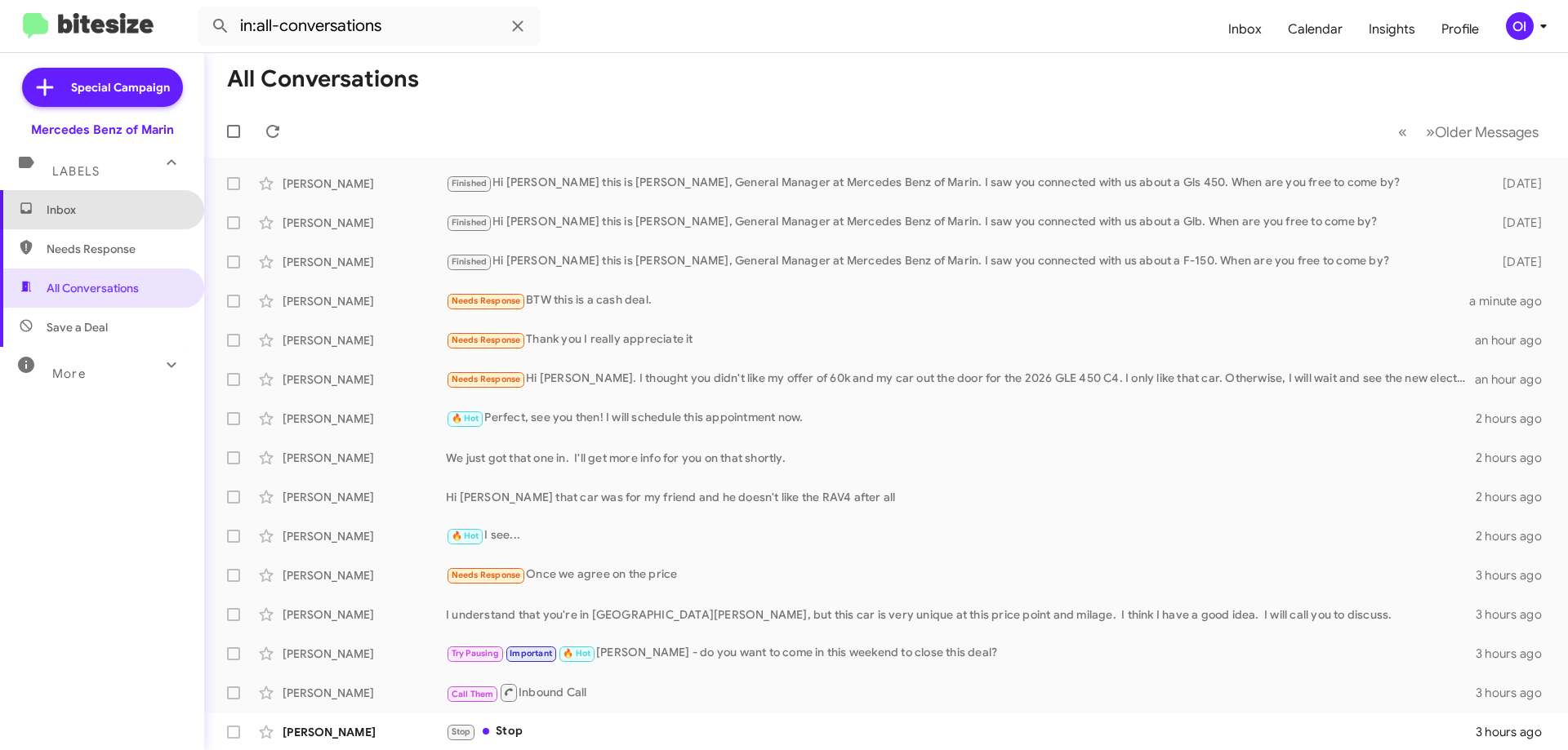
click at [121, 213] on span "Inbox" at bounding box center [115, 210] width 139 height 17
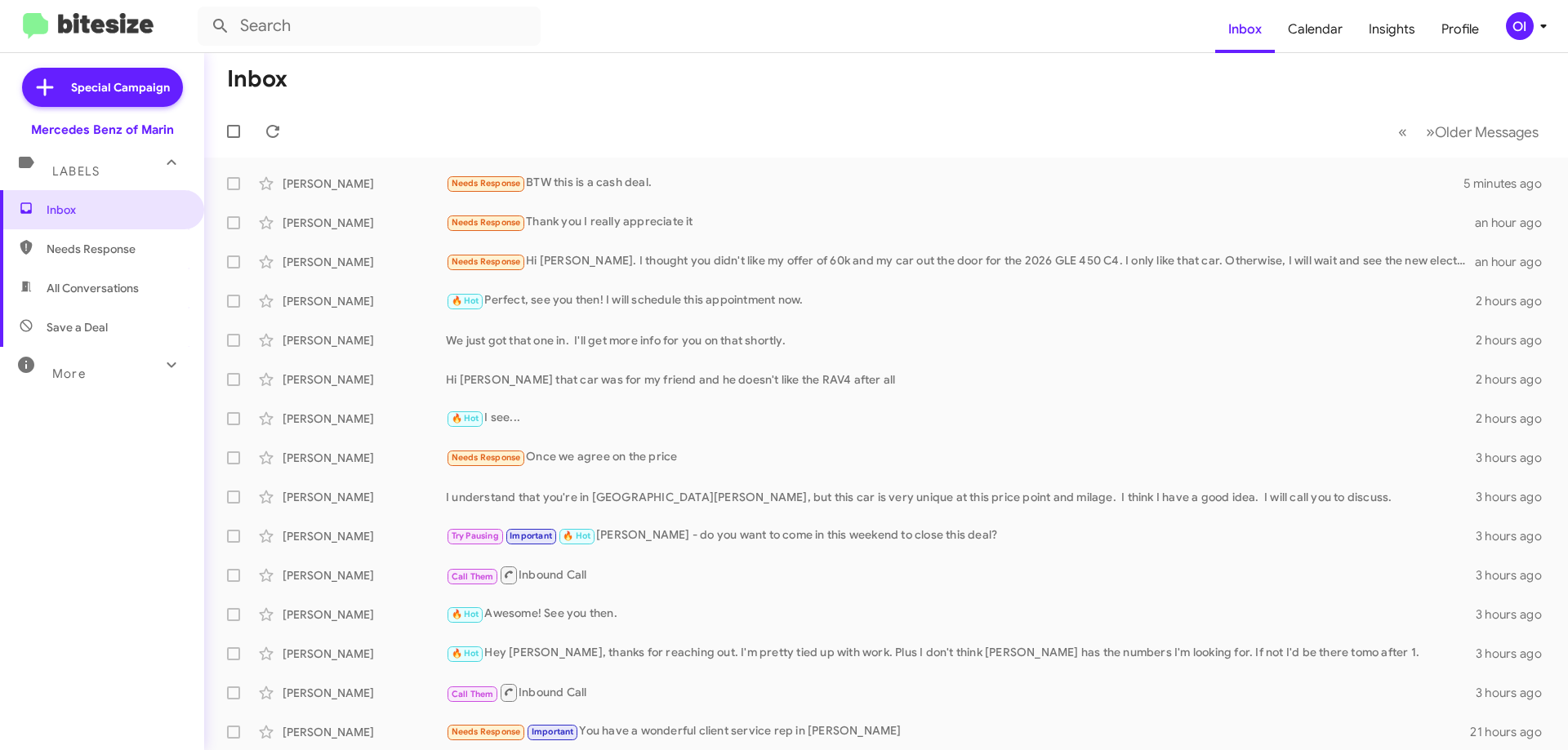
click at [112, 284] on span "All Conversations" at bounding box center [93, 288] width 93 height 17
type input "in:all-conversations"
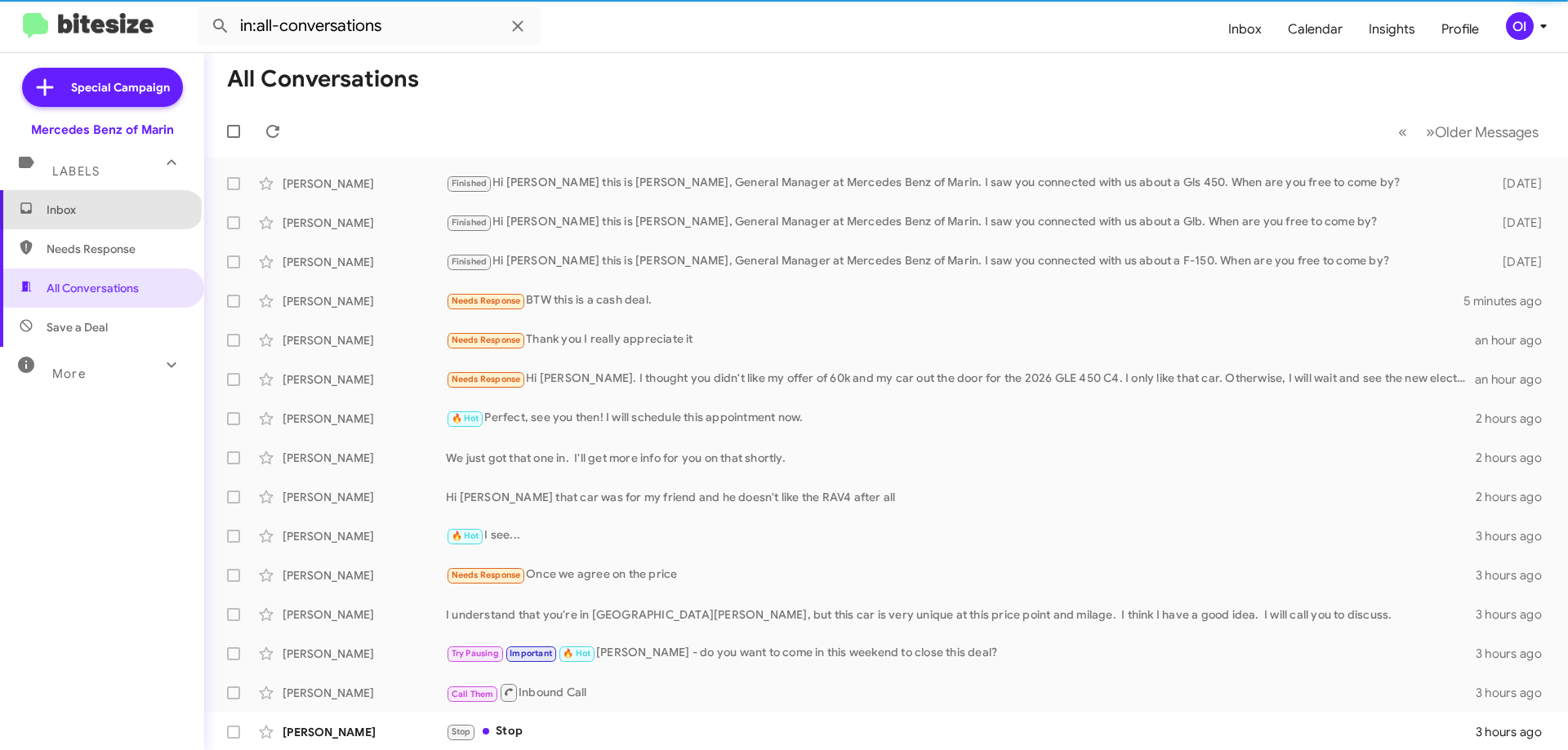
click at [100, 206] on span "Inbox" at bounding box center [115, 210] width 139 height 17
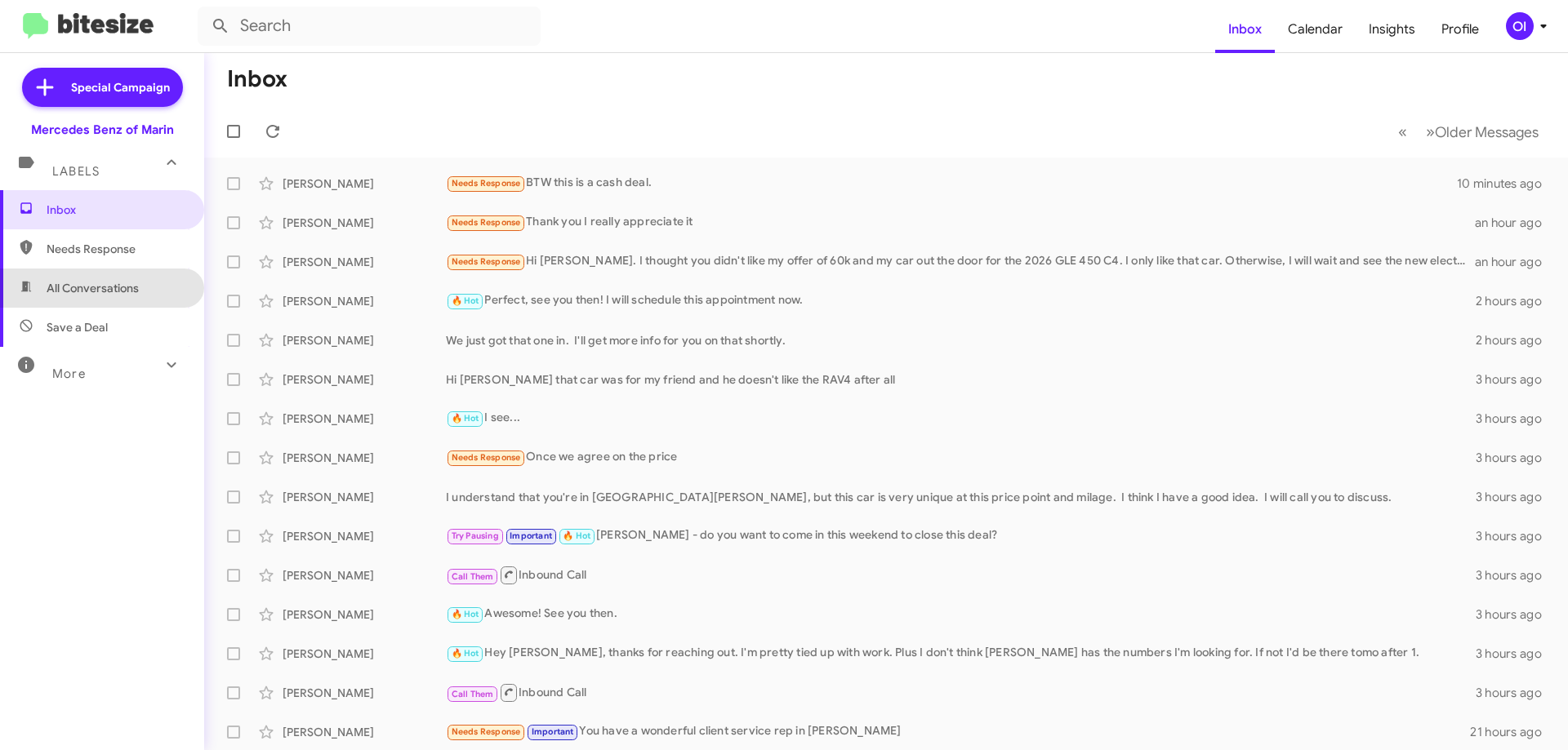
click at [102, 277] on span "All Conversations" at bounding box center [102, 289] width 204 height 39
type input "in:all-conversations"
